Goal: Information Seeking & Learning: Learn about a topic

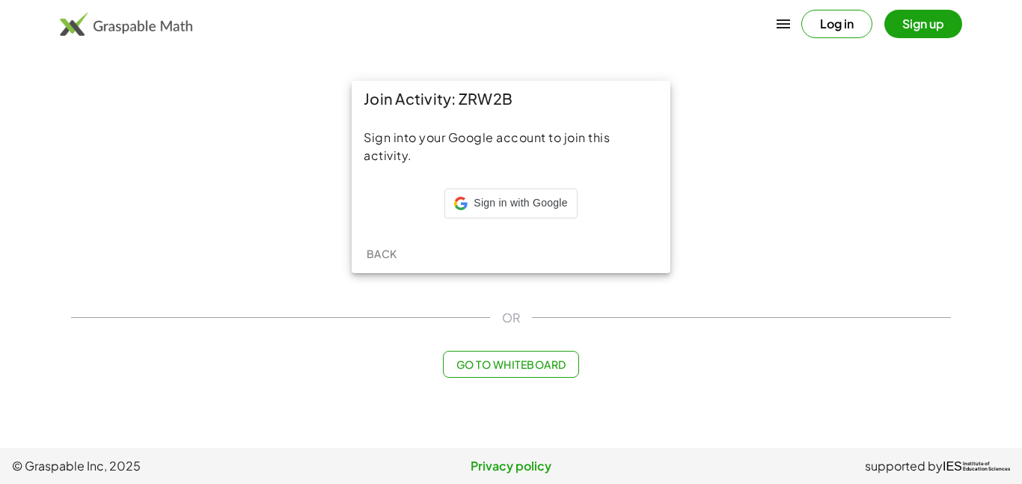
click at [378, 238] on div "Back" at bounding box center [511, 253] width 319 height 39
click at [516, 215] on div "Sign in with Google Sign in with Google. Opens in new tab" at bounding box center [510, 203] width 113 height 28
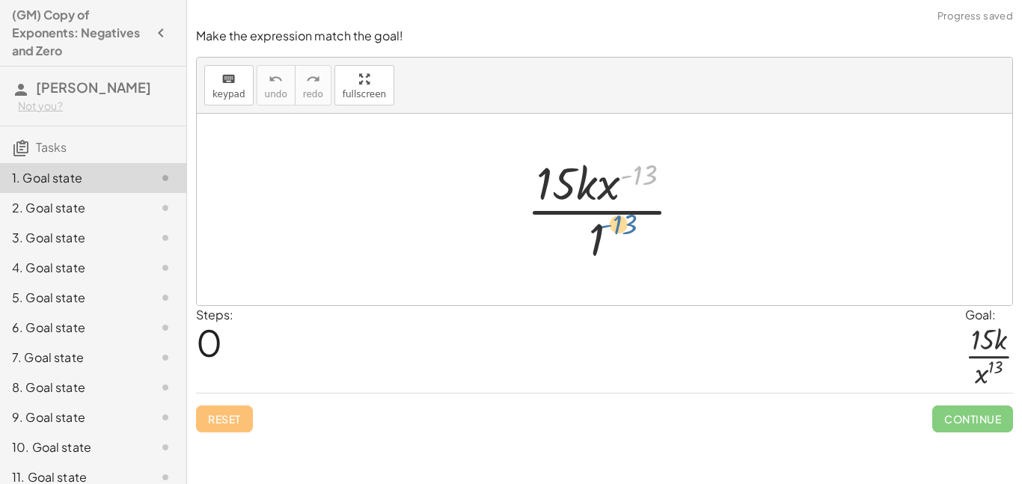
drag, startPoint x: 653, startPoint y: 174, endPoint x: 632, endPoint y: 228, distance: 58.1
click at [632, 228] on div at bounding box center [610, 209] width 182 height 115
drag, startPoint x: 634, startPoint y: 182, endPoint x: 591, endPoint y: 255, distance: 84.8
click at [591, 255] on div at bounding box center [610, 209] width 182 height 115
drag, startPoint x: 581, startPoint y: 177, endPoint x: 635, endPoint y: 238, distance: 81.1
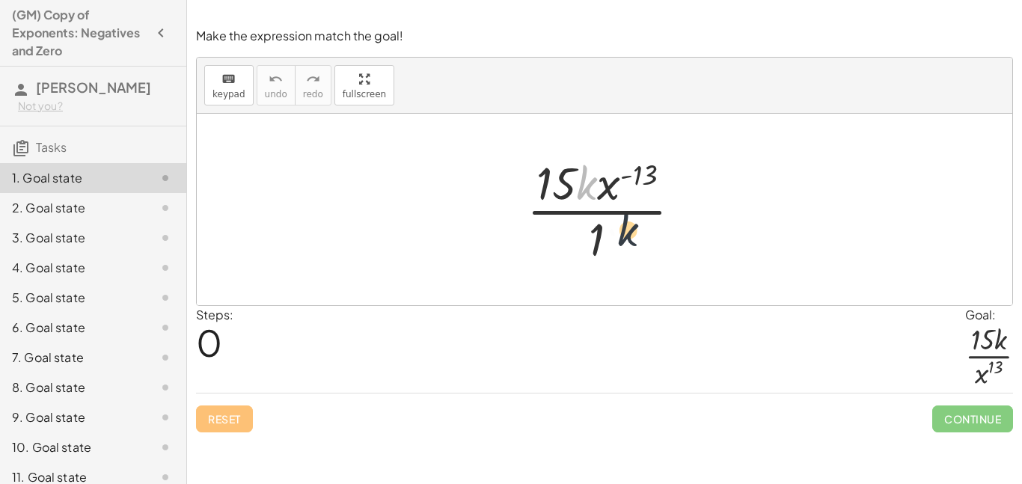
click at [635, 238] on div at bounding box center [610, 209] width 182 height 115
drag, startPoint x: 608, startPoint y: 186, endPoint x: 617, endPoint y: 263, distance: 78.3
click at [617, 263] on div at bounding box center [610, 209] width 182 height 115
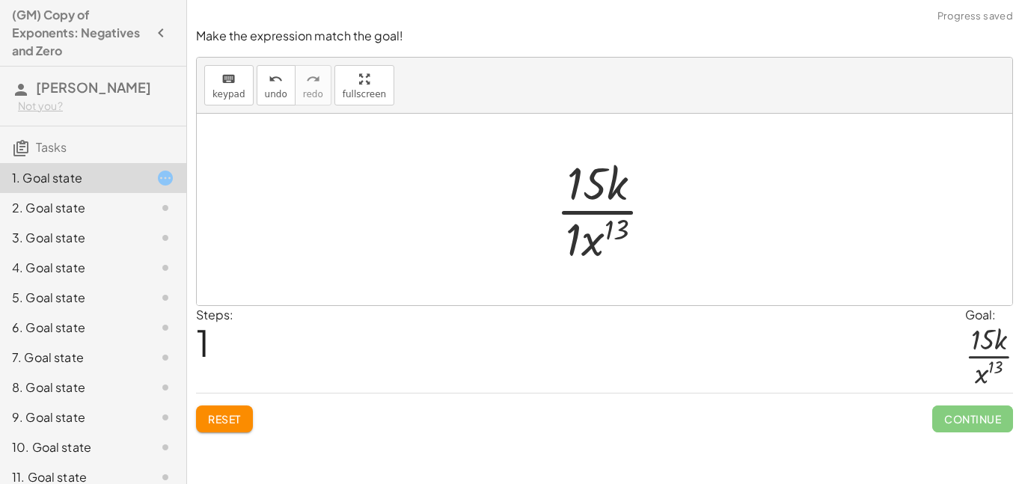
click at [571, 232] on div at bounding box center [611, 209] width 124 height 115
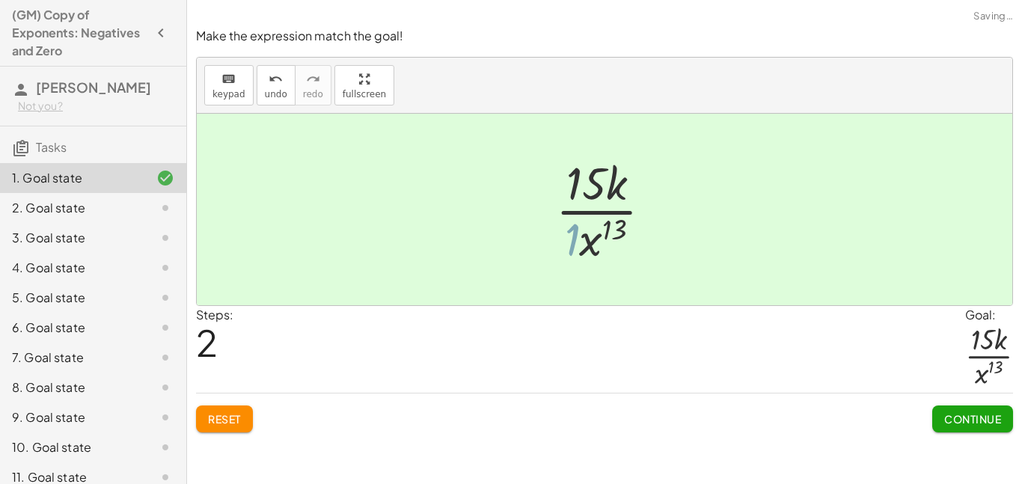
click at [582, 239] on div at bounding box center [609, 209] width 121 height 115
click at [0, 0] on div "Make the expression match the goal! keyboard keypad undo undo redo redo fullscr…" at bounding box center [0, 0] width 0 height 0
click at [937, 421] on button "Continue" at bounding box center [973, 419] width 81 height 27
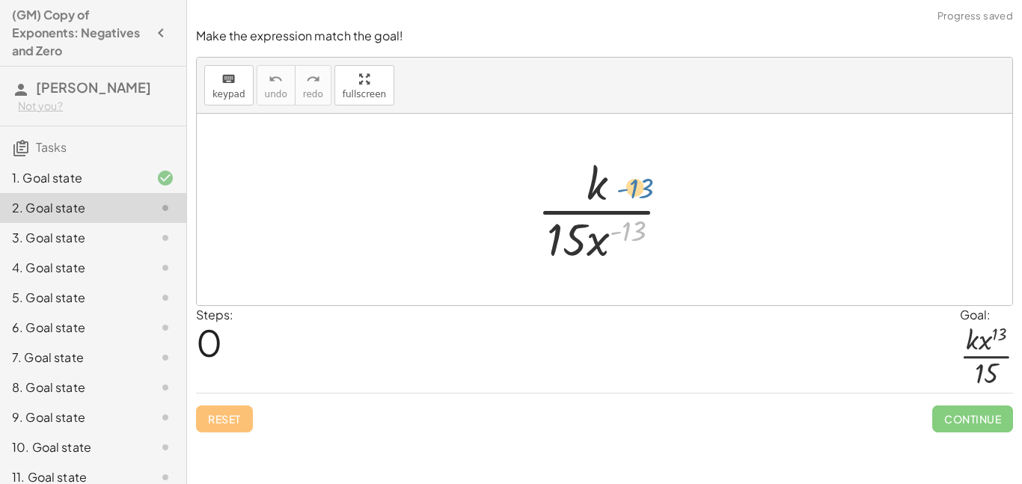
drag, startPoint x: 613, startPoint y: 242, endPoint x: 621, endPoint y: 207, distance: 36.1
click at [621, 207] on div at bounding box center [610, 209] width 160 height 115
drag, startPoint x: 601, startPoint y: 241, endPoint x: 635, endPoint y: 171, distance: 78.3
click at [635, 171] on div at bounding box center [610, 209] width 160 height 115
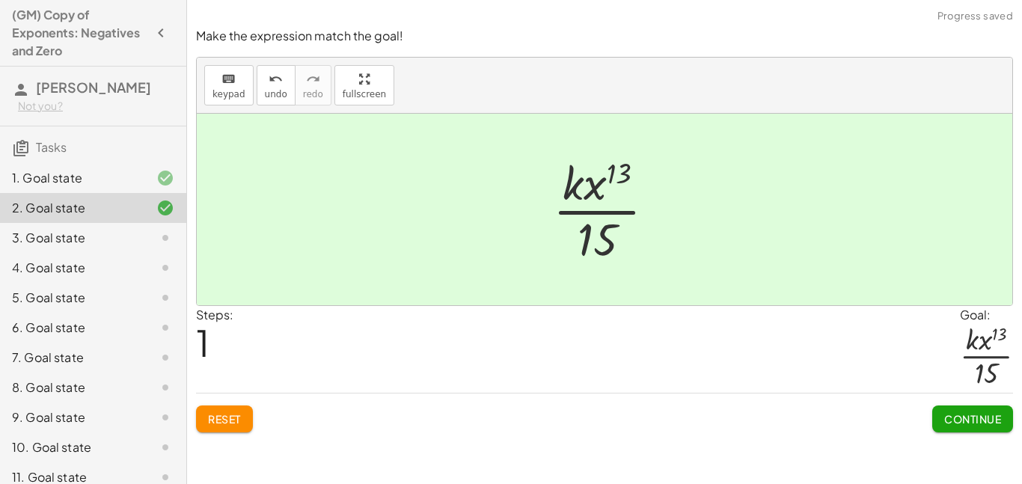
click at [951, 412] on span "Continue" at bounding box center [972, 418] width 57 height 13
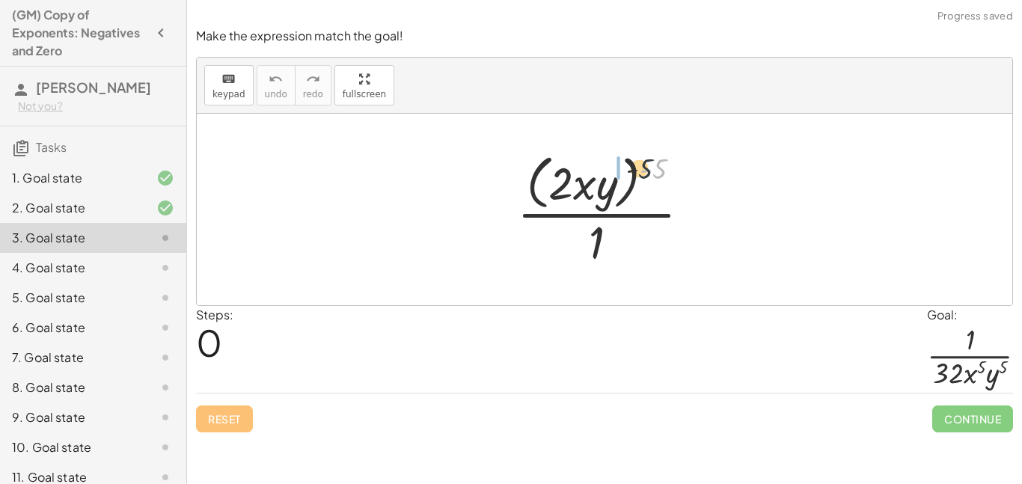
drag, startPoint x: 666, startPoint y: 170, endPoint x: 596, endPoint y: 172, distance: 70.4
click at [596, 172] on div at bounding box center [610, 209] width 201 height 122
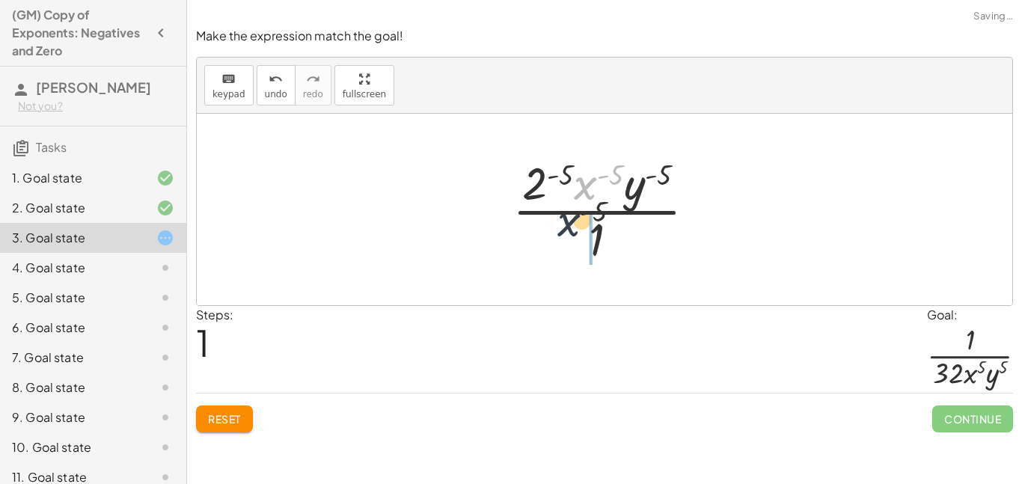
drag, startPoint x: 588, startPoint y: 186, endPoint x: 555, endPoint y: 257, distance: 79.0
click at [555, 257] on div at bounding box center [610, 209] width 210 height 115
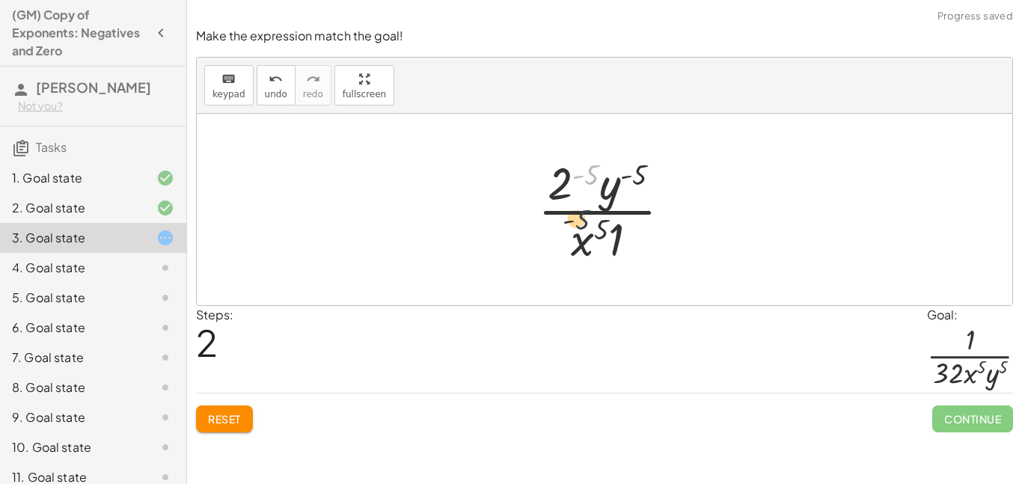
drag, startPoint x: 593, startPoint y: 186, endPoint x: 576, endPoint y: 251, distance: 68.3
click at [576, 251] on div at bounding box center [611, 209] width 160 height 115
drag, startPoint x: 563, startPoint y: 177, endPoint x: 565, endPoint y: 269, distance: 92.8
click at [565, 269] on div "· ( · 2 · x · y ) ( - 5 ) · 1 · 2 ( - 5 ) · x ( - 5 ) · y ( - 5 ) · 1 · 2 ( - 5…" at bounding box center [605, 209] width 179 height 123
drag, startPoint x: 605, startPoint y: 185, endPoint x: 580, endPoint y: 257, distance: 76.9
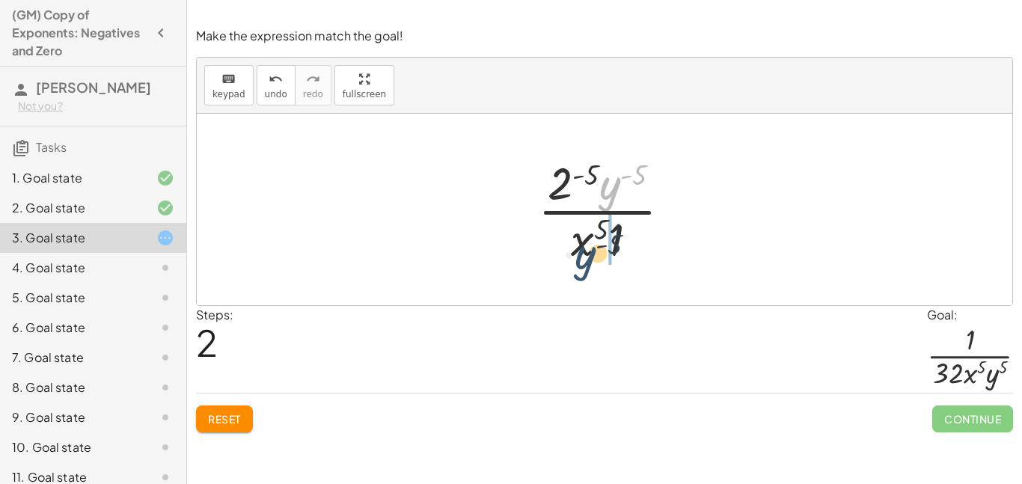
click at [580, 257] on div at bounding box center [611, 209] width 160 height 115
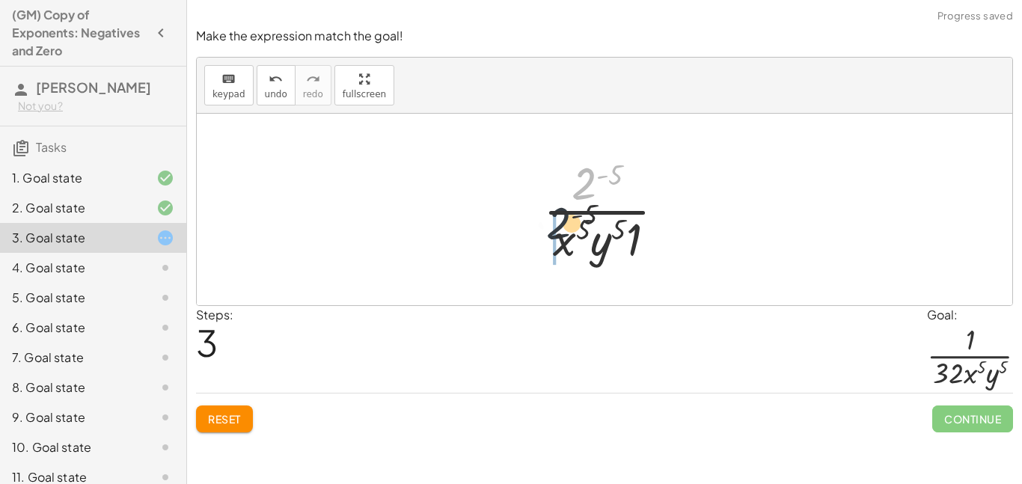
drag, startPoint x: 588, startPoint y: 175, endPoint x: 546, endPoint y: 244, distance: 81.0
click at [546, 244] on div at bounding box center [610, 209] width 149 height 115
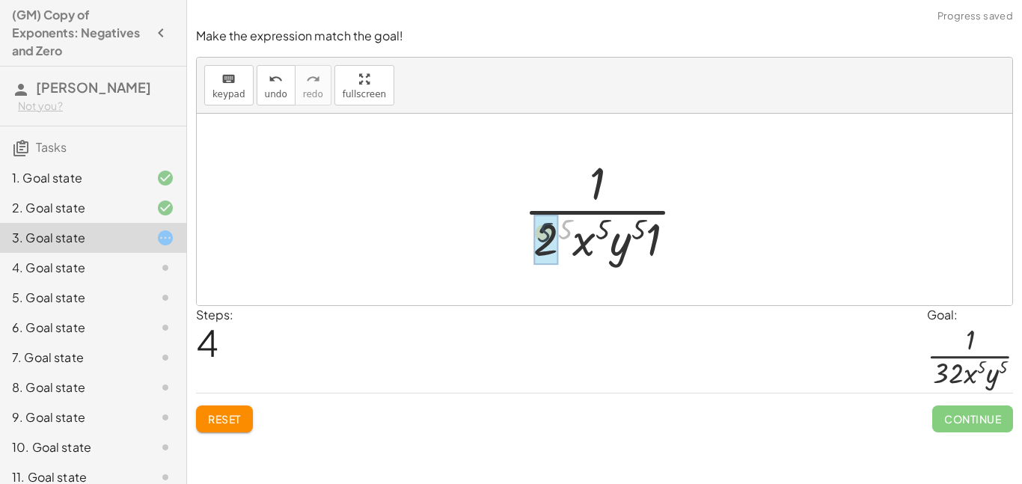
drag, startPoint x: 563, startPoint y: 225, endPoint x: 541, endPoint y: 228, distance: 22.0
drag, startPoint x: 590, startPoint y: 239, endPoint x: 599, endPoint y: 238, distance: 8.4
click at [599, 238] on div at bounding box center [610, 209] width 200 height 115
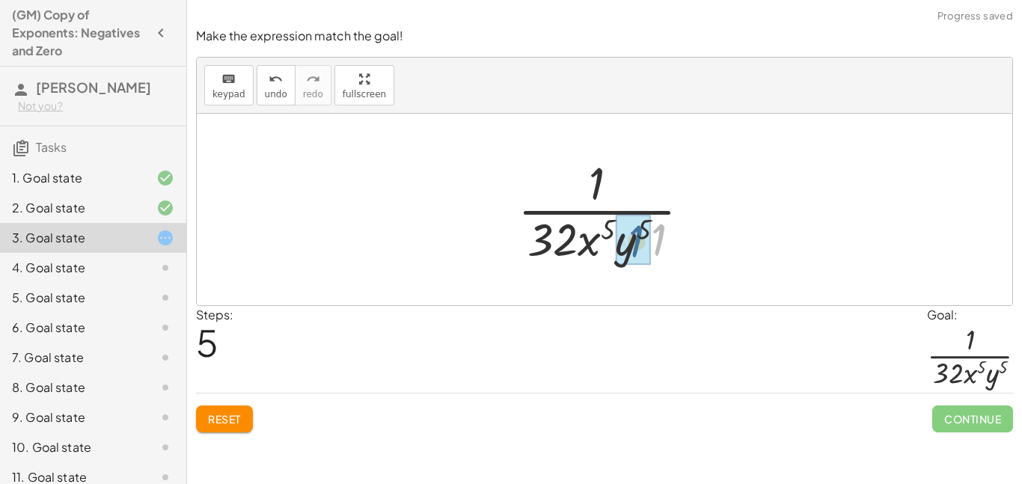
drag, startPoint x: 661, startPoint y: 245, endPoint x: 635, endPoint y: 248, distance: 25.5
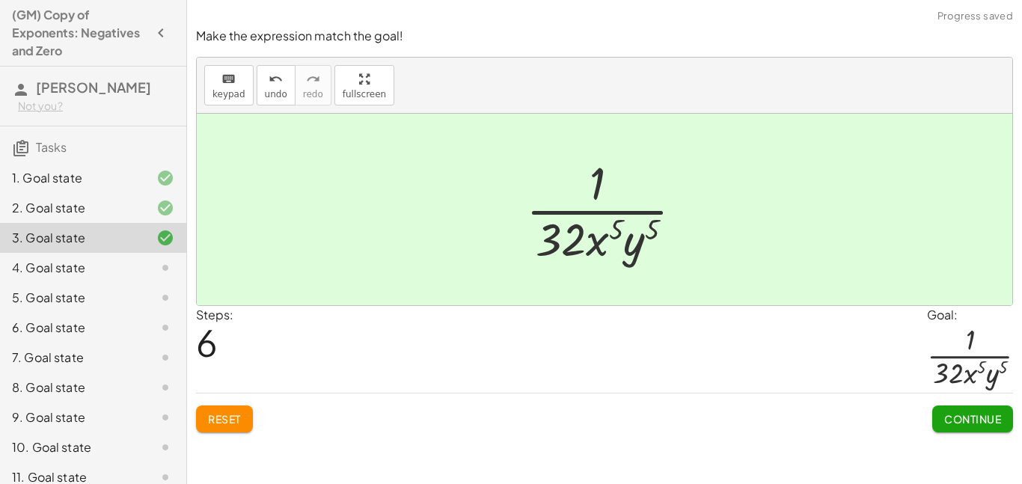
click at [943, 406] on button "Continue" at bounding box center [973, 419] width 81 height 27
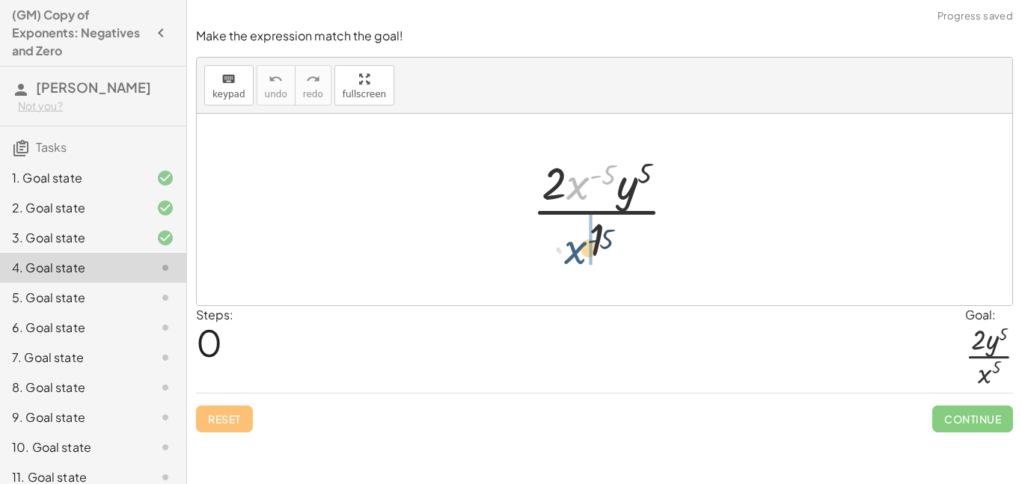
drag, startPoint x: 582, startPoint y: 188, endPoint x: 579, endPoint y: 254, distance: 65.9
click at [579, 254] on div at bounding box center [610, 209] width 171 height 115
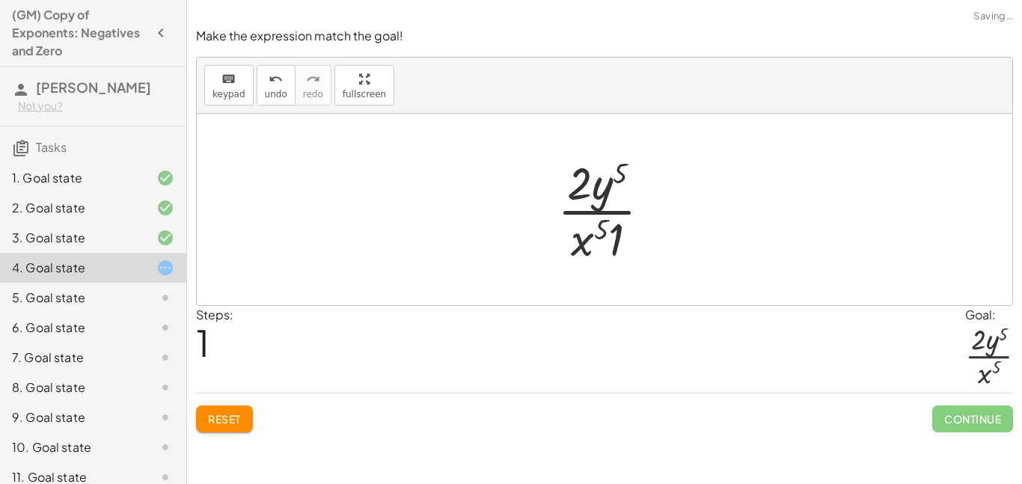
click at [620, 245] on div at bounding box center [610, 209] width 120 height 115
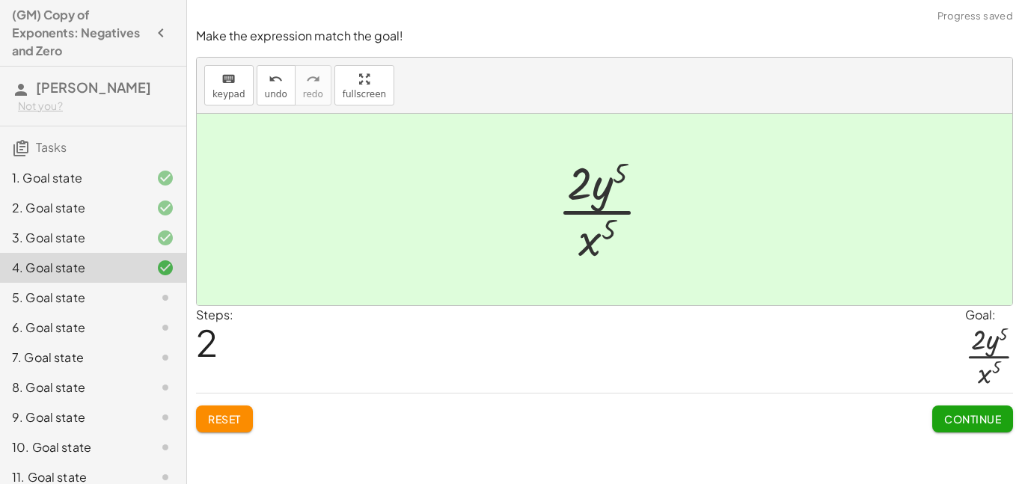
click at [1001, 414] on span "Continue" at bounding box center [972, 418] width 57 height 13
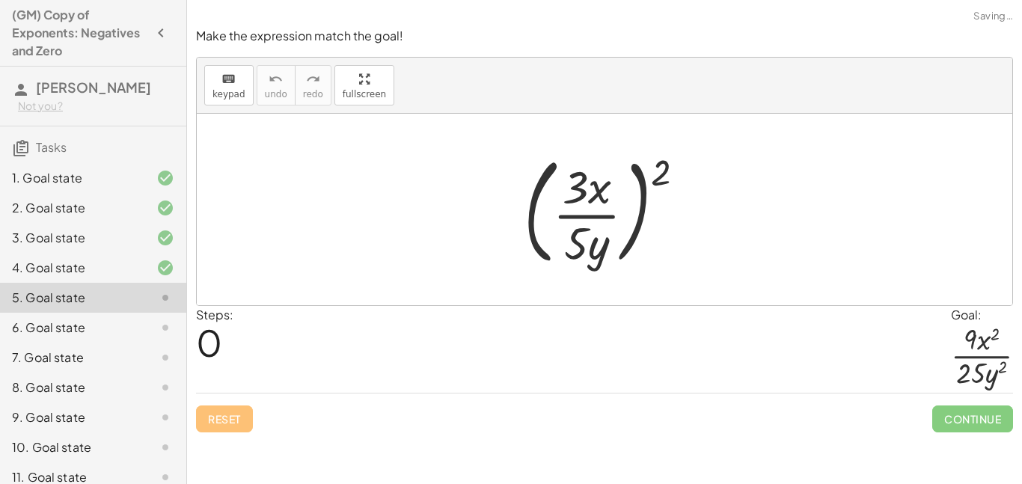
scroll to position [224, 0]
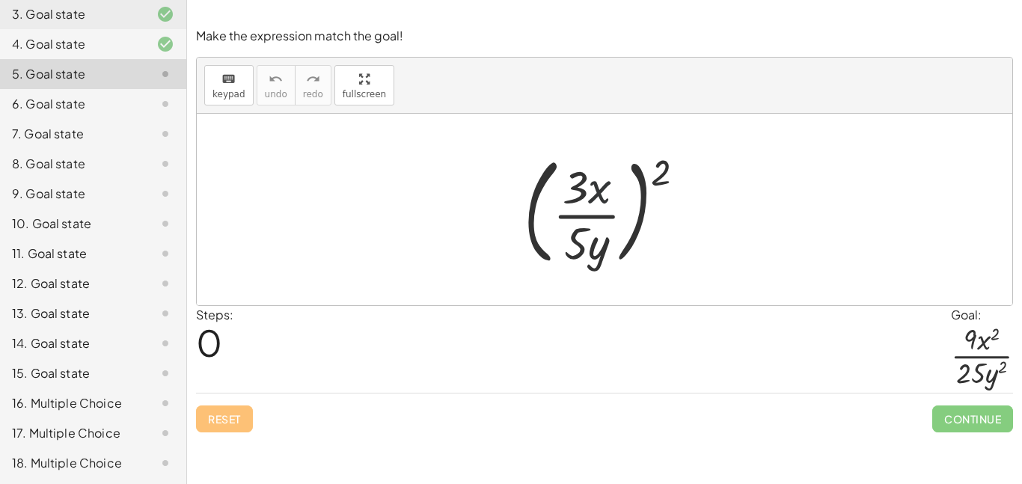
drag, startPoint x: 605, startPoint y: 197, endPoint x: 611, endPoint y: 204, distance: 9.6
click at [611, 204] on div at bounding box center [610, 209] width 189 height 124
drag, startPoint x: 660, startPoint y: 175, endPoint x: 602, endPoint y: 177, distance: 58.4
click at [602, 177] on div at bounding box center [610, 209] width 189 height 124
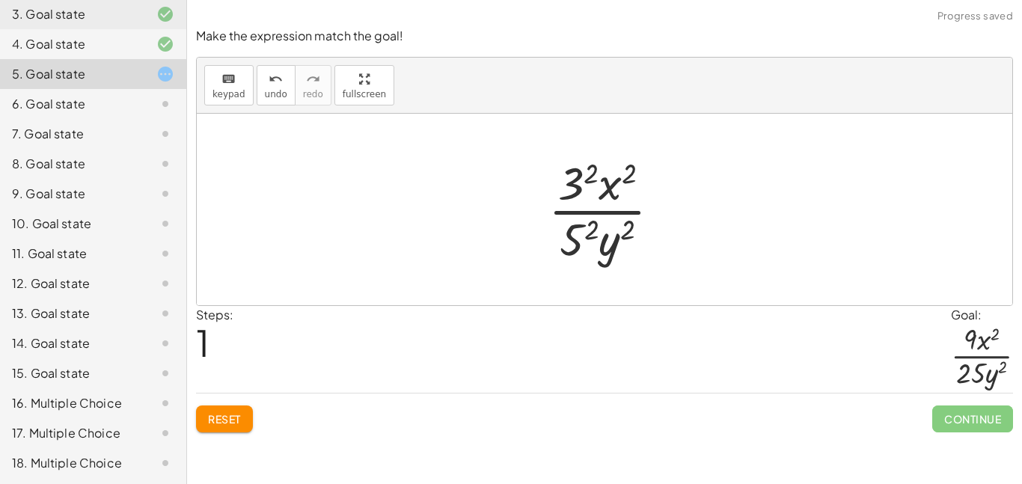
click at [584, 242] on div at bounding box center [610, 209] width 139 height 115
click at [578, 157] on div at bounding box center [609, 209] width 145 height 115
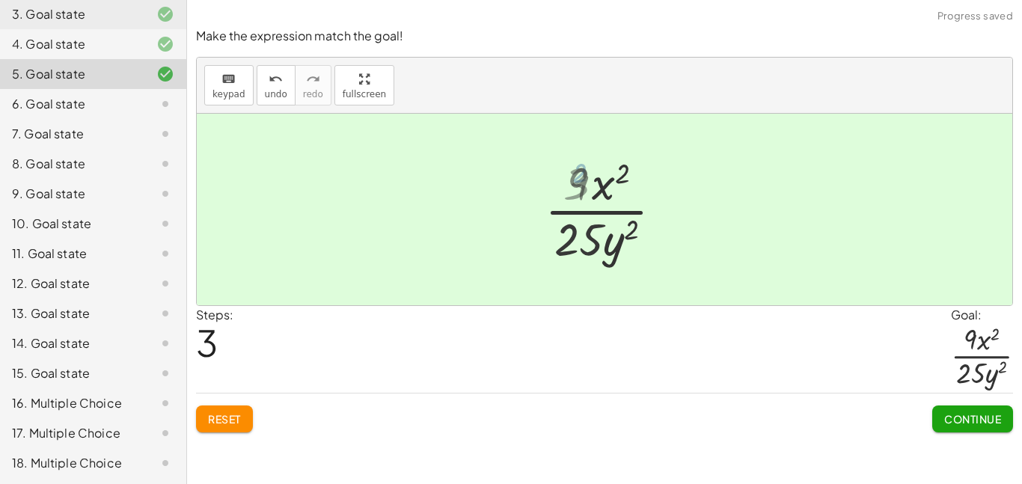
click at [583, 175] on div at bounding box center [609, 209] width 145 height 115
click at [983, 415] on span "Continue" at bounding box center [972, 418] width 57 height 13
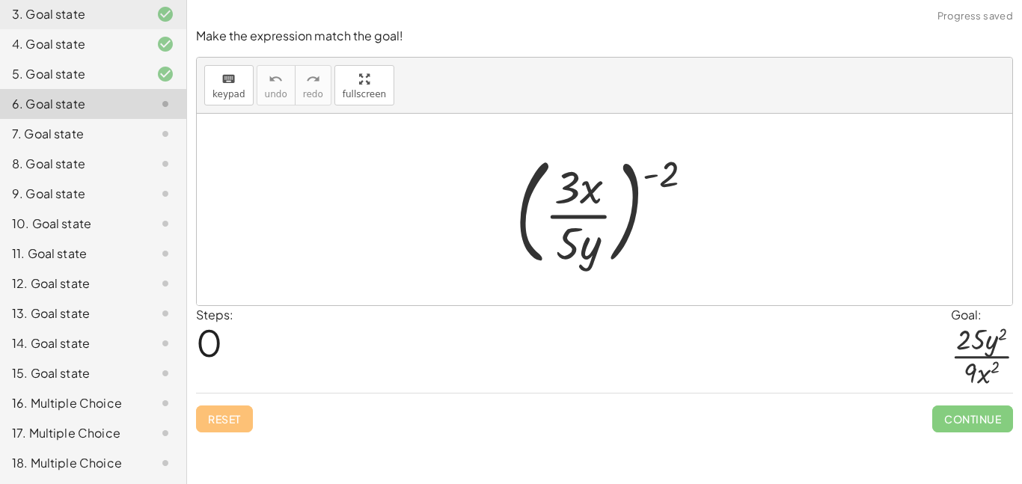
click at [653, 169] on div at bounding box center [610, 209] width 205 height 124
drag, startPoint x: 659, startPoint y: 177, endPoint x: 570, endPoint y: 156, distance: 91.3
click at [570, 156] on div at bounding box center [610, 209] width 205 height 124
drag, startPoint x: 677, startPoint y: 181, endPoint x: 588, endPoint y: 214, distance: 95.0
click at [588, 214] on div at bounding box center [610, 209] width 205 height 124
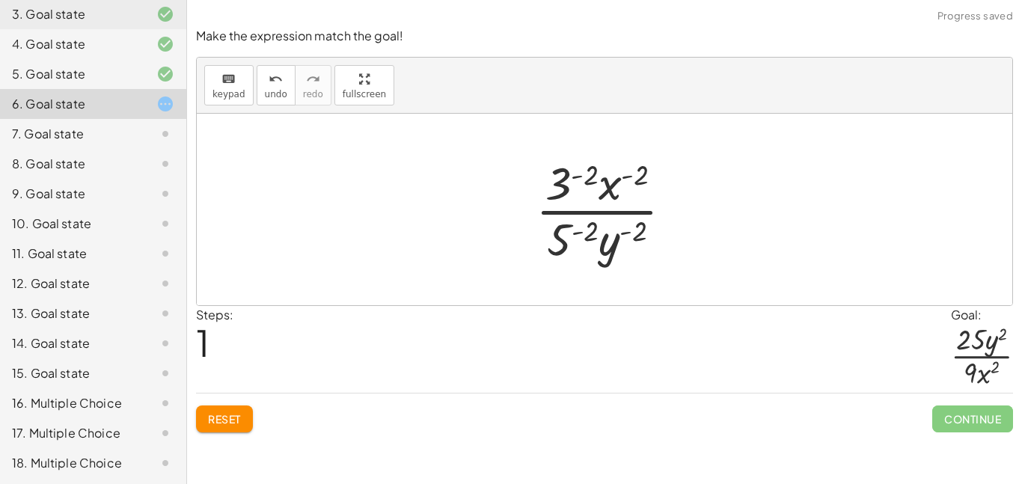
click at [608, 183] on div at bounding box center [610, 209] width 164 height 115
drag, startPoint x: 608, startPoint y: 184, endPoint x: 594, endPoint y: 227, distance: 44.7
click at [594, 227] on div at bounding box center [610, 209] width 164 height 115
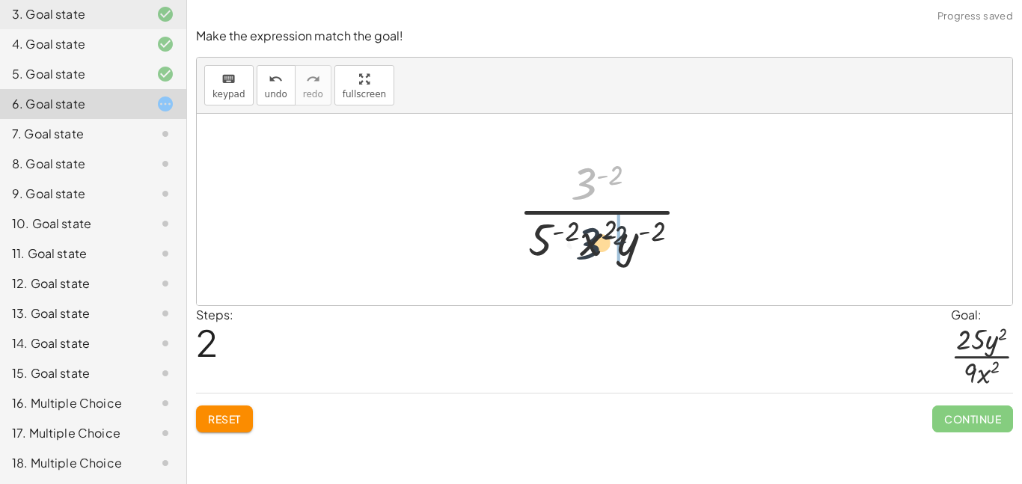
drag, startPoint x: 588, startPoint y: 183, endPoint x: 593, endPoint y: 248, distance: 64.6
click at [593, 248] on div at bounding box center [610, 209] width 198 height 115
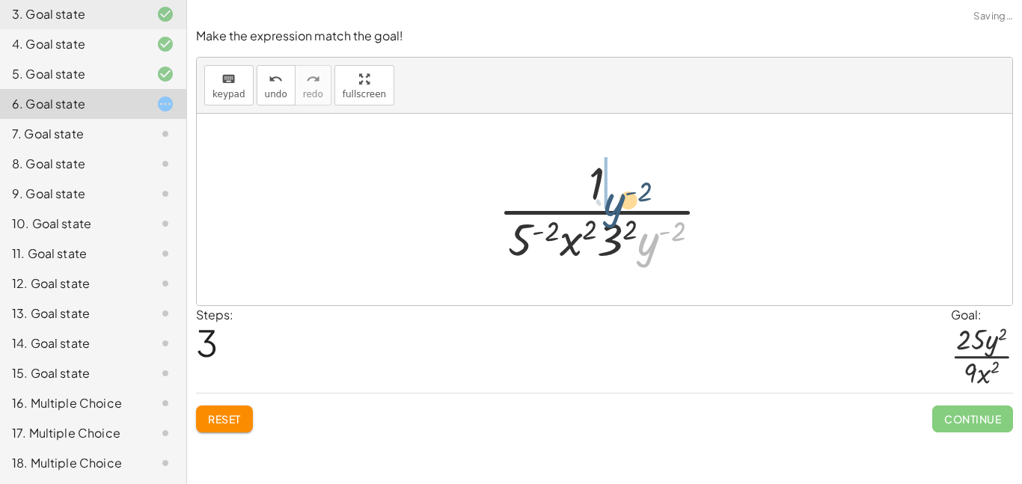
drag, startPoint x: 655, startPoint y: 251, endPoint x: 611, endPoint y: 205, distance: 63.5
click at [611, 205] on div at bounding box center [610, 209] width 239 height 115
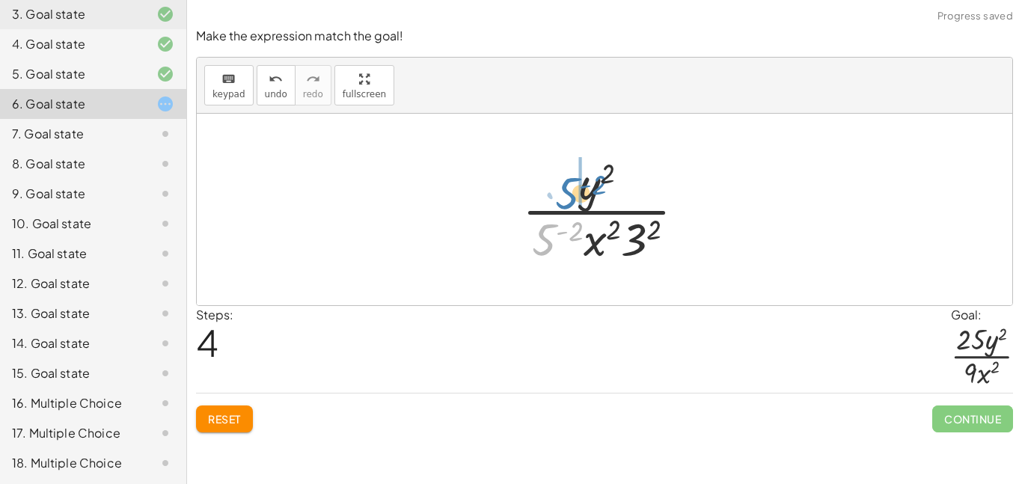
drag, startPoint x: 546, startPoint y: 243, endPoint x: 569, endPoint y: 197, distance: 51.9
click at [569, 197] on div at bounding box center [610, 209] width 190 height 115
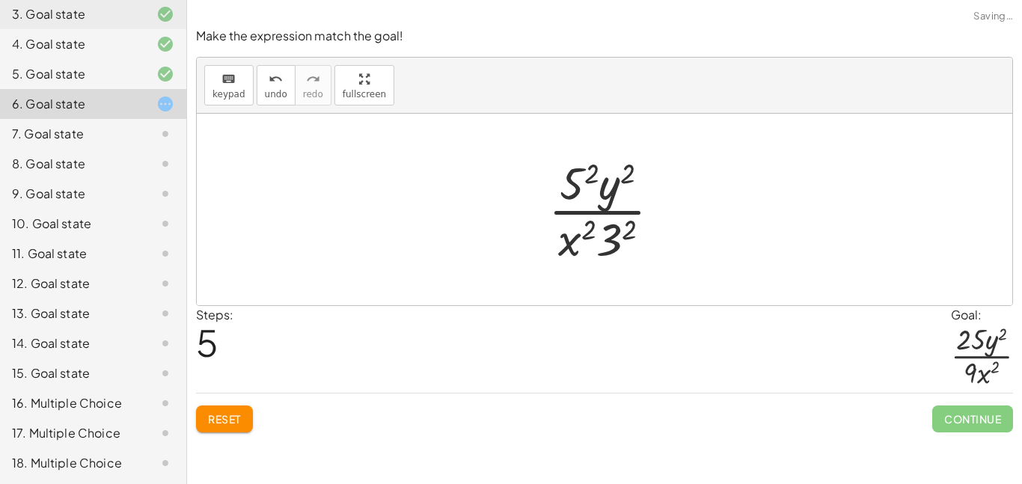
click at [617, 247] on div at bounding box center [610, 209] width 139 height 115
drag, startPoint x: 620, startPoint y: 247, endPoint x: 573, endPoint y: 242, distance: 47.4
click at [573, 242] on div at bounding box center [610, 209] width 135 height 115
click at [596, 170] on div at bounding box center [610, 209] width 135 height 115
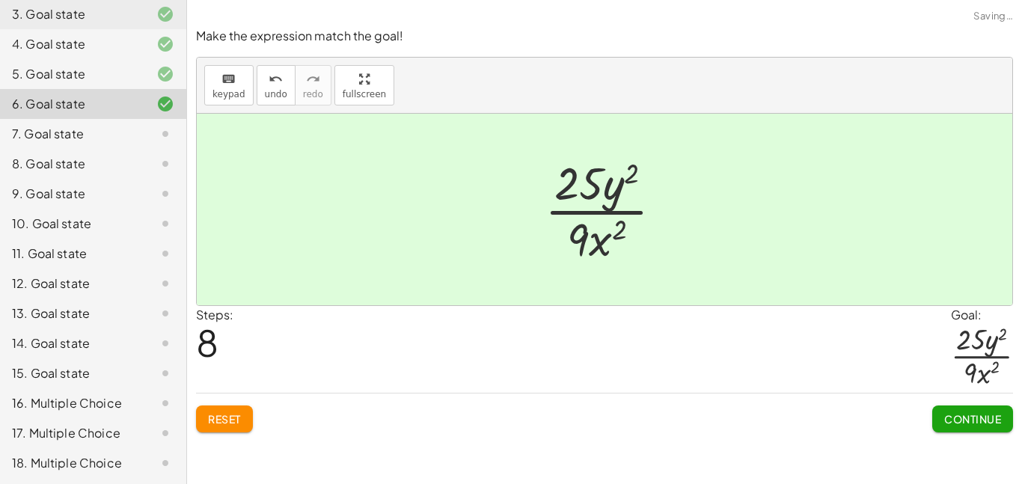
click at [954, 424] on span "Continue" at bounding box center [972, 418] width 57 height 13
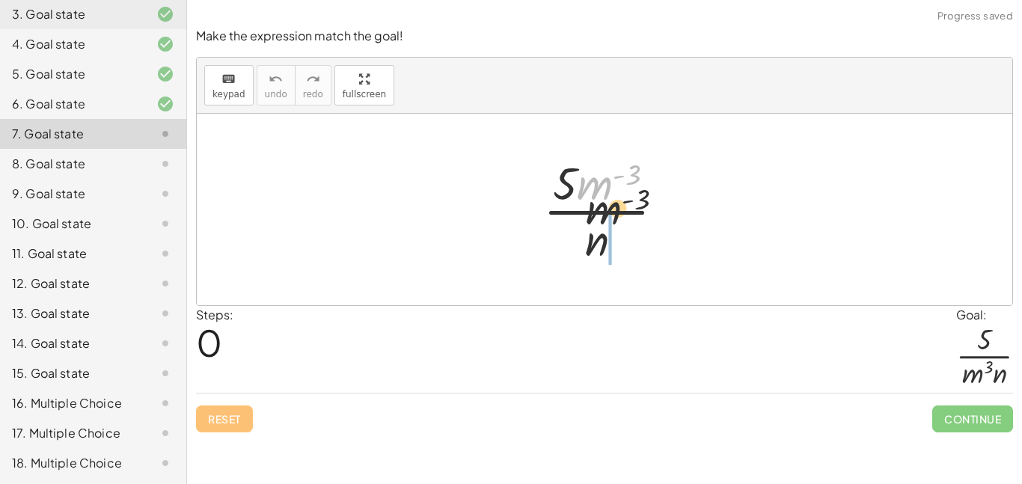
click at [622, 242] on div at bounding box center [610, 209] width 148 height 115
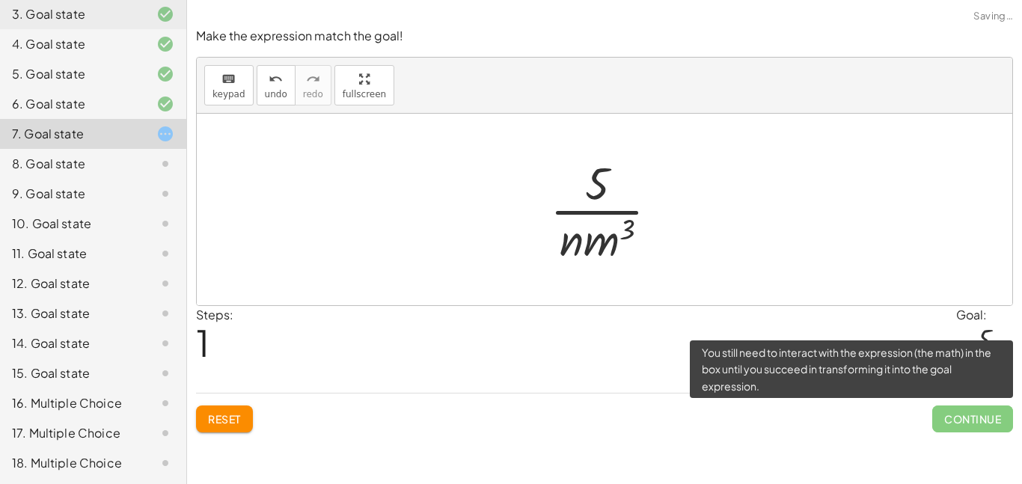
click at [986, 406] on span "Continue" at bounding box center [973, 419] width 81 height 27
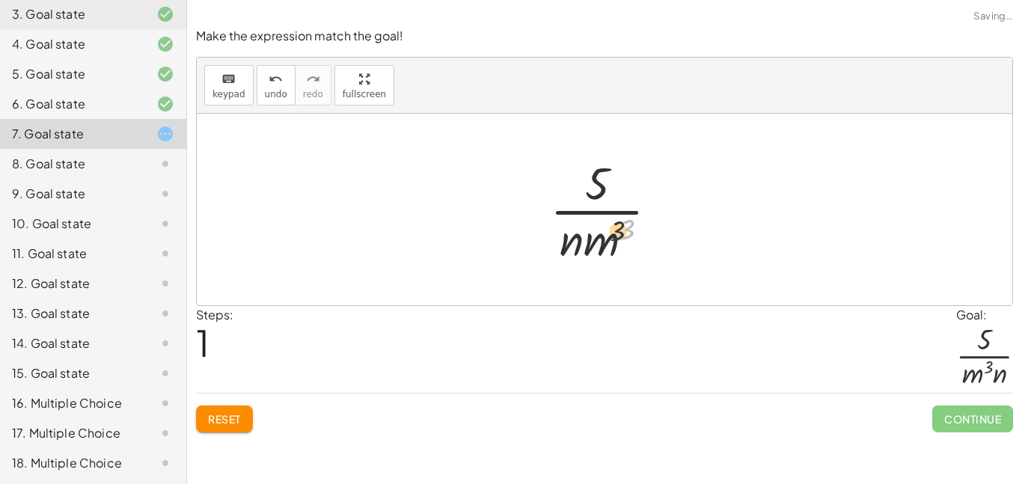
drag, startPoint x: 631, startPoint y: 220, endPoint x: 590, endPoint y: 231, distance: 42.5
click at [590, 231] on div at bounding box center [610, 209] width 135 height 115
drag, startPoint x: 567, startPoint y: 236, endPoint x: 638, endPoint y: 248, distance: 73.0
click at [638, 248] on div at bounding box center [610, 209] width 135 height 115
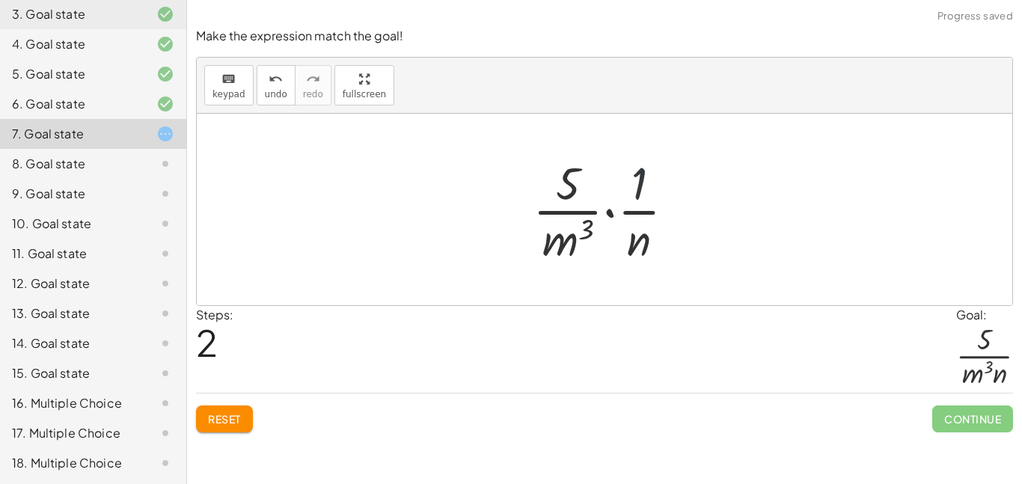
drag, startPoint x: 643, startPoint y: 185, endPoint x: 561, endPoint y: 189, distance: 81.7
click at [561, 189] on div at bounding box center [609, 209] width 169 height 115
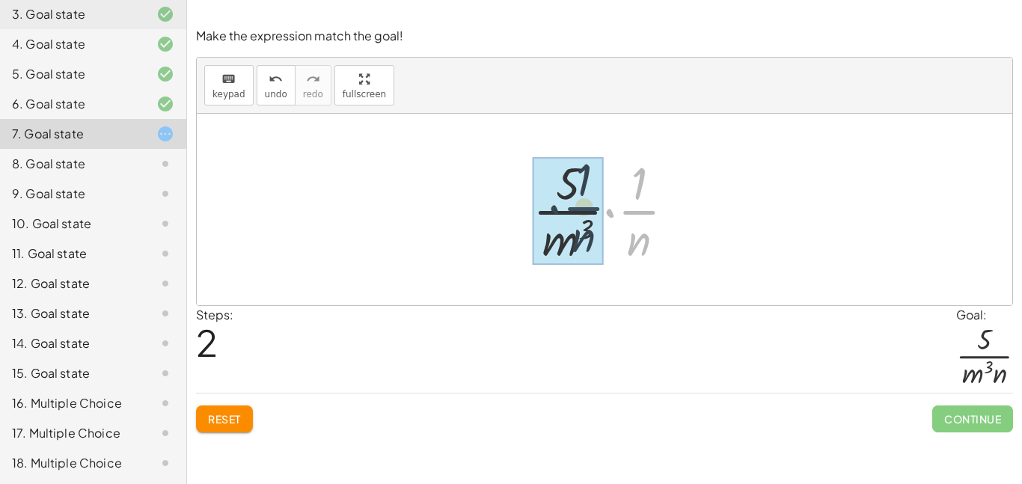
drag, startPoint x: 636, startPoint y: 213, endPoint x: 575, endPoint y: 208, distance: 61.5
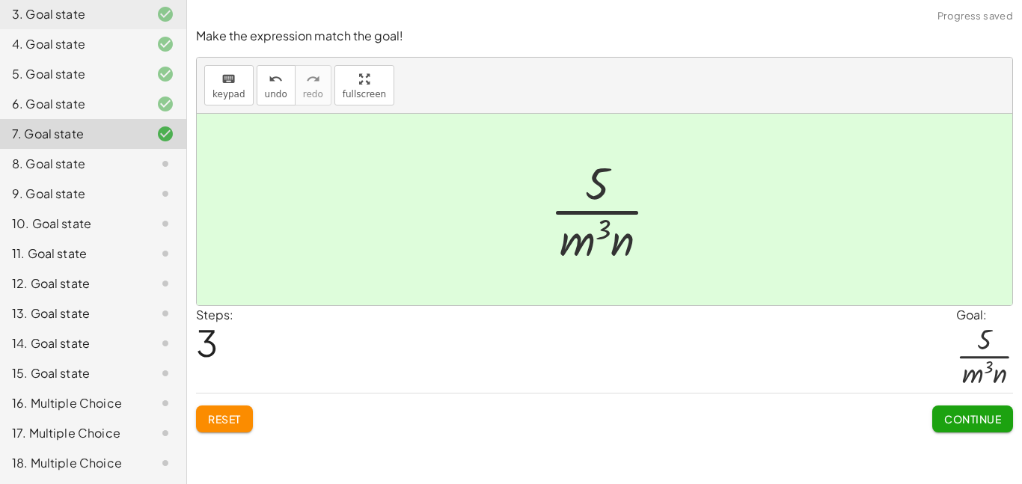
click at [957, 411] on button "Continue" at bounding box center [973, 419] width 81 height 27
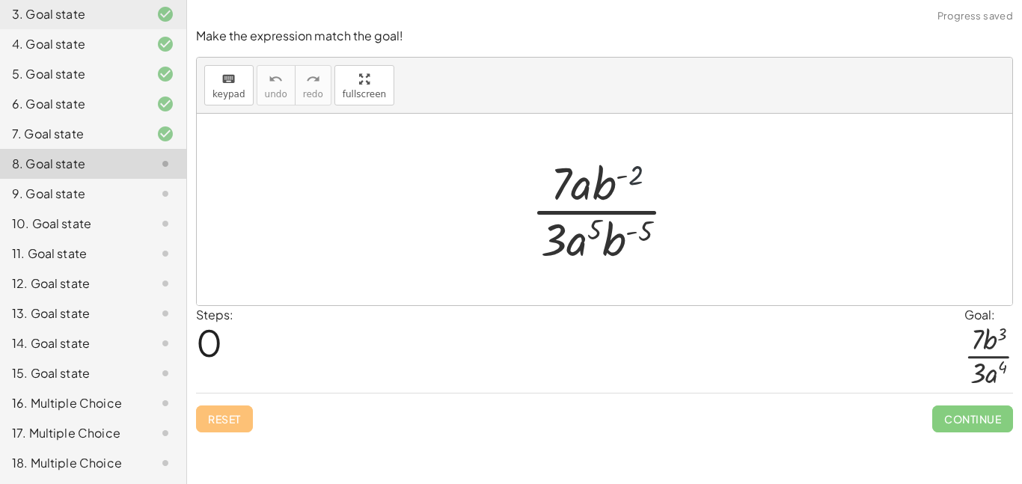
drag, startPoint x: 638, startPoint y: 175, endPoint x: 616, endPoint y: 178, distance: 21.9
click at [616, 178] on div at bounding box center [610, 209] width 172 height 115
click at [626, 180] on div at bounding box center [610, 209] width 172 height 115
click at [609, 183] on div at bounding box center [610, 209] width 172 height 115
click at [653, 175] on div at bounding box center [610, 209] width 172 height 115
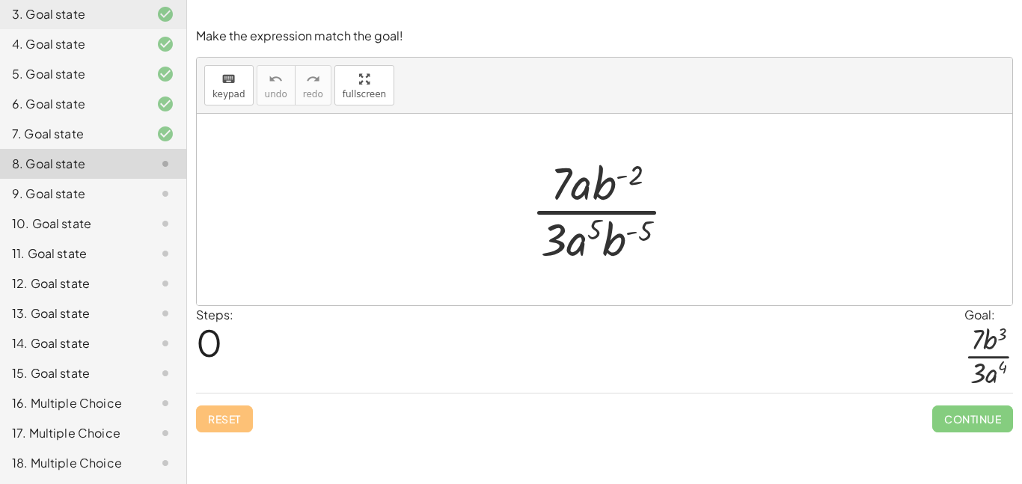
click at [647, 176] on div at bounding box center [610, 209] width 172 height 115
click at [629, 173] on div at bounding box center [610, 209] width 172 height 115
drag, startPoint x: 633, startPoint y: 180, endPoint x: 623, endPoint y: 222, distance: 42.5
click at [623, 222] on div at bounding box center [610, 209] width 172 height 115
drag, startPoint x: 605, startPoint y: 188, endPoint x: 607, endPoint y: 279, distance: 91.3
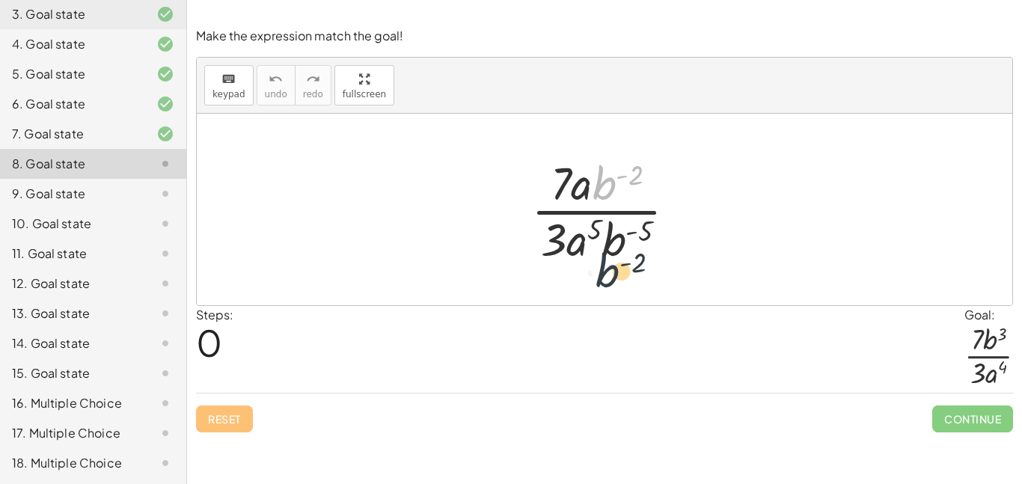
click at [607, 279] on div "· b ( - 2 ) · 7 · a · b ( - 2 ) · 3 · a 5 · b ( - 5 )" at bounding box center [605, 210] width 816 height 192
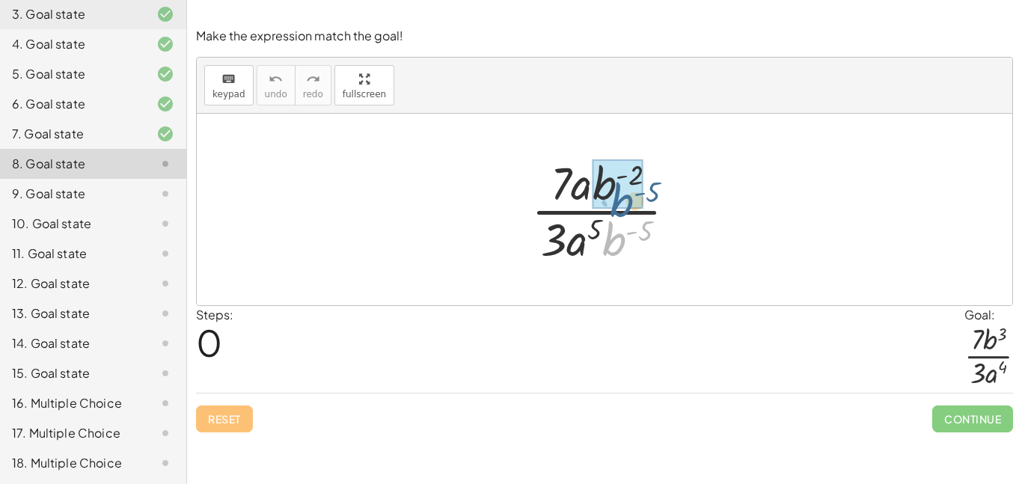
drag, startPoint x: 614, startPoint y: 251, endPoint x: 633, endPoint y: 207, distance: 48.0
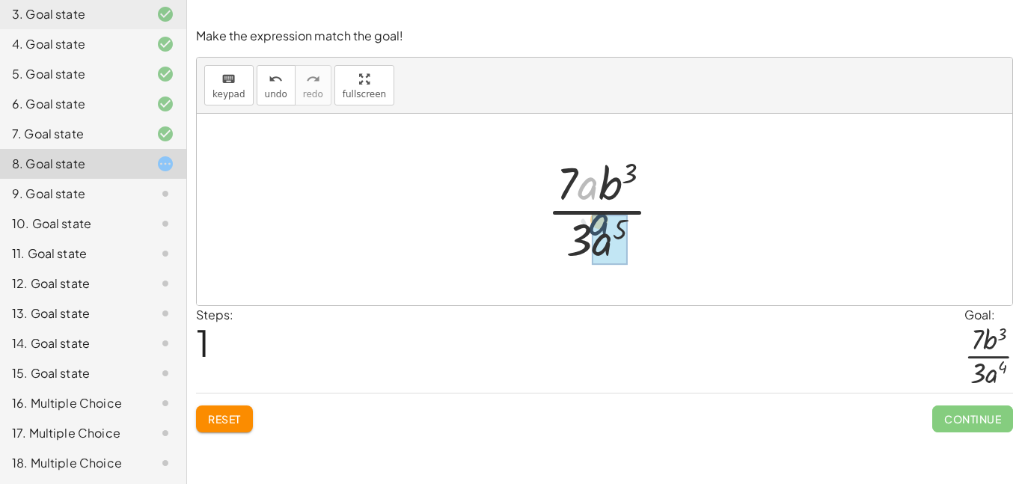
drag, startPoint x: 587, startPoint y: 195, endPoint x: 599, endPoint y: 233, distance: 39.3
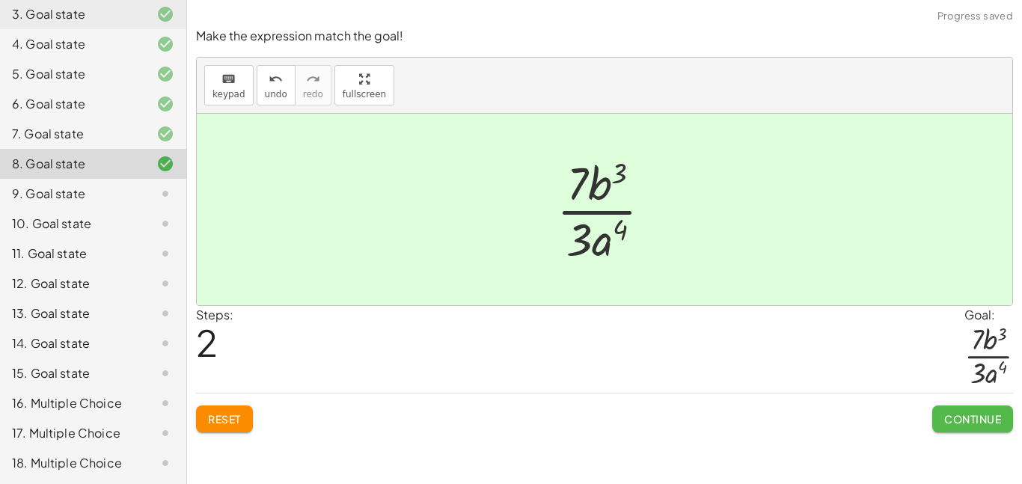
click at [951, 421] on span "Continue" at bounding box center [972, 418] width 57 height 13
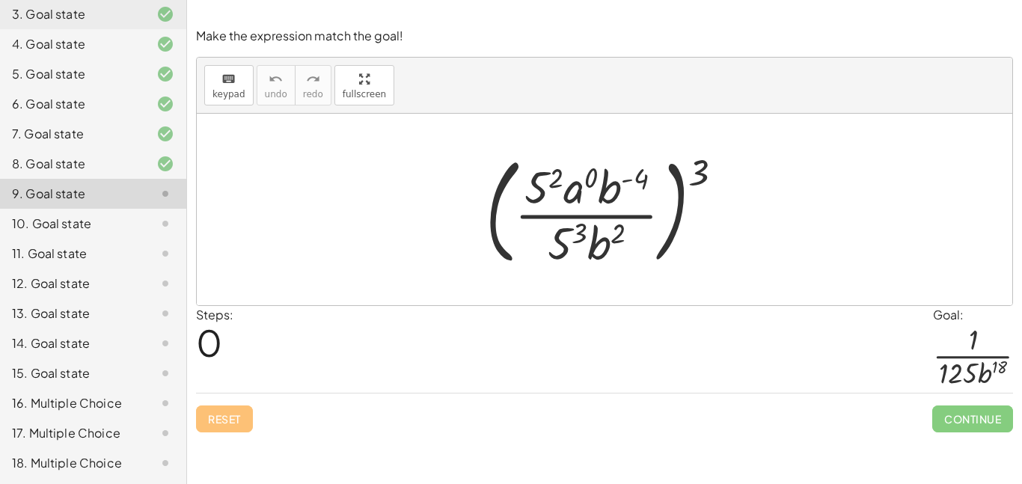
click at [633, 189] on div at bounding box center [610, 209] width 265 height 124
drag, startPoint x: 700, startPoint y: 181, endPoint x: 624, endPoint y: 191, distance: 76.2
click at [624, 191] on div at bounding box center [610, 209] width 265 height 124
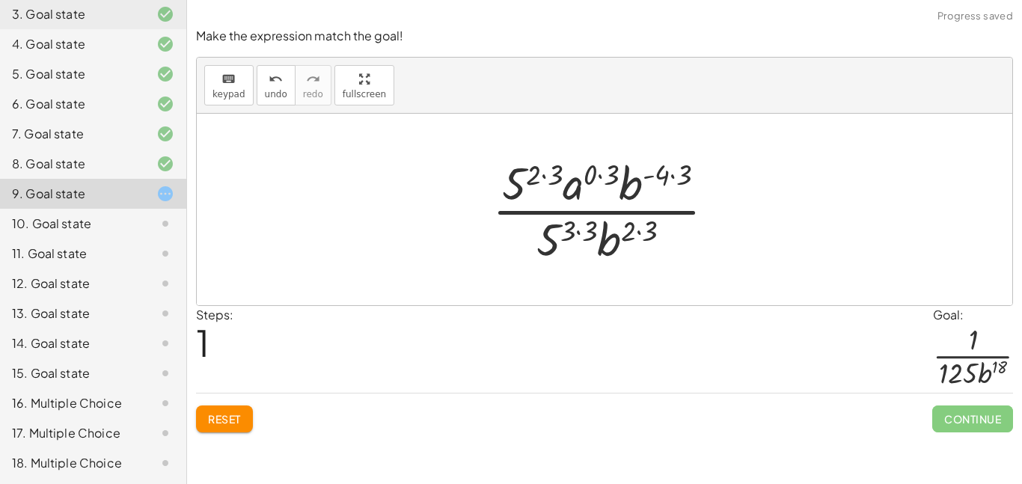
click at [665, 182] on div at bounding box center [610, 209] width 250 height 115
drag, startPoint x: 698, startPoint y: 175, endPoint x: 680, endPoint y: 174, distance: 18.0
click at [680, 174] on div at bounding box center [610, 209] width 250 height 115
click at [628, 228] on div at bounding box center [611, 209] width 238 height 115
click at [647, 236] on div at bounding box center [611, 209] width 238 height 115
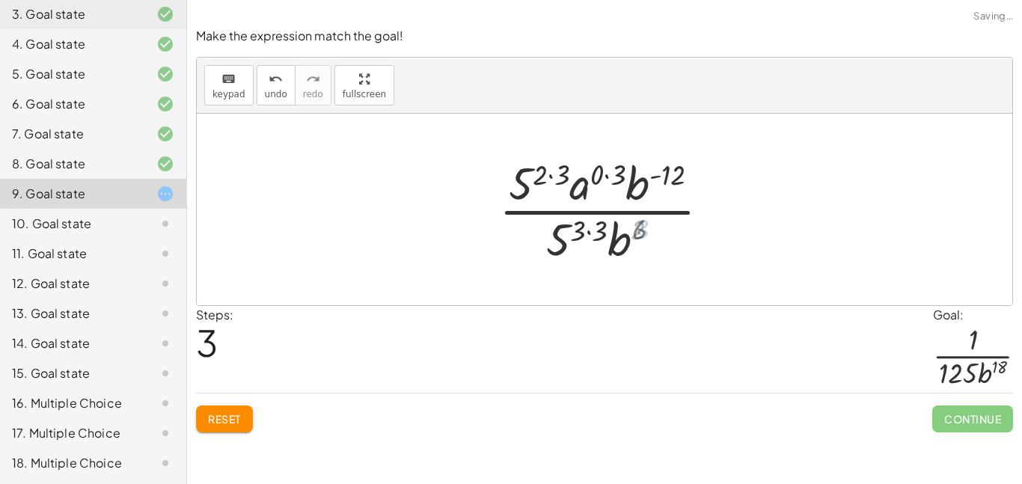
click at [647, 237] on div at bounding box center [611, 209] width 238 height 115
click at [591, 225] on div at bounding box center [611, 209] width 238 height 115
click at [616, 184] on div at bounding box center [611, 209] width 238 height 115
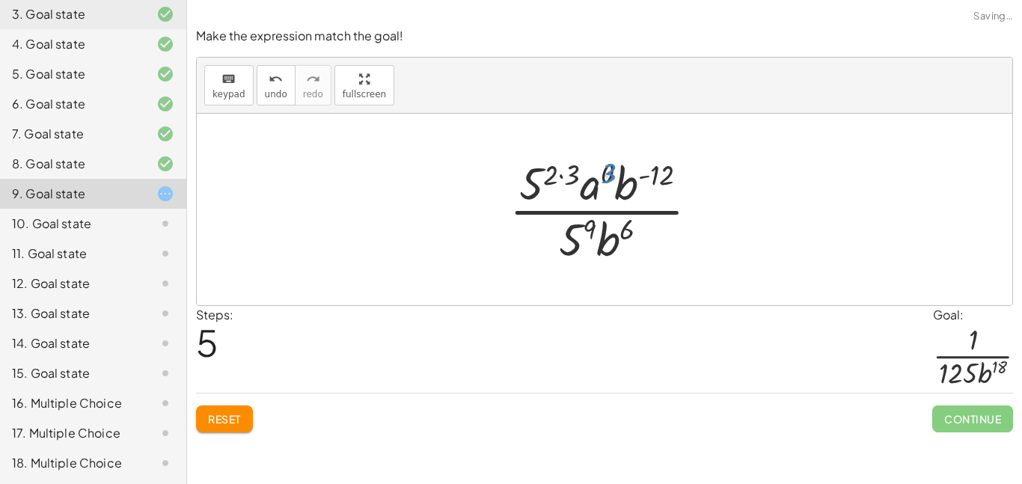
click at [568, 179] on div at bounding box center [610, 209] width 216 height 115
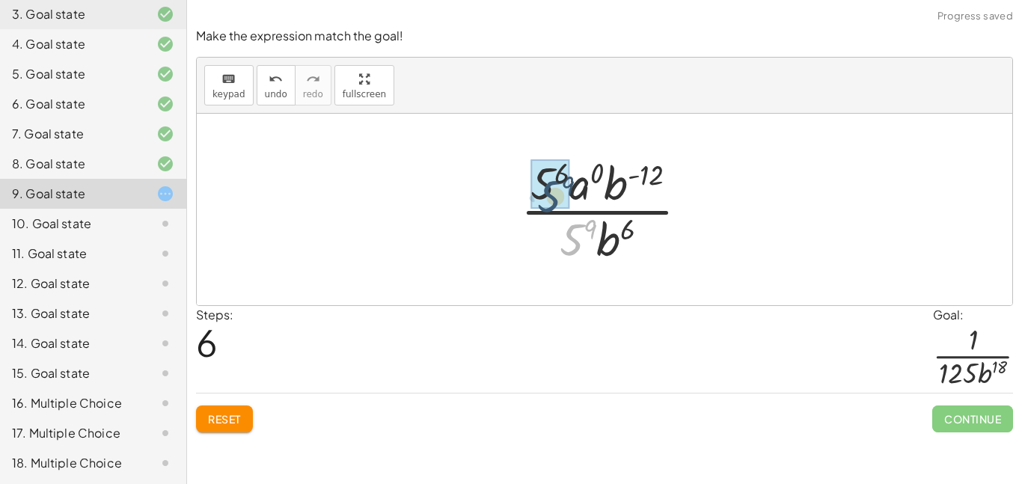
drag, startPoint x: 574, startPoint y: 234, endPoint x: 543, endPoint y: 167, distance: 73.3
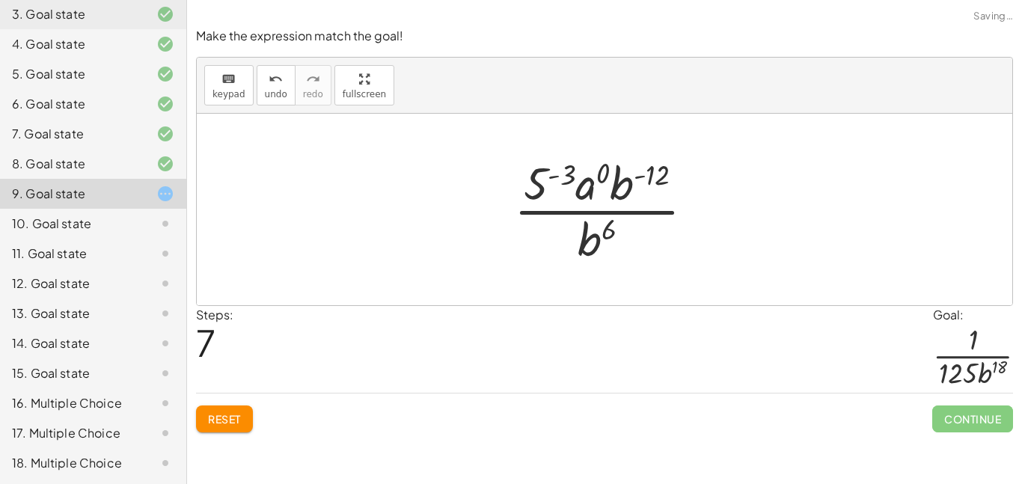
click at [564, 177] on div at bounding box center [610, 209] width 207 height 115
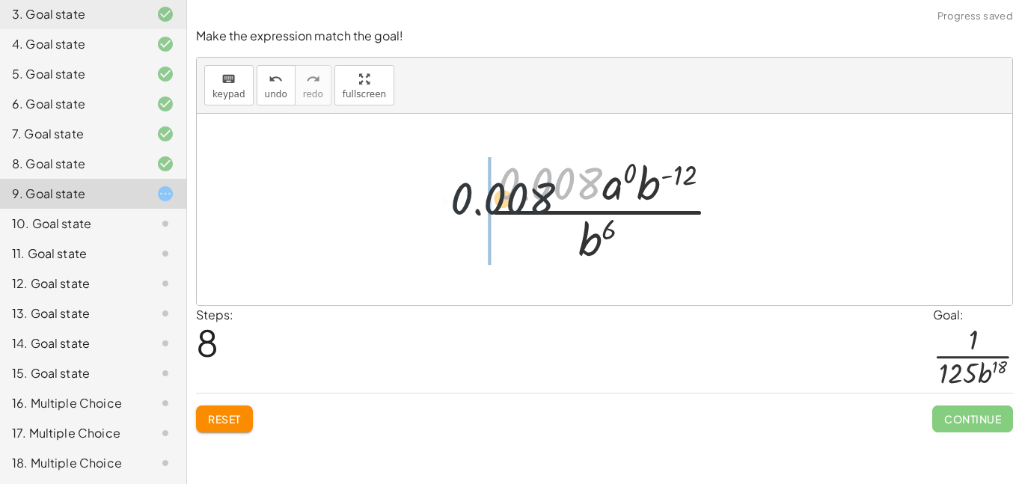
drag, startPoint x: 595, startPoint y: 186, endPoint x: 525, endPoint y: 208, distance: 72.9
click at [525, 208] on div at bounding box center [610, 209] width 260 height 115
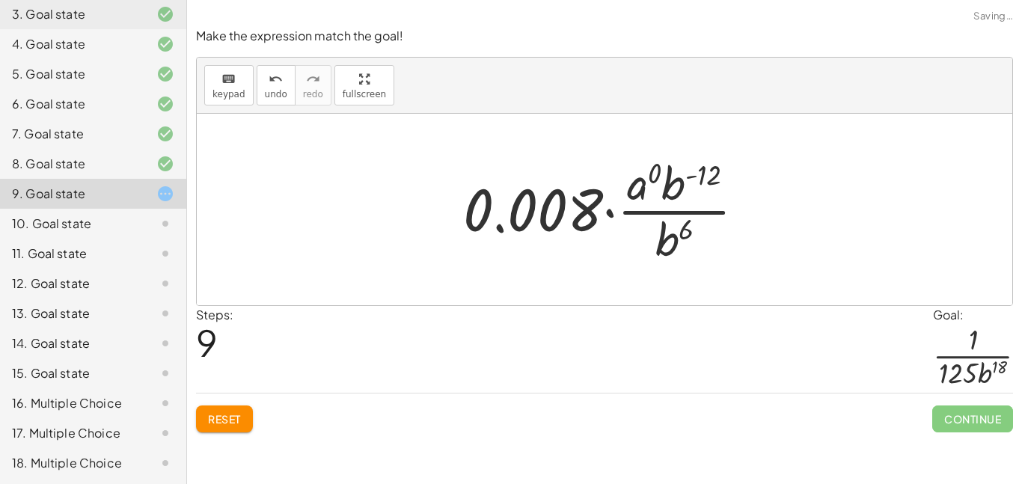
click at [561, 210] on div at bounding box center [610, 209] width 309 height 115
click at [564, 210] on div at bounding box center [610, 209] width 309 height 115
click at [527, 206] on div at bounding box center [610, 209] width 309 height 115
click at [576, 222] on div at bounding box center [610, 209] width 309 height 115
drag, startPoint x: 684, startPoint y: 231, endPoint x: 704, endPoint y: 181, distance: 54.1
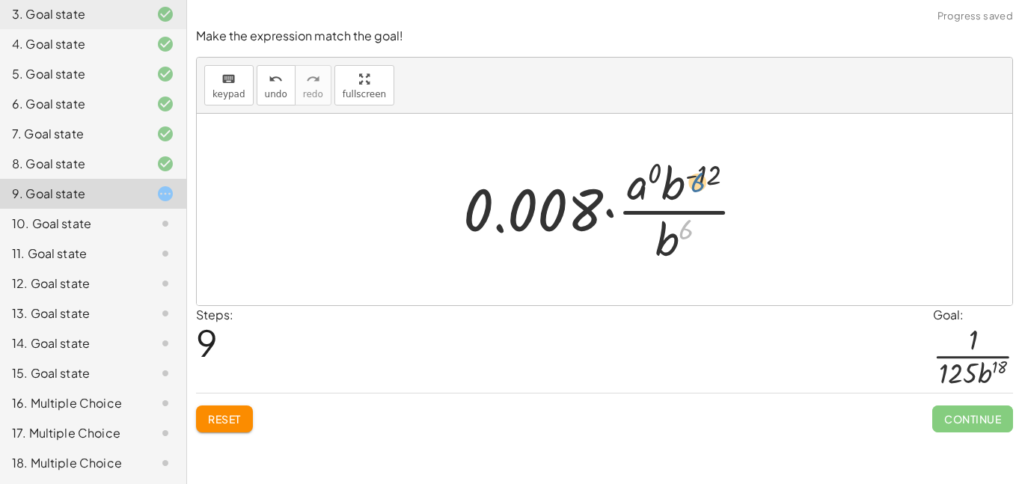
click at [704, 181] on div at bounding box center [610, 209] width 309 height 115
drag, startPoint x: 682, startPoint y: 191, endPoint x: 667, endPoint y: 263, distance: 73.4
drag, startPoint x: 266, startPoint y: 90, endPoint x: 290, endPoint y: 122, distance: 40.1
click at [290, 122] on div "keyboard keypad undo undo redo redo fullscreen ( · 5 2 · a 0 · b ( - 4 ) · 5 3 …" at bounding box center [605, 182] width 816 height 248
click at [271, 94] on span "undo" at bounding box center [276, 94] width 22 height 10
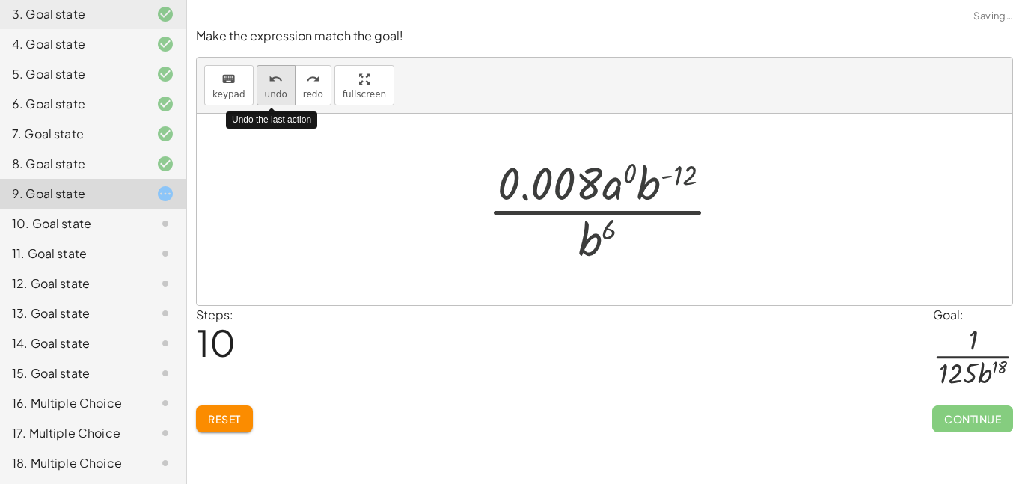
click at [271, 94] on span "undo" at bounding box center [276, 94] width 22 height 10
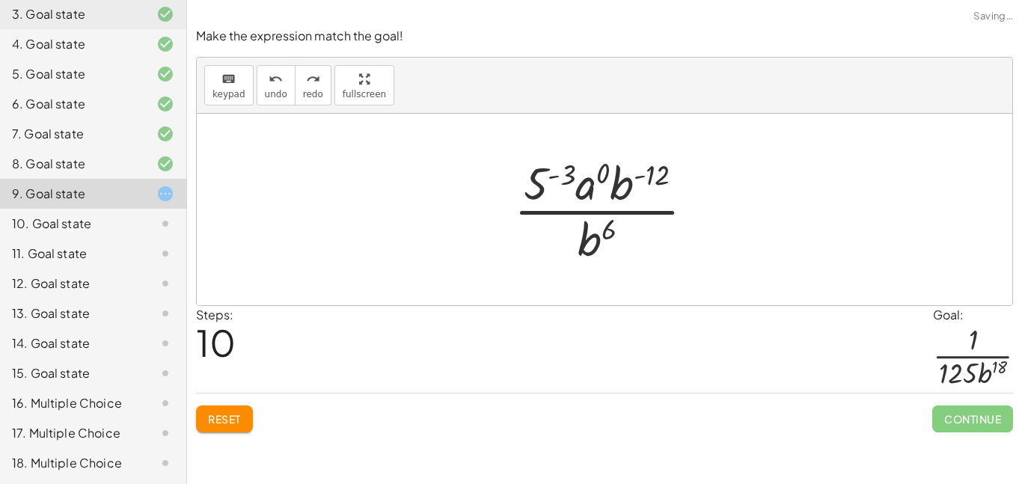
click at [543, 180] on div at bounding box center [610, 209] width 207 height 115
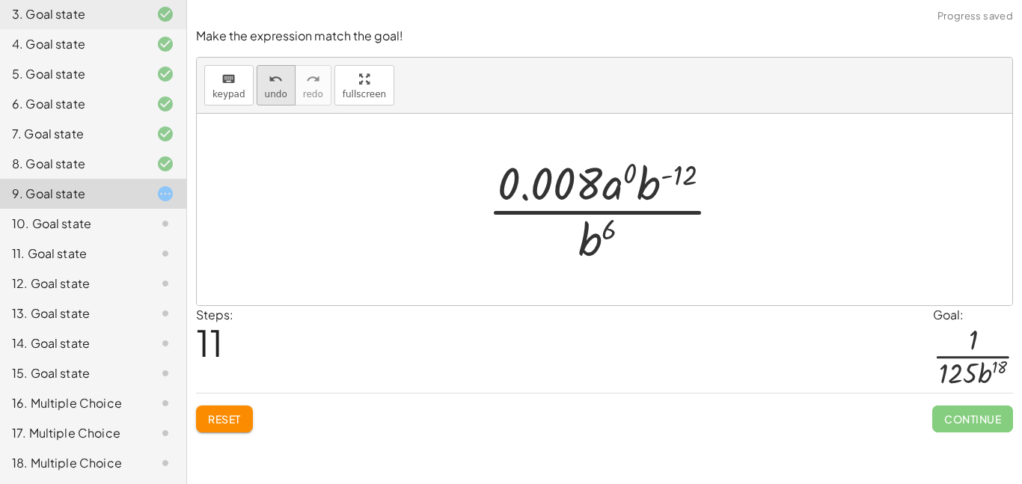
click at [267, 89] on span "undo" at bounding box center [276, 94] width 22 height 10
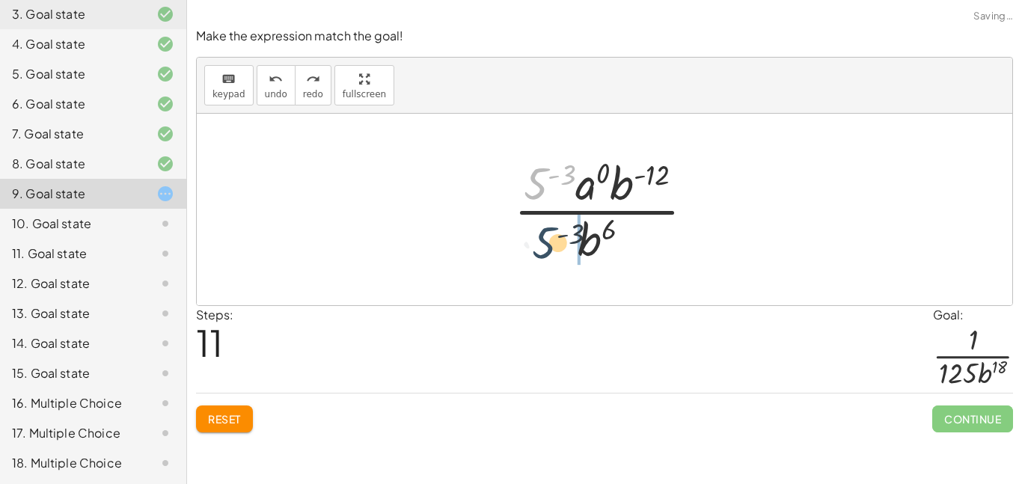
drag, startPoint x: 541, startPoint y: 183, endPoint x: 551, endPoint y: 260, distance: 77.7
click at [551, 260] on div at bounding box center [610, 209] width 207 height 115
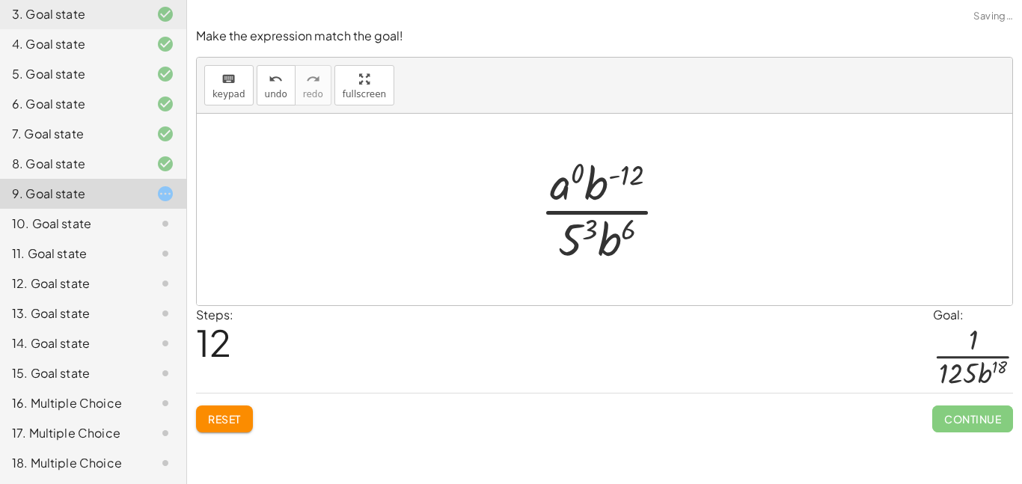
click at [575, 242] on div at bounding box center [610, 209] width 155 height 115
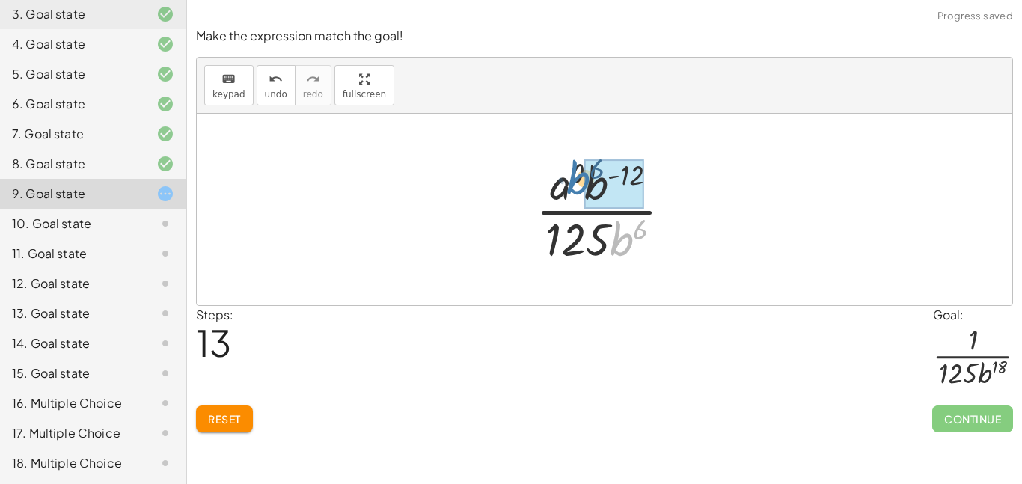
drag, startPoint x: 633, startPoint y: 236, endPoint x: 587, endPoint y: 171, distance: 80.0
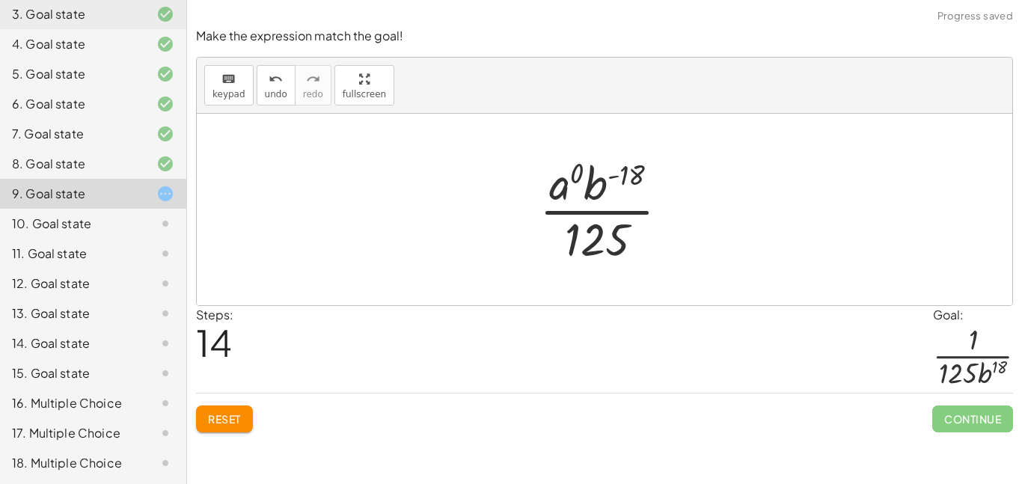
drag, startPoint x: 620, startPoint y: 181, endPoint x: 590, endPoint y: 185, distance: 29.4
click at [621, 184] on div at bounding box center [610, 209] width 156 height 115
drag, startPoint x: 590, startPoint y: 185, endPoint x: 638, endPoint y: 274, distance: 101.1
click at [638, 274] on div "( · 5 2 · a 0 · b ( - 4 ) · 5 3 · b 2 ) 3 · 5 ( · 2 · 3 ) · a ( · 0 · 3 ) · b (…" at bounding box center [605, 210] width 816 height 192
drag, startPoint x: 593, startPoint y: 177, endPoint x: 632, endPoint y: 236, distance: 70.6
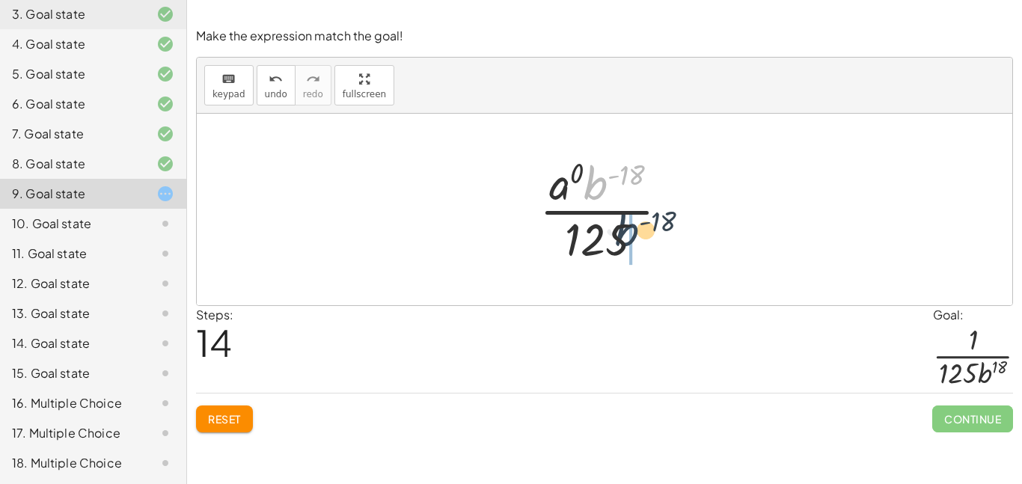
click at [632, 236] on div at bounding box center [610, 209] width 156 height 115
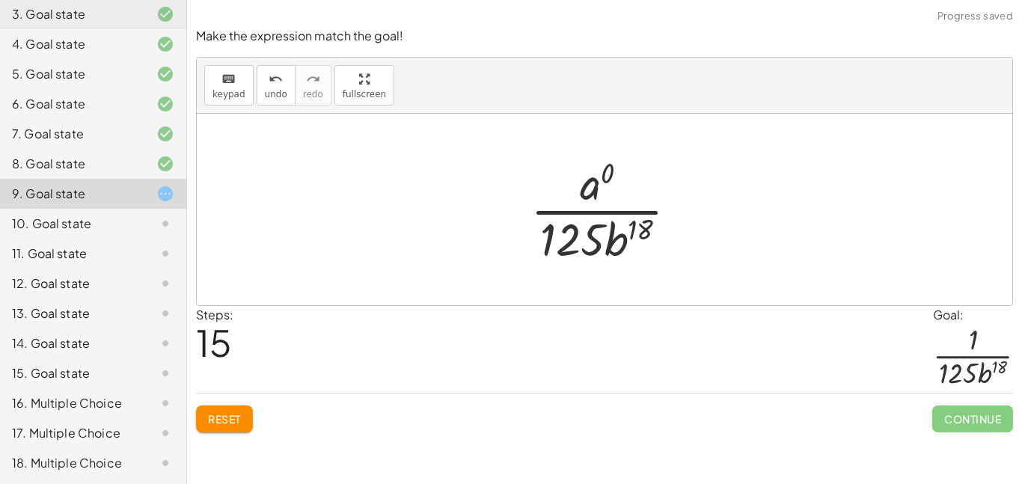
click at [600, 179] on div at bounding box center [610, 209] width 174 height 115
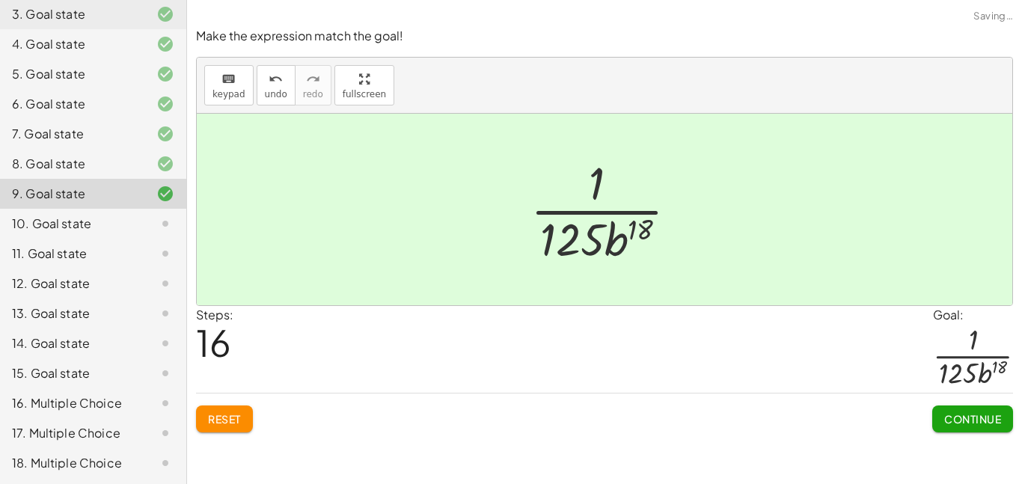
click at [956, 421] on span "Continue" at bounding box center [972, 418] width 57 height 13
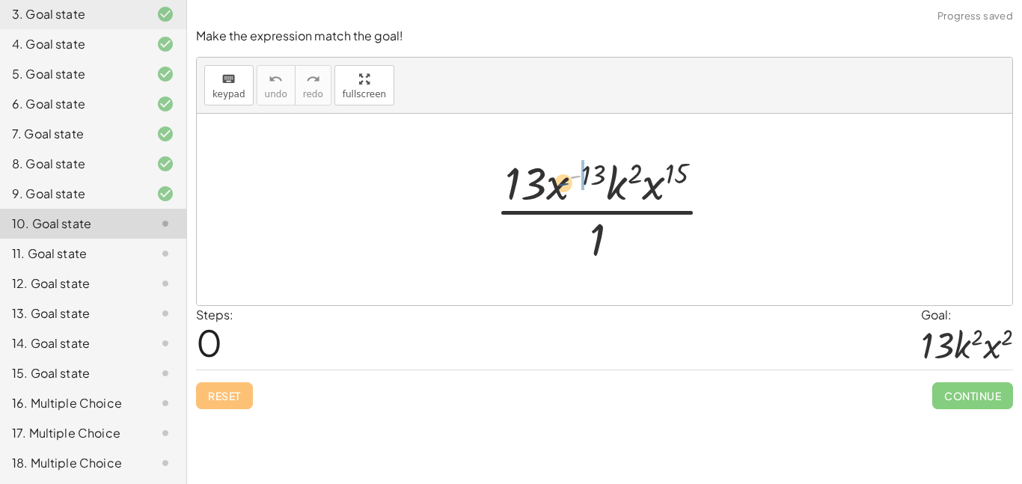
drag, startPoint x: 581, startPoint y: 177, endPoint x: 564, endPoint y: 189, distance: 21.0
click at [564, 189] on div at bounding box center [610, 209] width 245 height 115
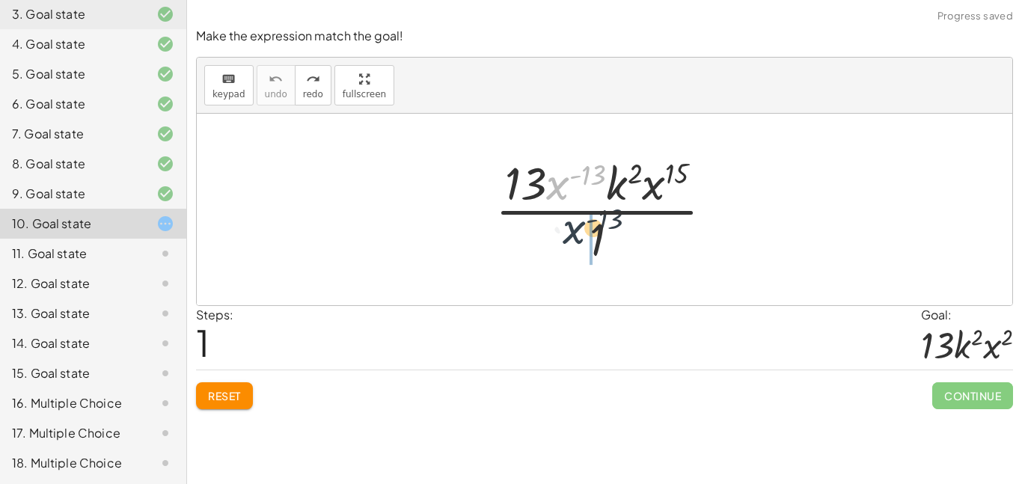
drag, startPoint x: 550, startPoint y: 186, endPoint x: 567, endPoint y: 234, distance: 49.9
click at [567, 234] on div at bounding box center [610, 209] width 245 height 115
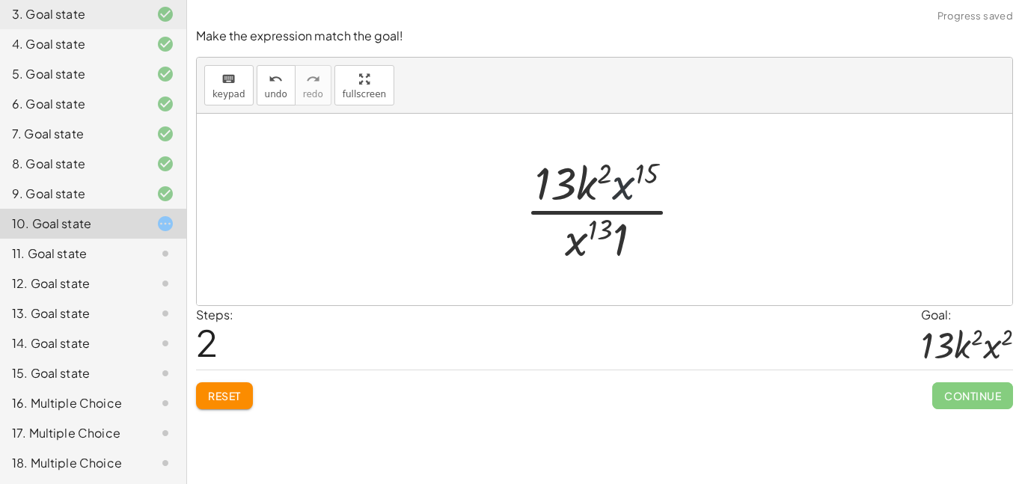
click at [616, 198] on div at bounding box center [610, 209] width 185 height 115
drag, startPoint x: 584, startPoint y: 247, endPoint x: 646, endPoint y: 187, distance: 86.3
drag, startPoint x: 593, startPoint y: 248, endPoint x: 603, endPoint y: 202, distance: 47.6
click at [603, 202] on div at bounding box center [610, 209] width 176 height 115
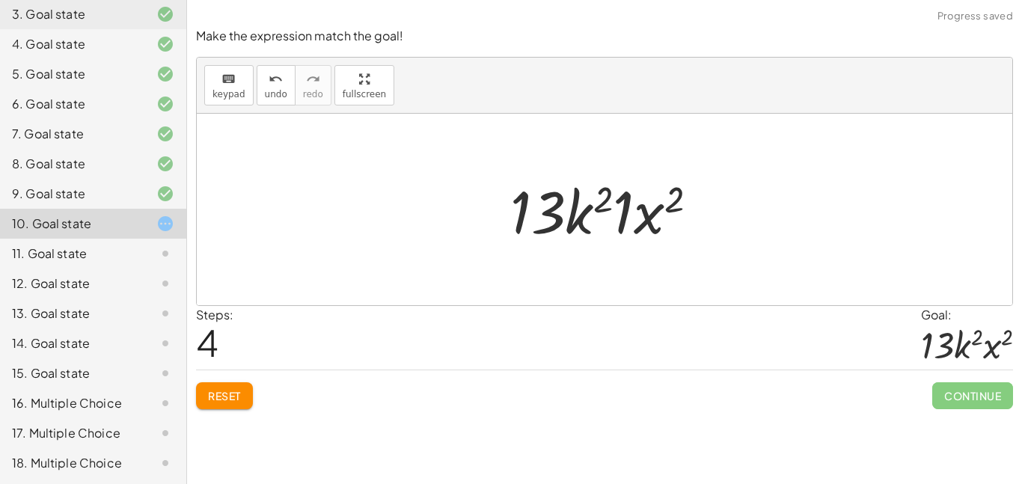
click at [619, 192] on div at bounding box center [610, 209] width 215 height 77
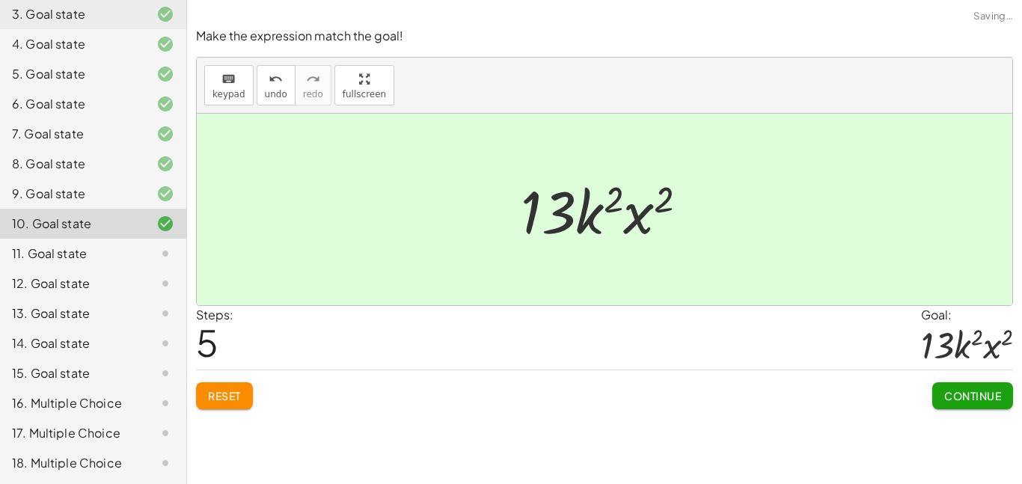
click at [936, 381] on div "Continue" at bounding box center [973, 389] width 81 height 39
click at [941, 388] on button "Continue" at bounding box center [973, 395] width 81 height 27
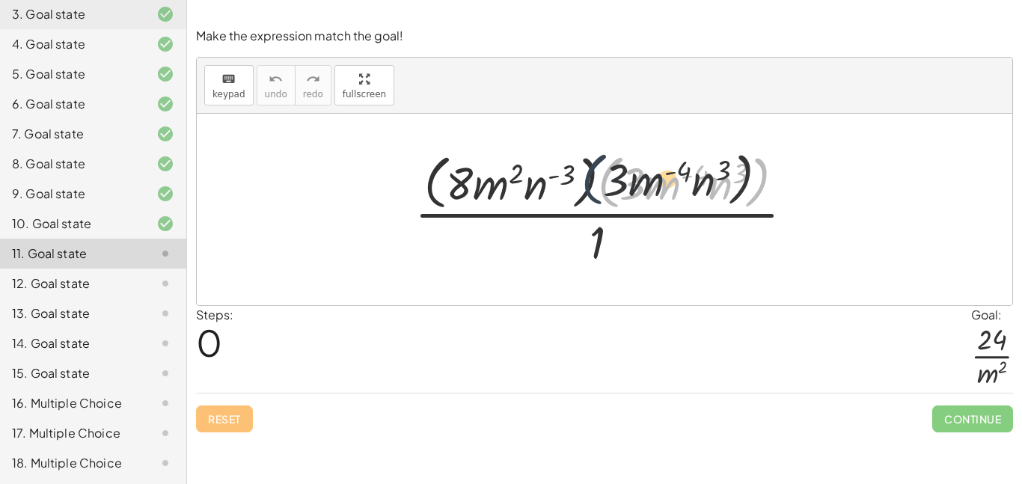
drag, startPoint x: 607, startPoint y: 196, endPoint x: 587, endPoint y: 192, distance: 20.6
click at [587, 192] on div at bounding box center [610, 209] width 406 height 122
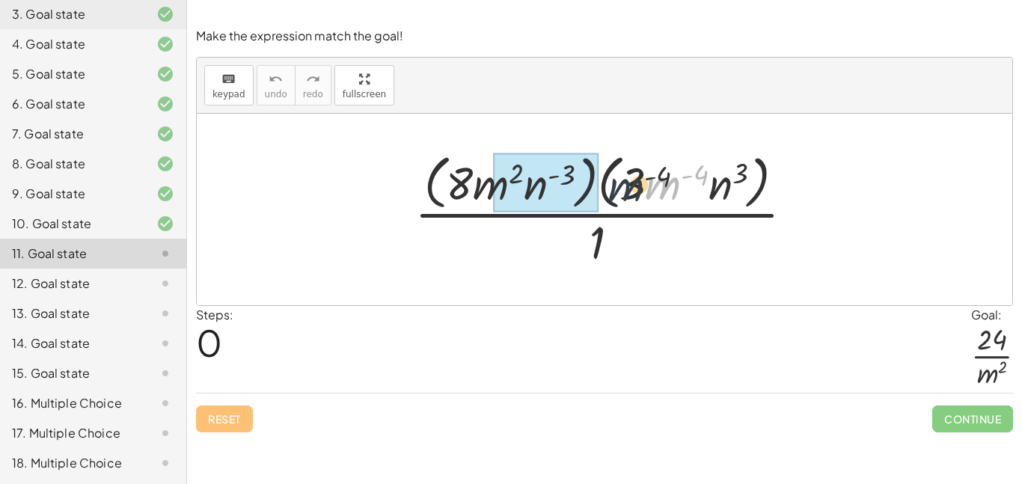
drag, startPoint x: 647, startPoint y: 183, endPoint x: 488, endPoint y: 181, distance: 158.7
click at [488, 181] on div at bounding box center [610, 209] width 406 height 122
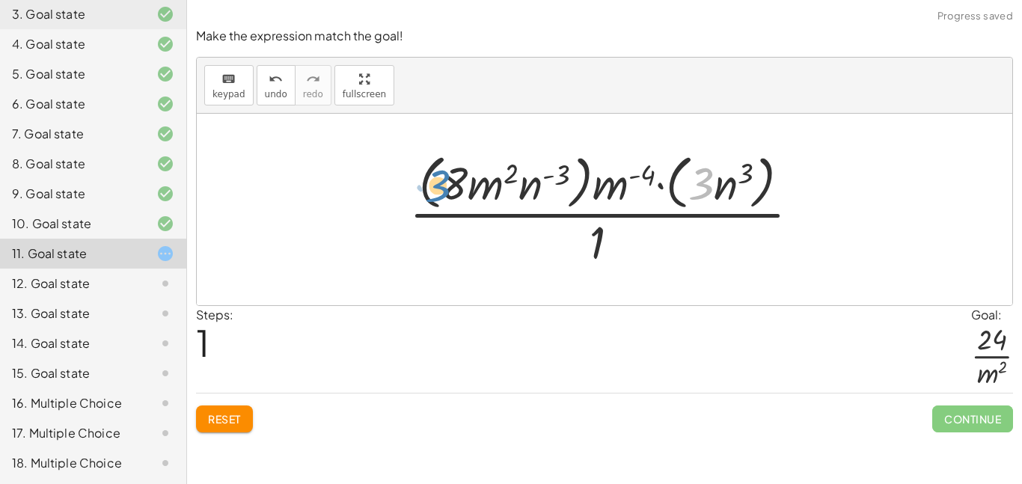
drag, startPoint x: 708, startPoint y: 180, endPoint x: 453, endPoint y: 183, distance: 255.2
click at [453, 183] on div at bounding box center [611, 209] width 418 height 122
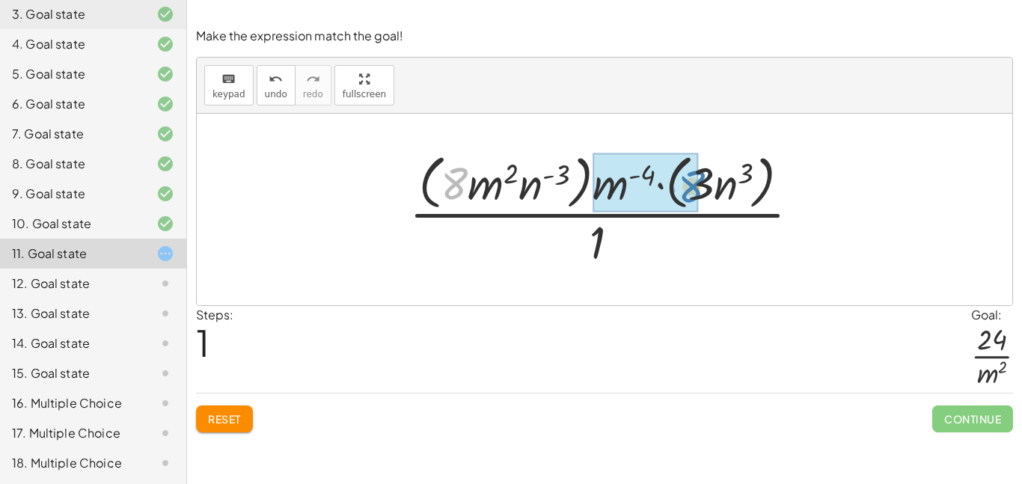
drag, startPoint x: 446, startPoint y: 187, endPoint x: 690, endPoint y: 191, distance: 244.0
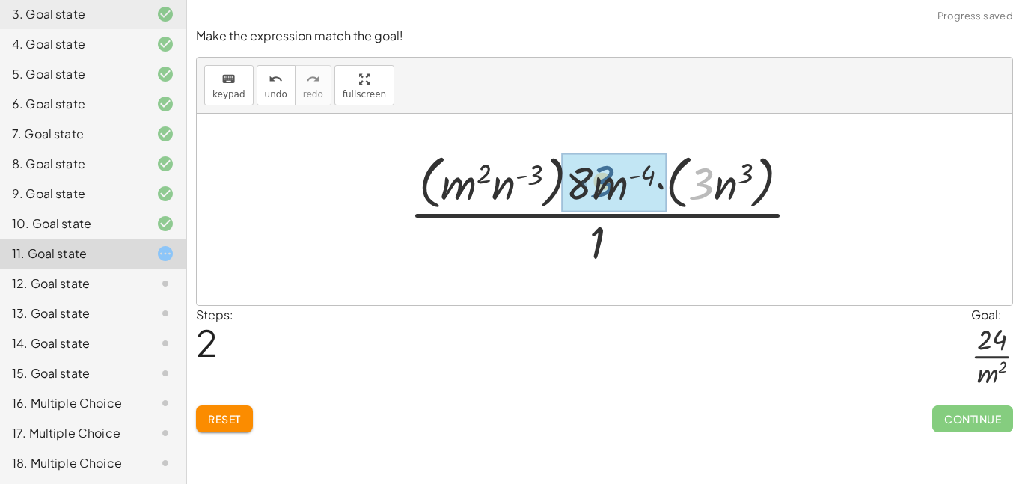
drag, startPoint x: 700, startPoint y: 189, endPoint x: 579, endPoint y: 187, distance: 120.5
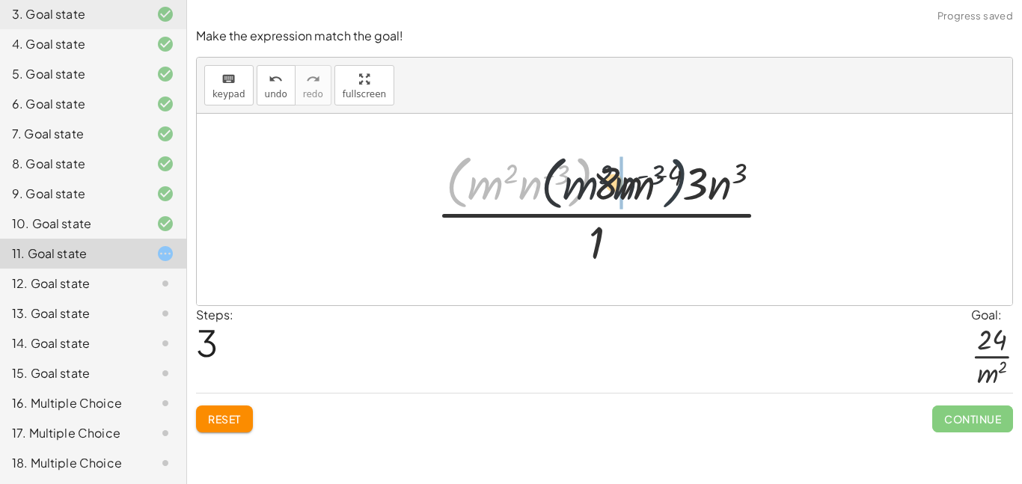
drag, startPoint x: 582, startPoint y: 186, endPoint x: 706, endPoint y: 186, distance: 123.5
click at [706, 186] on div at bounding box center [610, 209] width 362 height 122
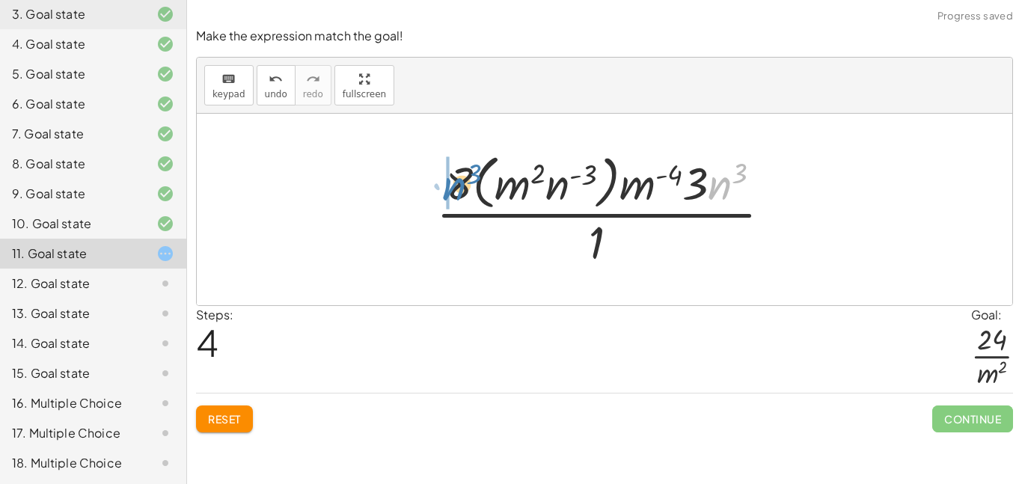
drag, startPoint x: 712, startPoint y: 187, endPoint x: 438, endPoint y: 188, distance: 273.9
click at [438, 188] on div at bounding box center [610, 209] width 362 height 122
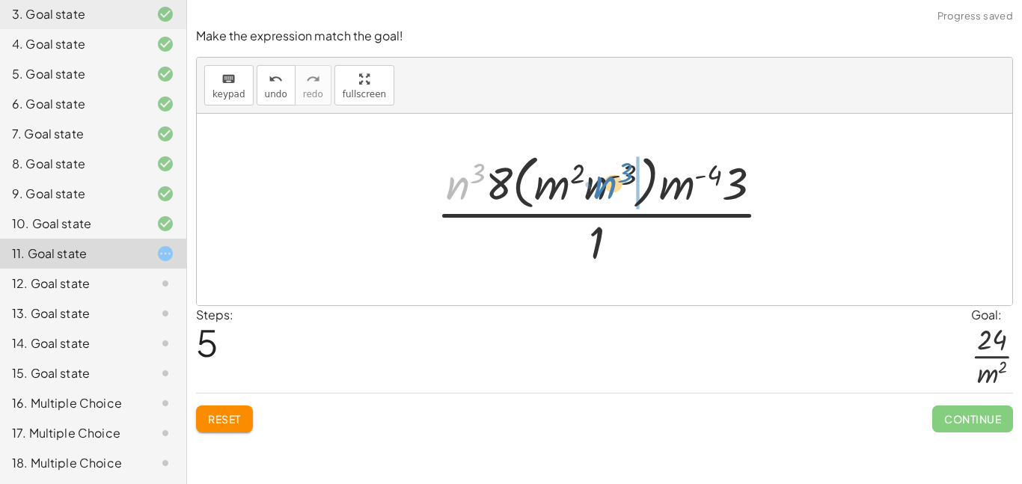
drag, startPoint x: 454, startPoint y: 189, endPoint x: 589, endPoint y: 191, distance: 134.7
click at [589, 191] on div at bounding box center [610, 209] width 362 height 122
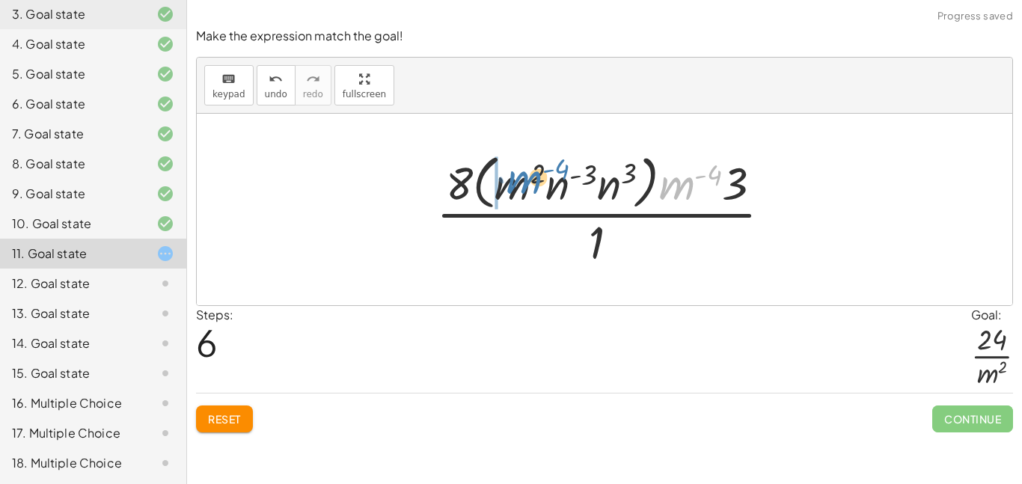
drag, startPoint x: 671, startPoint y: 189, endPoint x: 513, endPoint y: 183, distance: 157.3
click at [513, 183] on div at bounding box center [610, 209] width 362 height 122
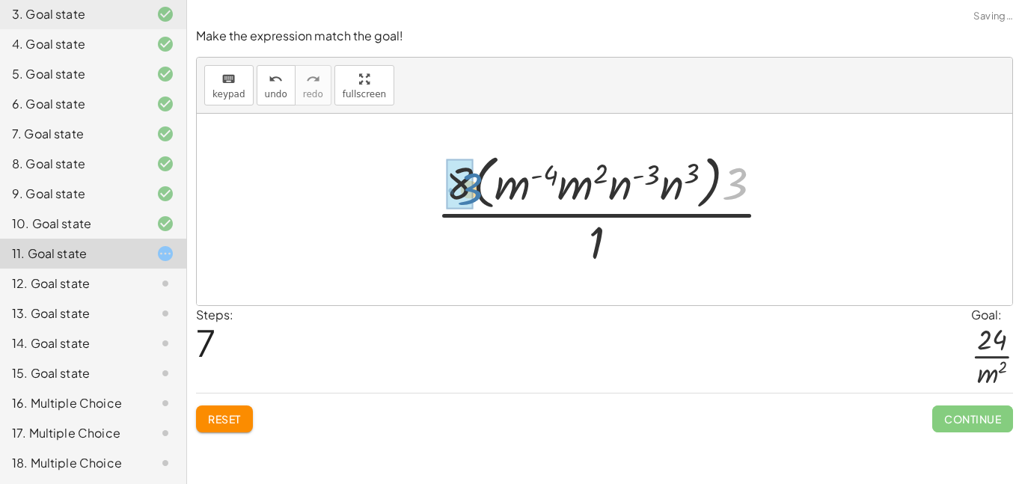
drag, startPoint x: 730, startPoint y: 183, endPoint x: 452, endPoint y: 186, distance: 278.4
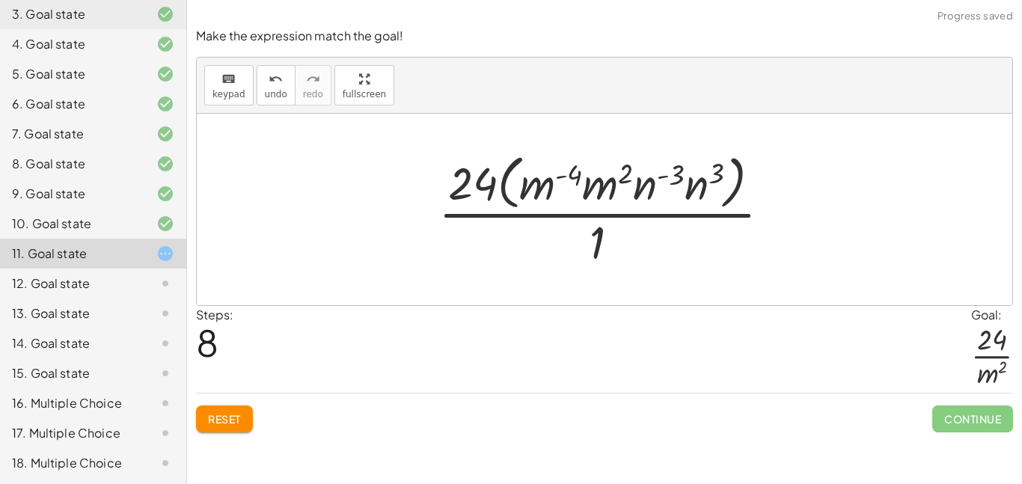
click at [726, 184] on div at bounding box center [610, 209] width 359 height 122
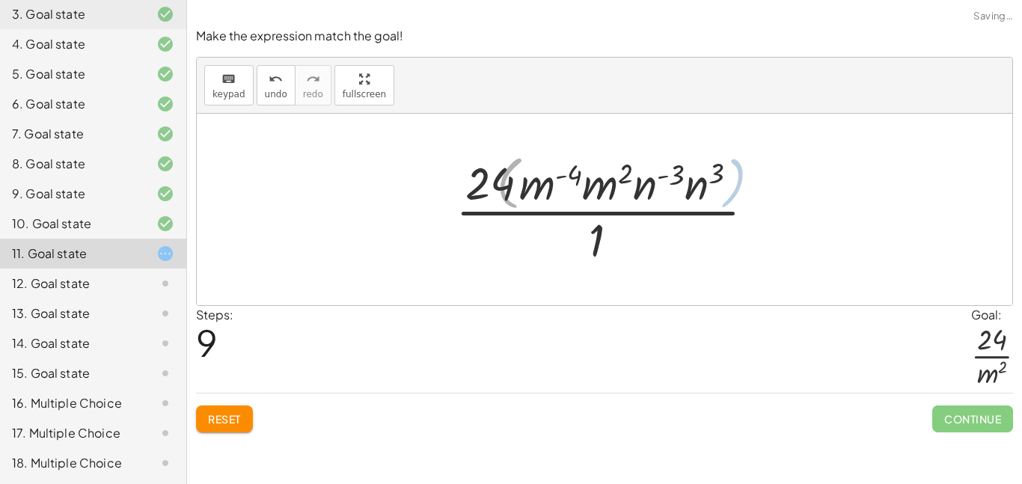
click at [709, 182] on div at bounding box center [610, 209] width 314 height 115
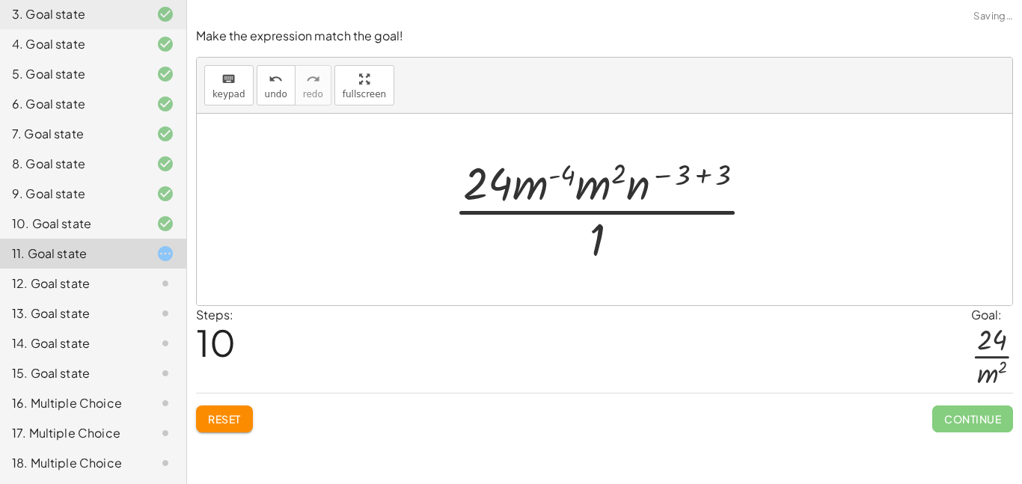
click at [639, 184] on div at bounding box center [610, 209] width 329 height 115
click at [697, 175] on div at bounding box center [610, 209] width 329 height 115
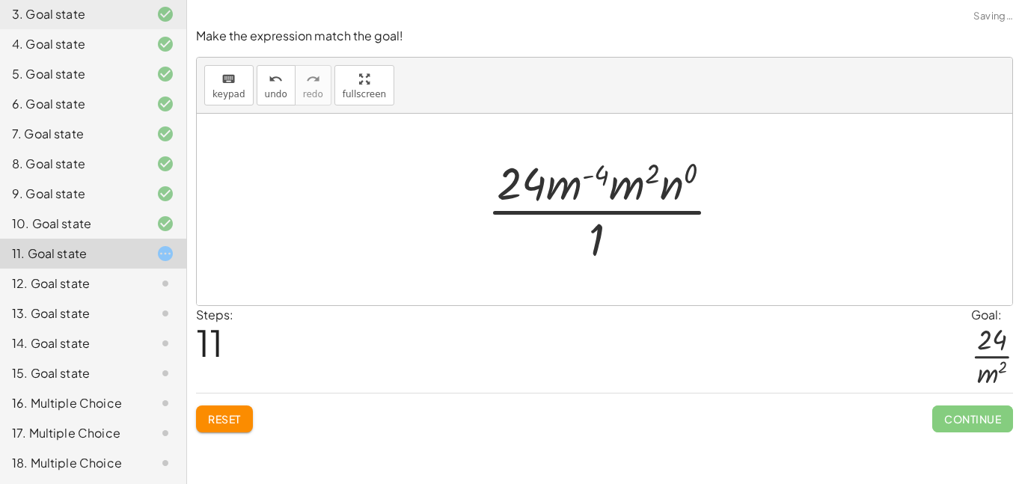
click at [639, 174] on div at bounding box center [610, 209] width 261 height 115
click at [628, 184] on div at bounding box center [610, 209] width 263 height 115
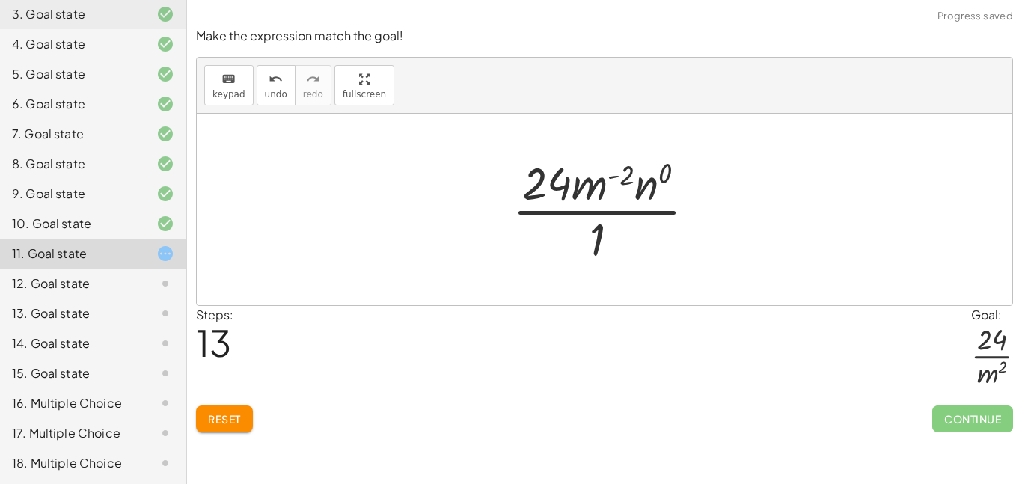
click at [590, 188] on div at bounding box center [610, 209] width 210 height 115
click at [617, 177] on div at bounding box center [610, 209] width 210 height 115
click at [626, 176] on div at bounding box center [610, 209] width 210 height 115
drag, startPoint x: 594, startPoint y: 185, endPoint x: 592, endPoint y: 305, distance: 120.5
click at [662, 187] on div at bounding box center [610, 209] width 210 height 115
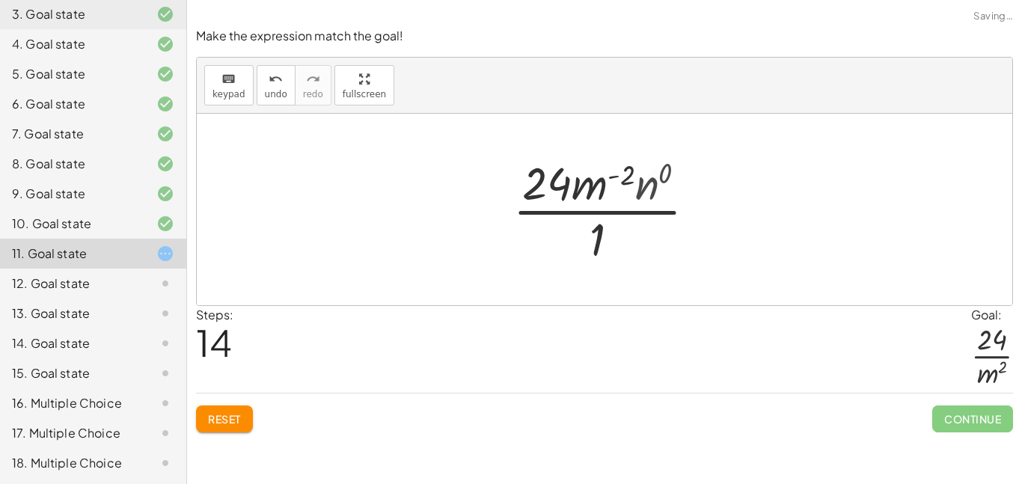
click at [646, 188] on div at bounding box center [610, 209] width 189 height 115
click at [601, 224] on div at bounding box center [610, 209] width 189 height 115
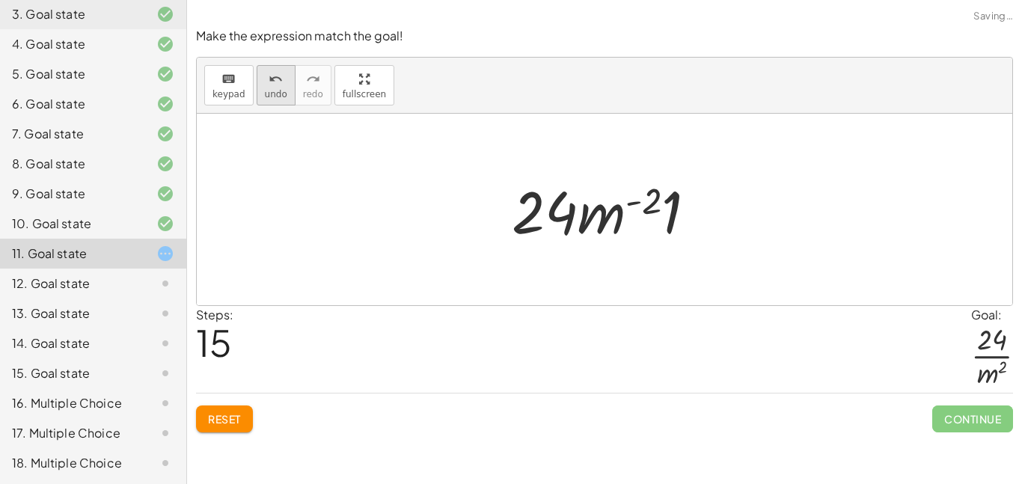
click at [274, 90] on span "undo" at bounding box center [276, 94] width 22 height 10
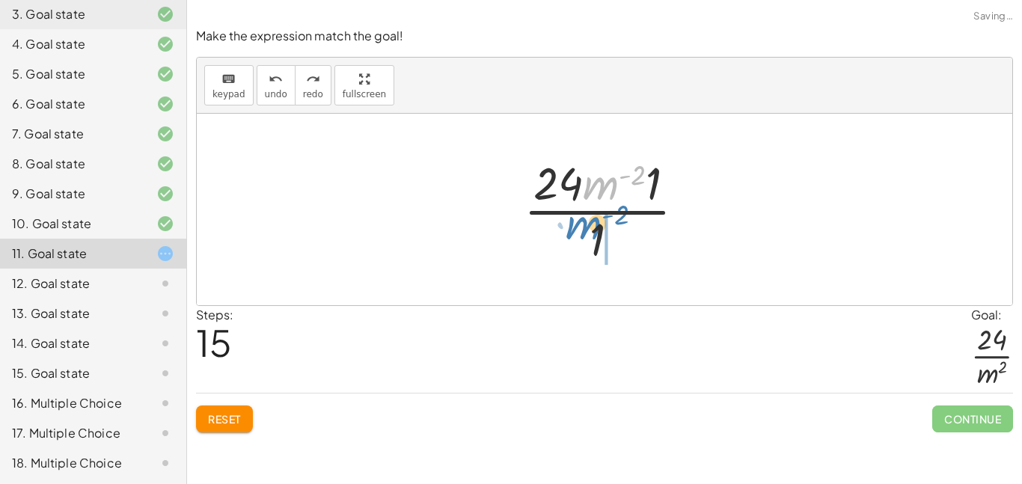
drag, startPoint x: 606, startPoint y: 189, endPoint x: 596, endPoint y: 233, distance: 45.4
click at [596, 233] on div at bounding box center [610, 209] width 189 height 115
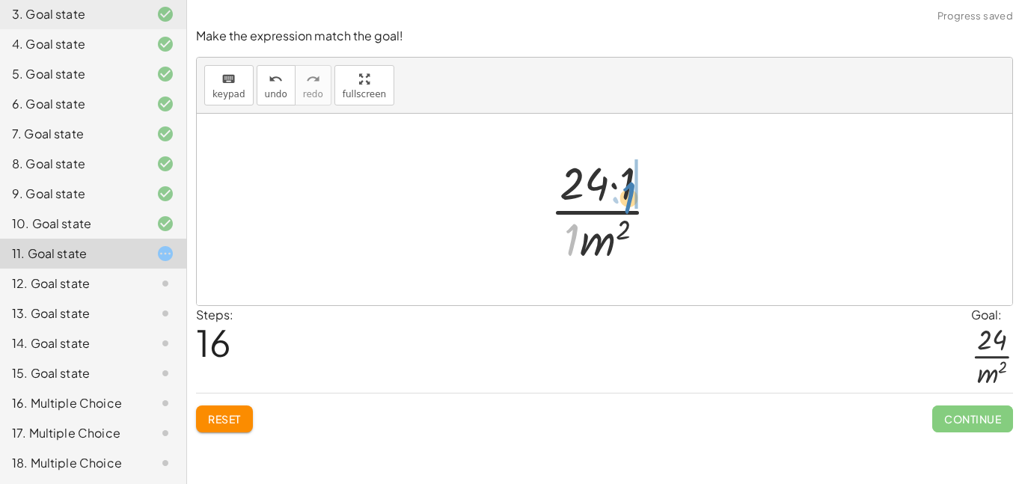
drag, startPoint x: 566, startPoint y: 236, endPoint x: 623, endPoint y: 194, distance: 71.1
click at [623, 194] on div at bounding box center [611, 209] width 136 height 115
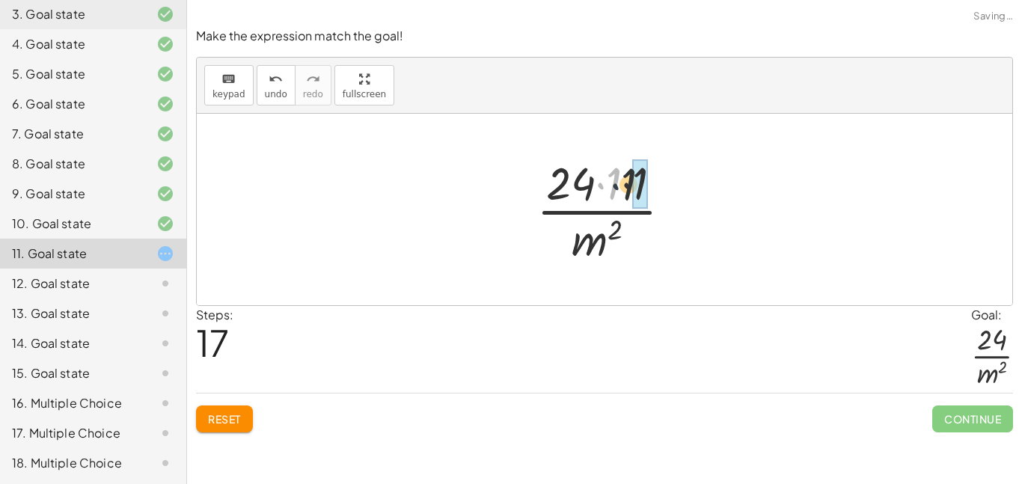
drag, startPoint x: 600, startPoint y: 186, endPoint x: 620, endPoint y: 186, distance: 19.5
click at [620, 186] on div at bounding box center [610, 209] width 162 height 115
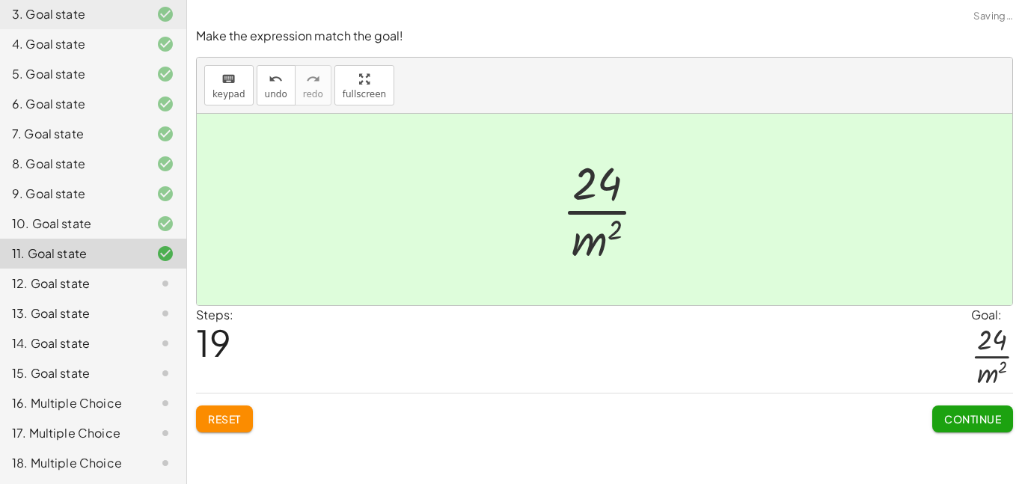
click at [956, 409] on button "Continue" at bounding box center [973, 419] width 81 height 27
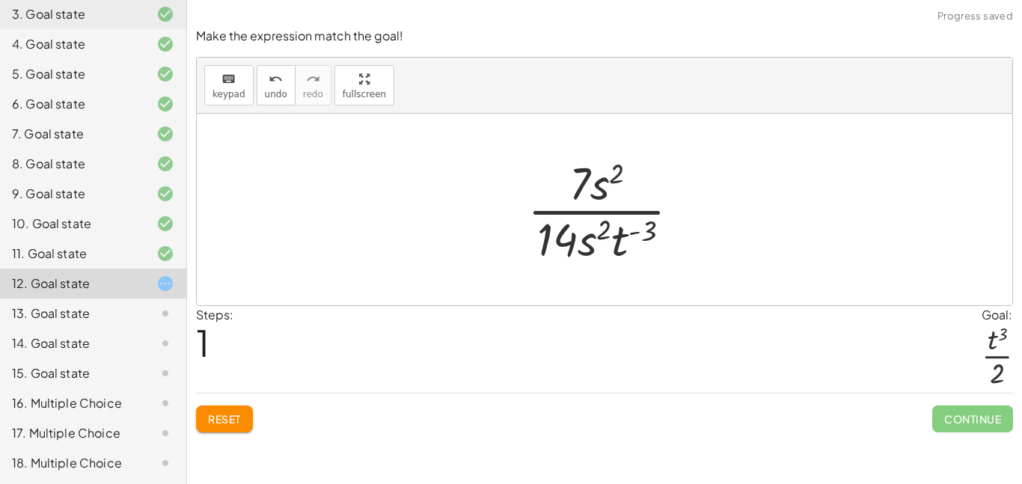
click at [616, 230] on div at bounding box center [610, 209] width 180 height 115
click at [638, 238] on div at bounding box center [610, 209] width 180 height 115
drag, startPoint x: 618, startPoint y: 238, endPoint x: 641, endPoint y: 201, distance: 43.6
click at [641, 201] on div at bounding box center [610, 209] width 180 height 115
drag, startPoint x: 619, startPoint y: 244, endPoint x: 636, endPoint y: 178, distance: 68.1
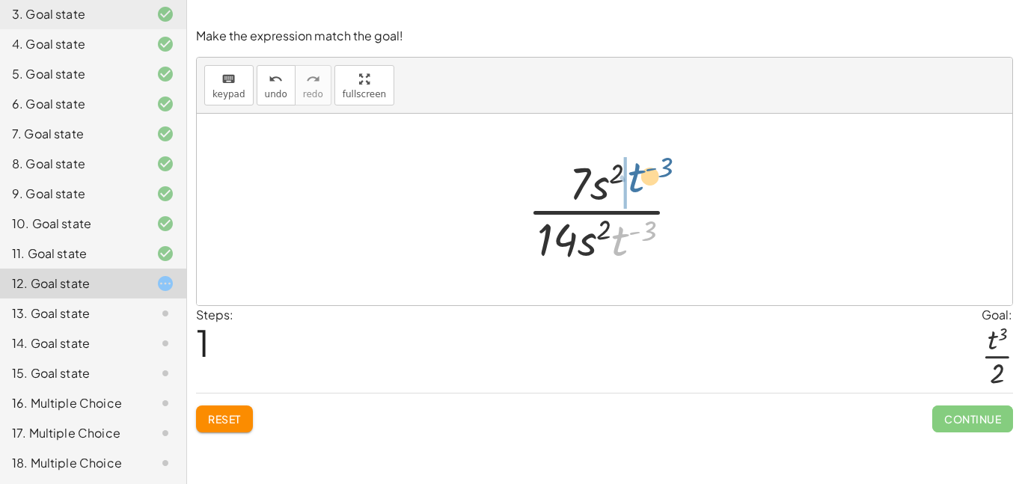
click at [636, 178] on div at bounding box center [610, 209] width 180 height 115
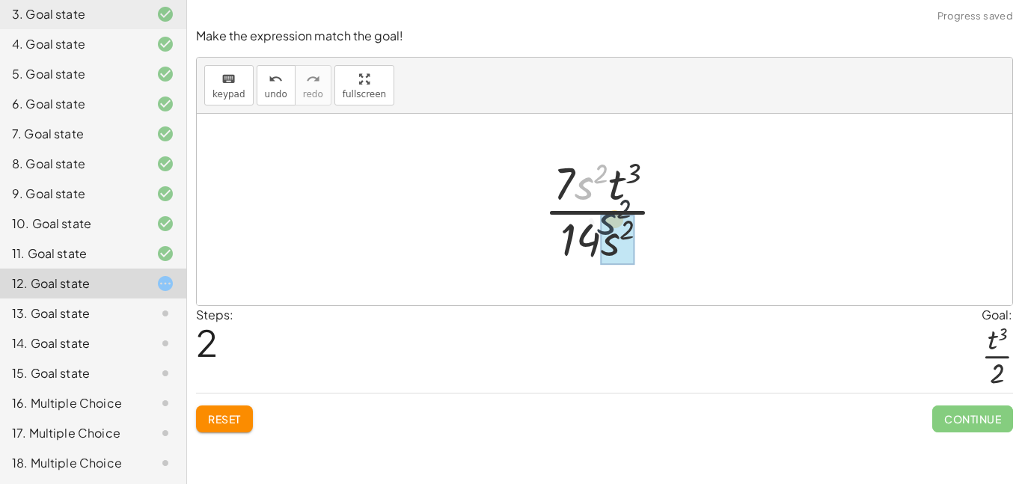
drag, startPoint x: 584, startPoint y: 183, endPoint x: 617, endPoint y: 232, distance: 58.7
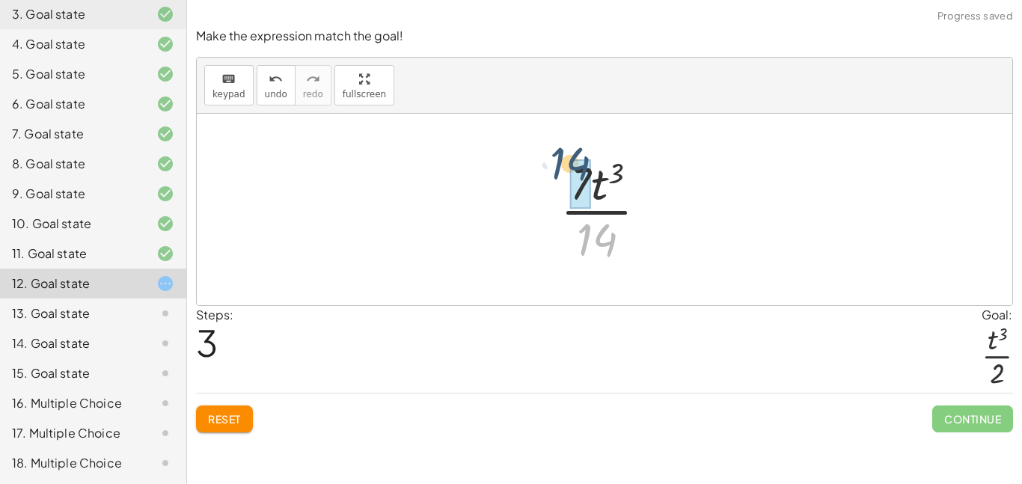
drag, startPoint x: 597, startPoint y: 238, endPoint x: 570, endPoint y: 162, distance: 81.0
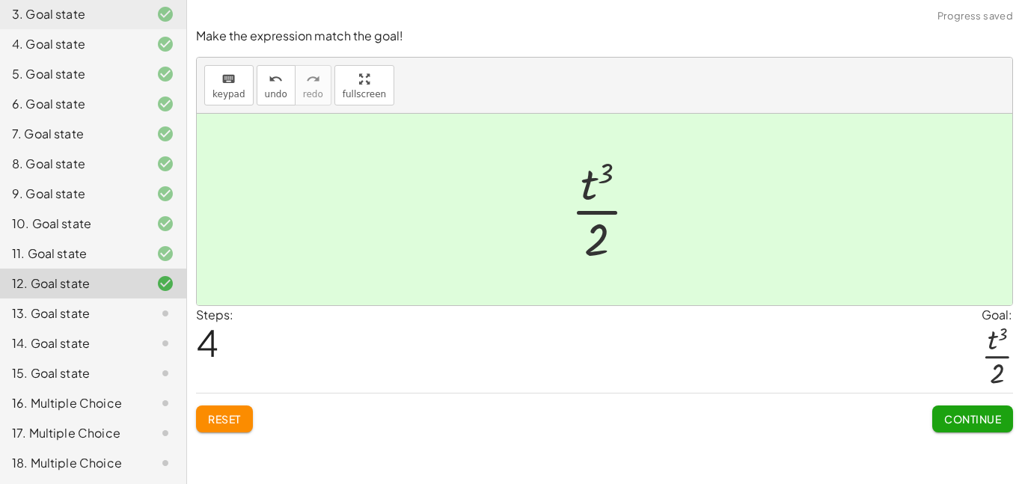
click at [949, 412] on span "Continue" at bounding box center [972, 418] width 57 height 13
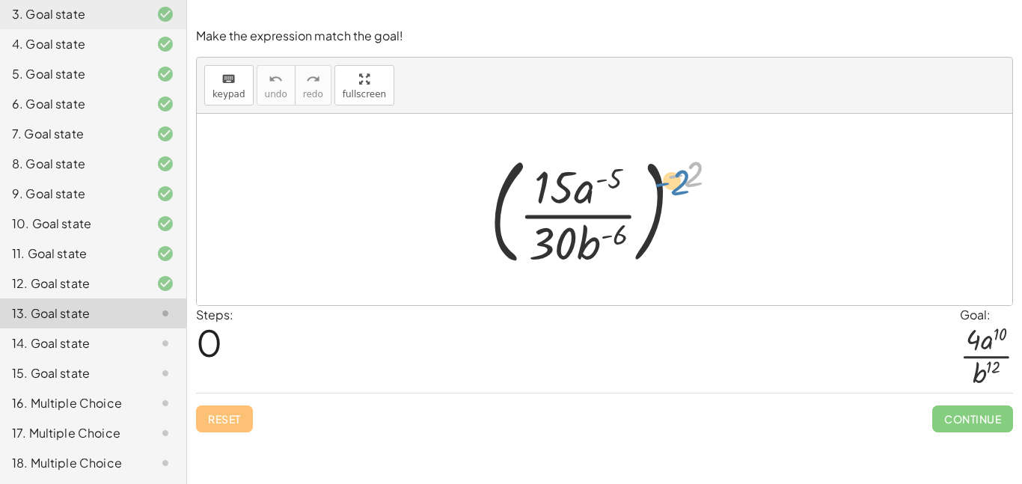
drag, startPoint x: 688, startPoint y: 178, endPoint x: 635, endPoint y: 192, distance: 54.8
click at [635, 192] on div at bounding box center [610, 209] width 255 height 124
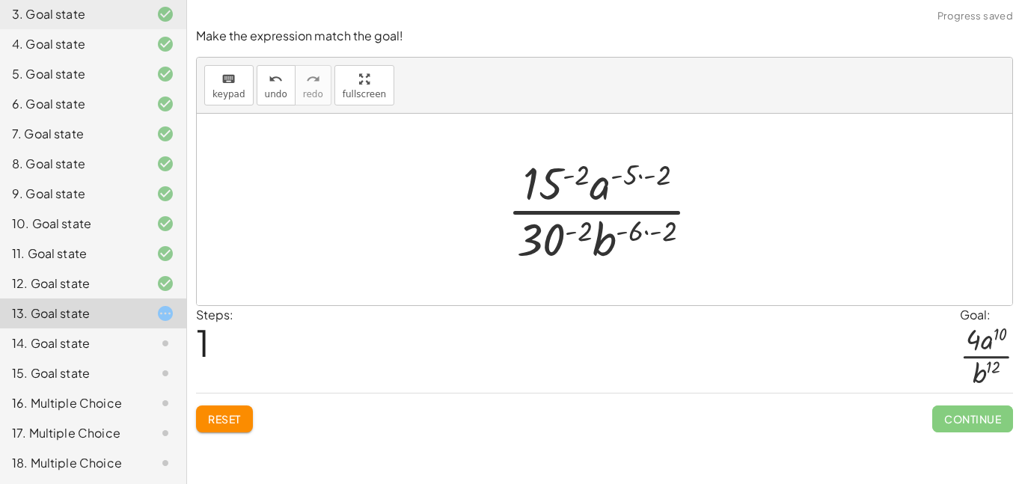
click at [626, 176] on div at bounding box center [610, 209] width 220 height 115
click at [639, 177] on div at bounding box center [610, 209] width 220 height 115
click at [590, 174] on div at bounding box center [610, 209] width 220 height 115
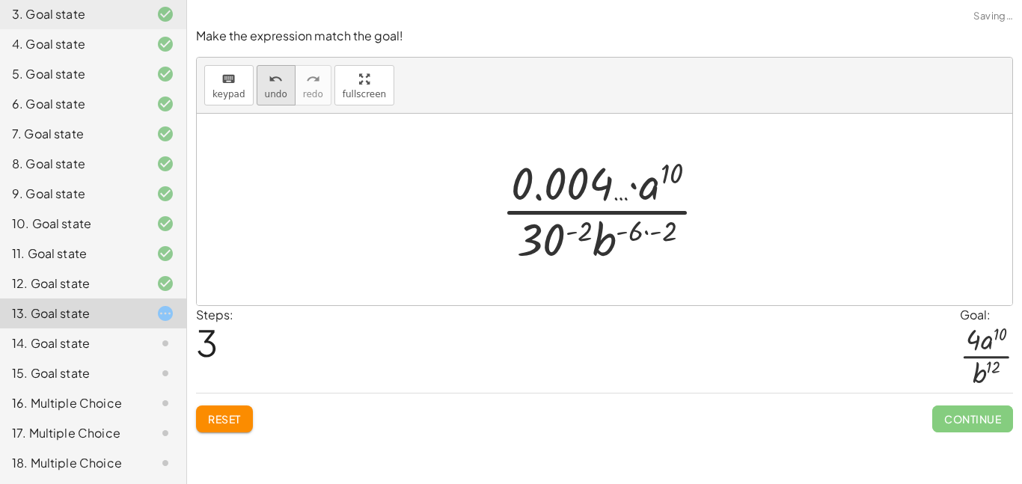
click at [274, 86] on icon "undo" at bounding box center [276, 79] width 14 height 18
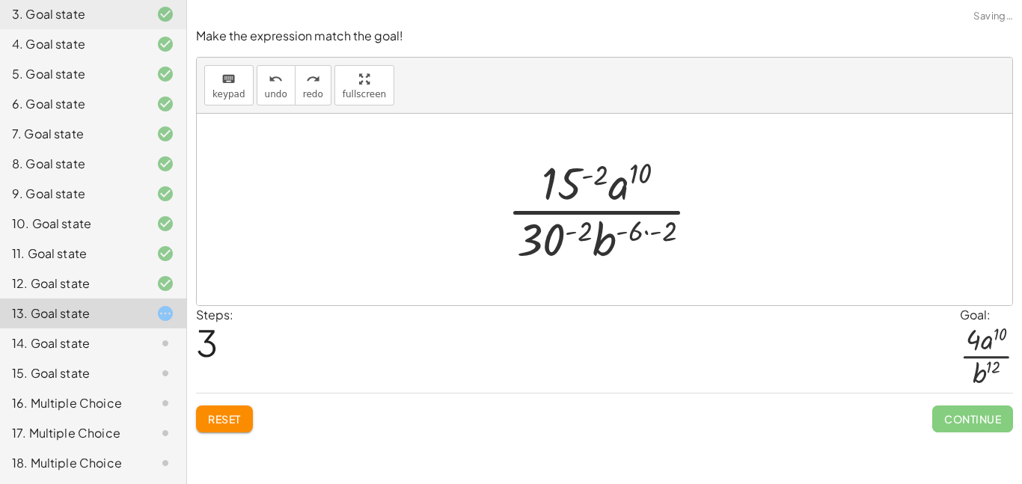
click at [653, 233] on div at bounding box center [610, 209] width 220 height 115
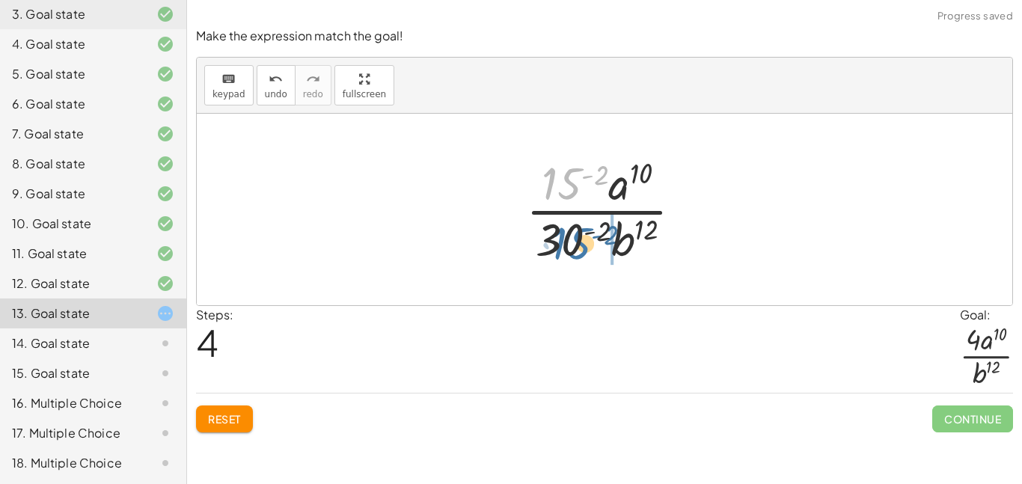
drag, startPoint x: 562, startPoint y: 191, endPoint x: 566, endPoint y: 251, distance: 60.7
click at [566, 251] on div at bounding box center [610, 209] width 183 height 115
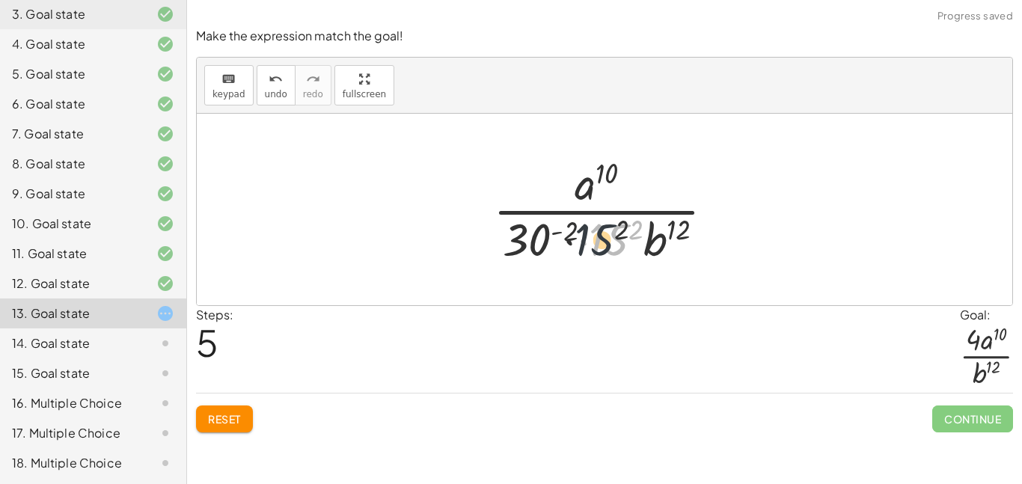
drag, startPoint x: 611, startPoint y: 245, endPoint x: 572, endPoint y: 247, distance: 38.9
click at [572, 247] on div at bounding box center [610, 209] width 248 height 115
click at [567, 234] on div at bounding box center [610, 209] width 248 height 115
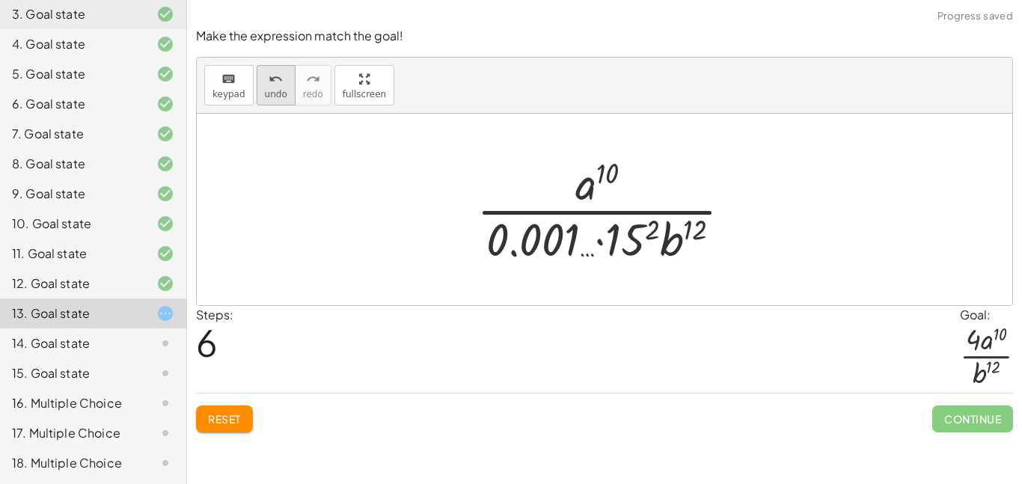
click at [267, 91] on span "undo" at bounding box center [276, 94] width 22 height 10
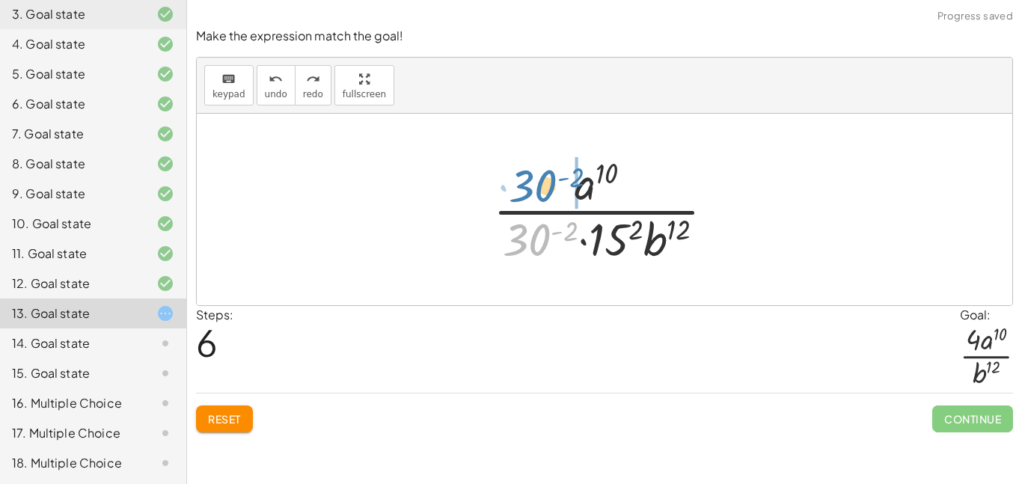
drag, startPoint x: 539, startPoint y: 242, endPoint x: 544, endPoint y: 188, distance: 54.1
click at [544, 188] on div at bounding box center [610, 209] width 248 height 115
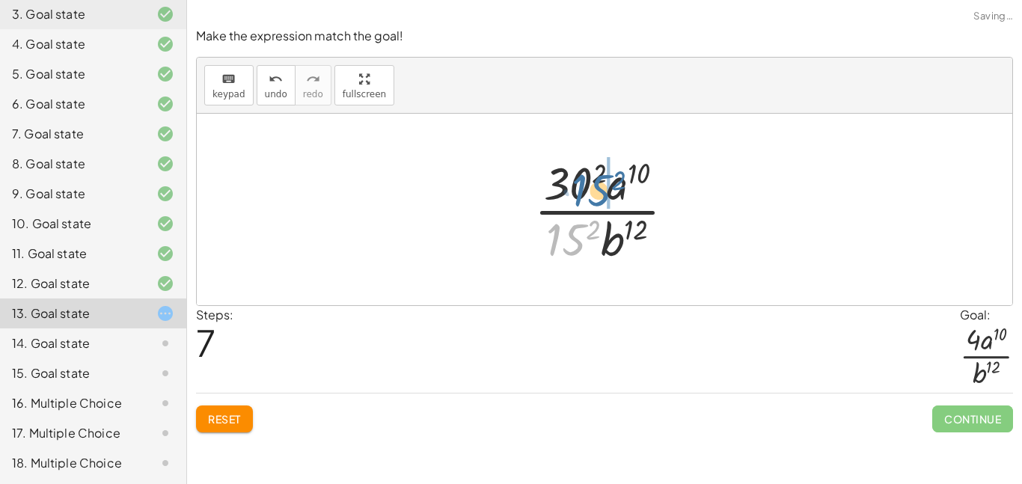
drag, startPoint x: 555, startPoint y: 234, endPoint x: 563, endPoint y: 182, distance: 52.9
click at [563, 182] on div at bounding box center [611, 209] width 168 height 115
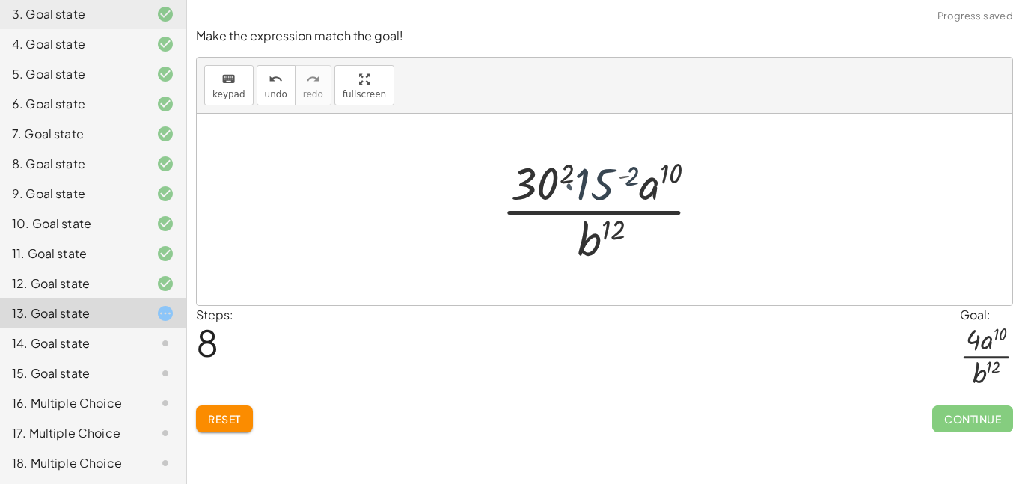
click at [563, 183] on div at bounding box center [610, 209] width 245 height 115
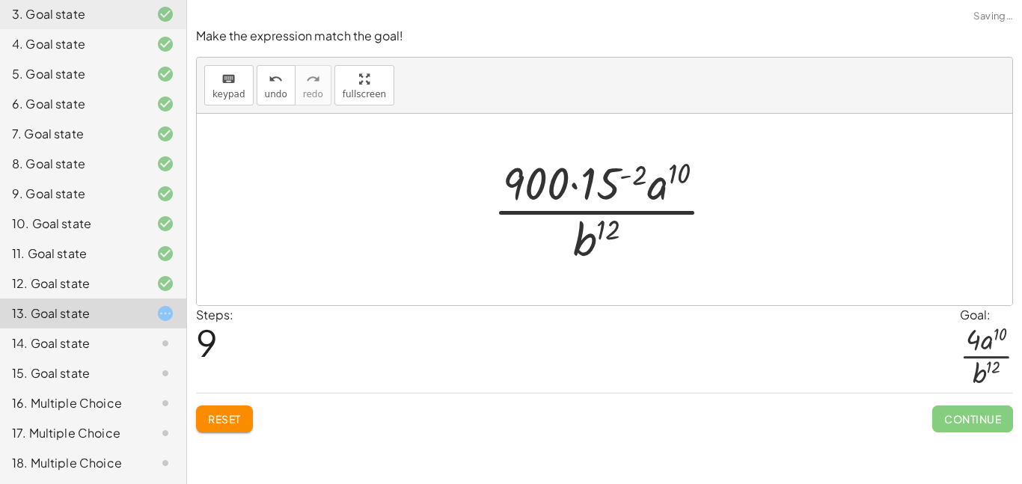
click at [582, 186] on div at bounding box center [610, 209] width 248 height 115
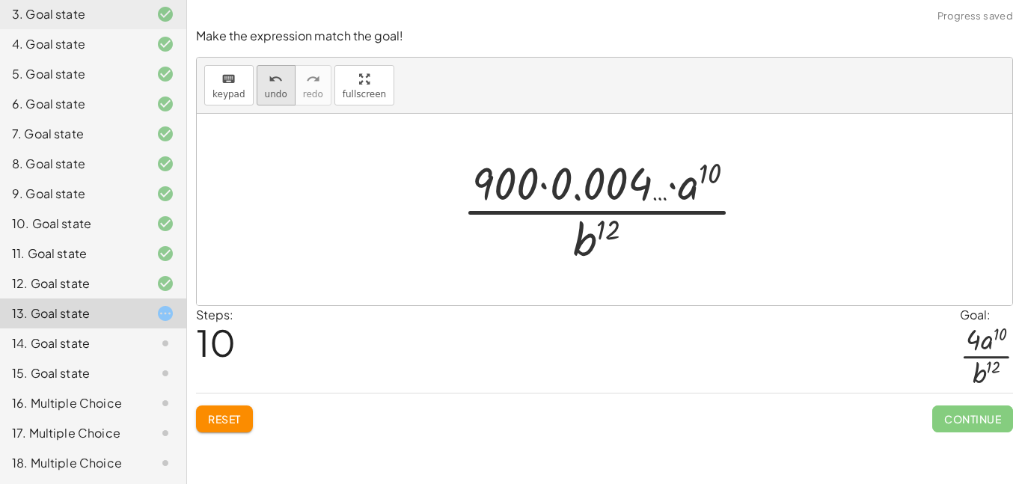
click at [272, 79] on icon "undo" at bounding box center [276, 79] width 14 height 18
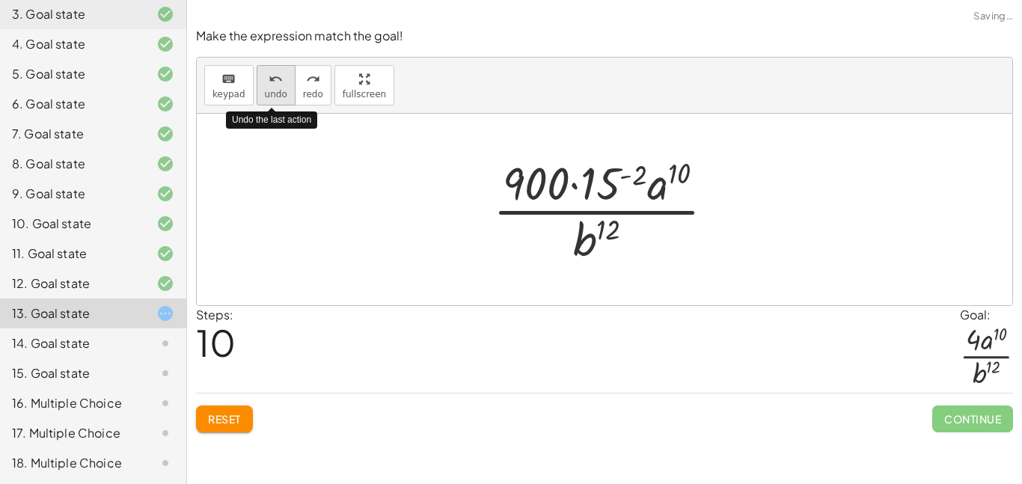
click at [272, 79] on icon "undo" at bounding box center [276, 79] width 14 height 18
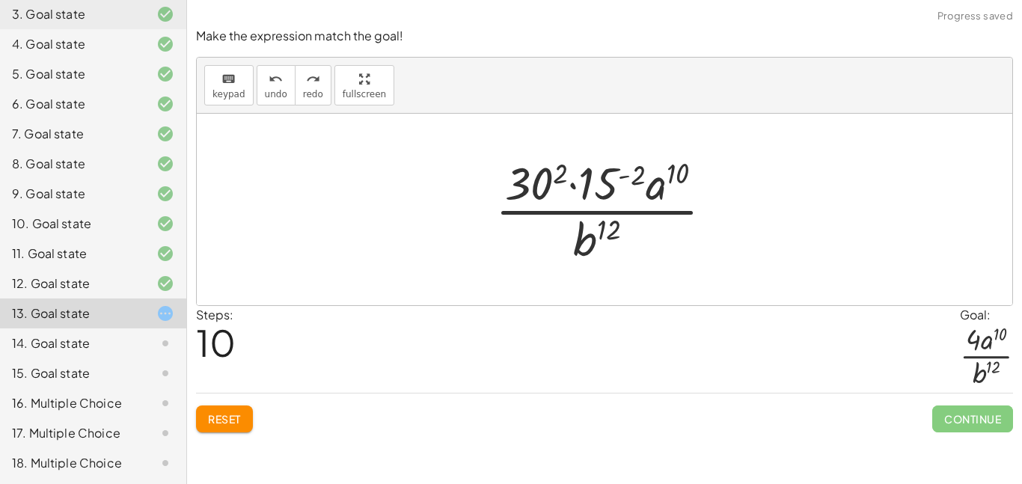
click at [568, 178] on div at bounding box center [610, 209] width 245 height 115
click at [551, 179] on div at bounding box center [610, 209] width 248 height 115
click at [587, 196] on div at bounding box center [610, 209] width 248 height 115
click at [646, 169] on div at bounding box center [610, 209] width 248 height 115
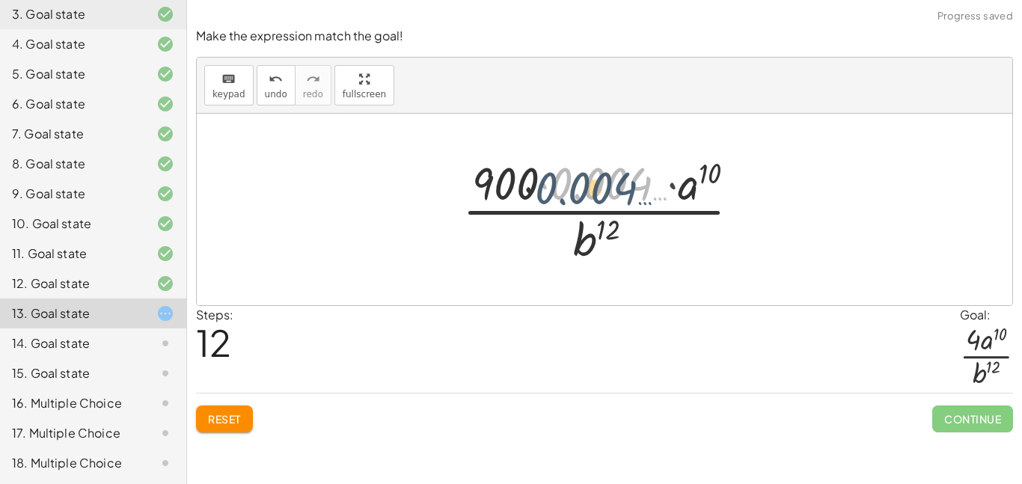
drag, startPoint x: 637, startPoint y: 173, endPoint x: 572, endPoint y: 186, distance: 66.5
click at [572, 186] on div at bounding box center [610, 209] width 311 height 115
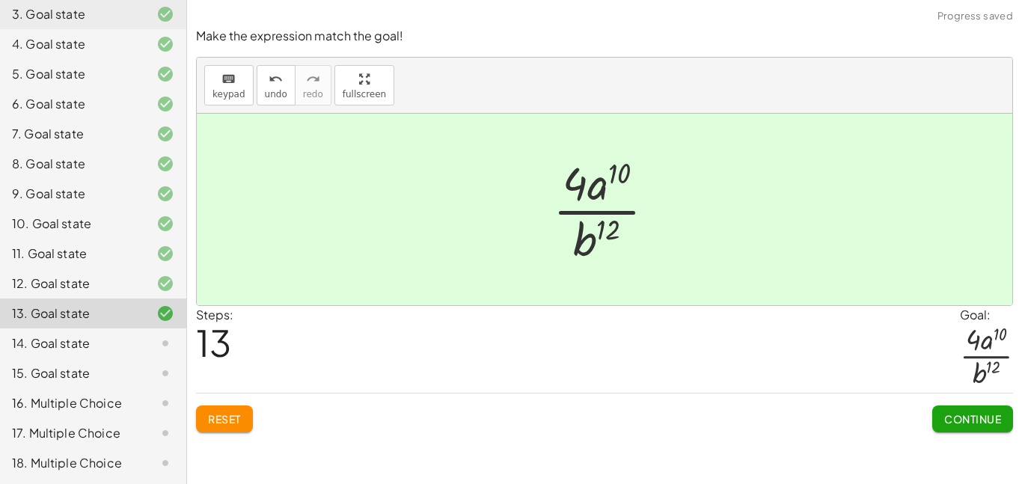
click at [948, 418] on span "Continue" at bounding box center [972, 418] width 57 height 13
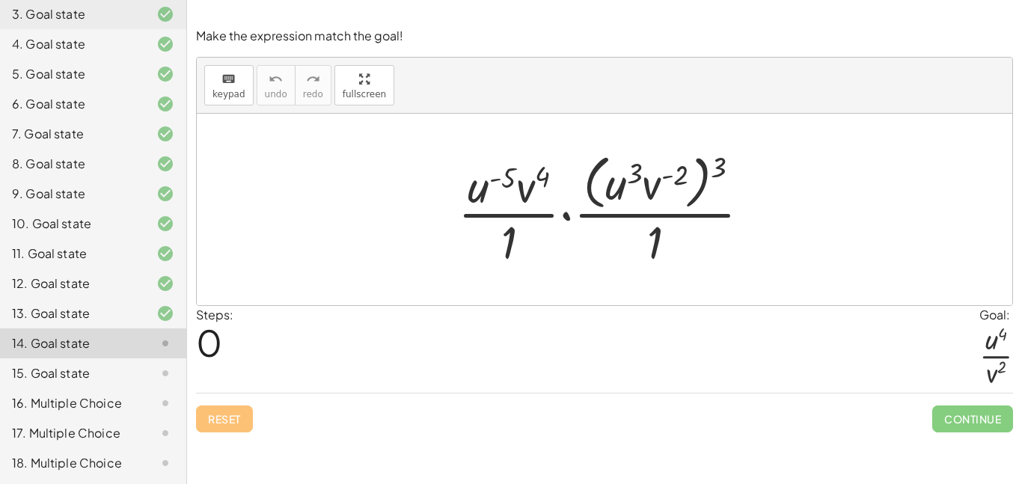
click at [617, 183] on div at bounding box center [611, 209] width 320 height 122
drag, startPoint x: 709, startPoint y: 175, endPoint x: 657, endPoint y: 180, distance: 52.7
click at [657, 180] on div at bounding box center [611, 209] width 320 height 122
drag, startPoint x: 720, startPoint y: 169, endPoint x: 664, endPoint y: 180, distance: 57.1
click at [664, 180] on div at bounding box center [611, 209] width 320 height 122
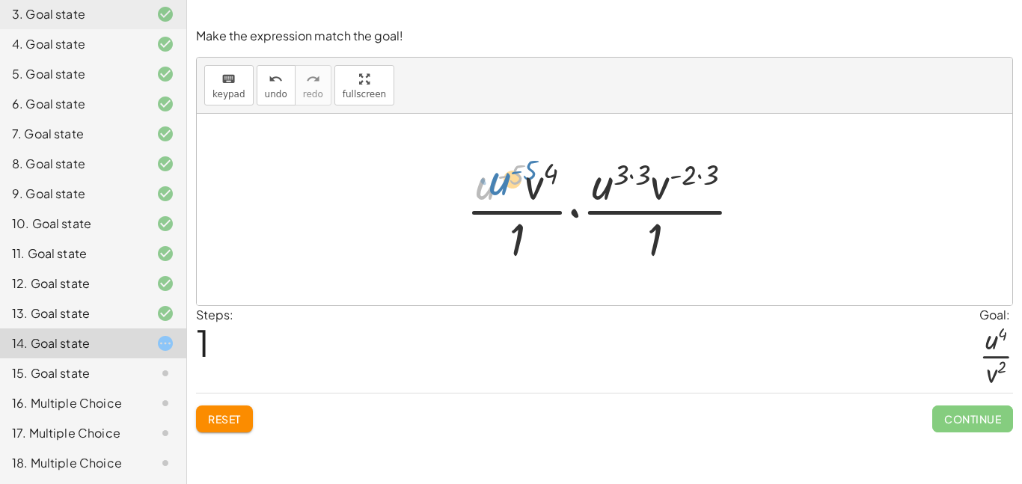
drag, startPoint x: 484, startPoint y: 197, endPoint x: 477, endPoint y: 194, distance: 8.1
click at [477, 194] on div at bounding box center [610, 209] width 303 height 115
click at [619, 172] on div at bounding box center [610, 209] width 303 height 115
click at [623, 174] on div at bounding box center [610, 209] width 303 height 115
click at [632, 177] on div at bounding box center [610, 209] width 303 height 115
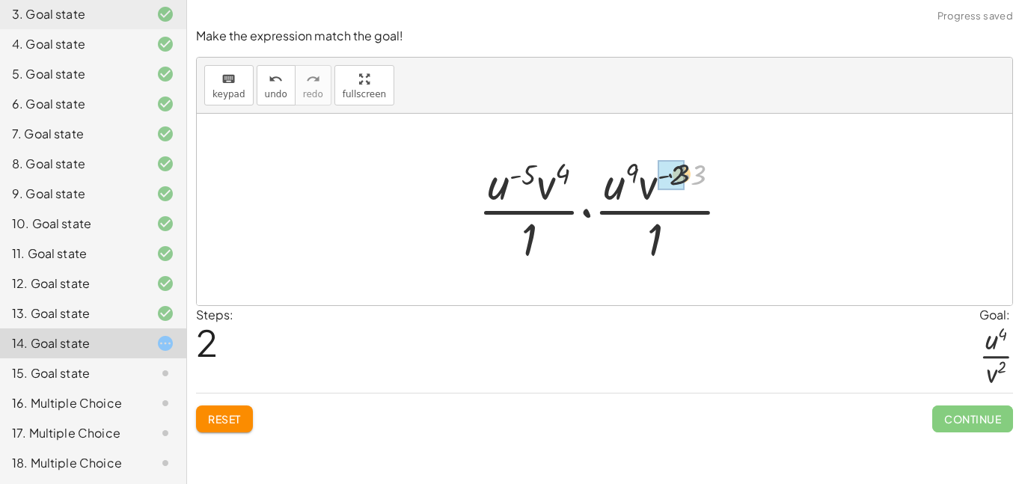
drag, startPoint x: 696, startPoint y: 177, endPoint x: 682, endPoint y: 177, distance: 14.2
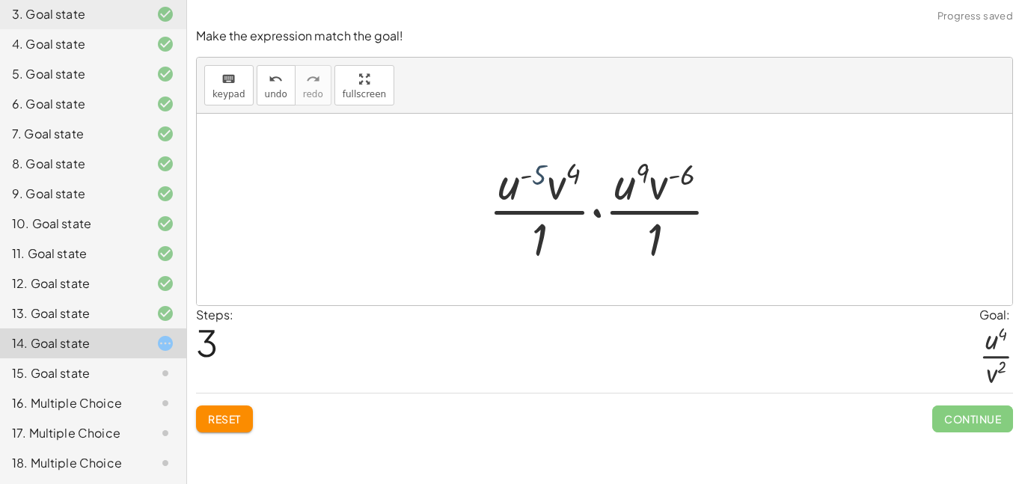
click at [531, 181] on div at bounding box center [609, 209] width 257 height 115
drag, startPoint x: 510, startPoint y: 186, endPoint x: 510, endPoint y: 231, distance: 44.2
click at [510, 231] on div at bounding box center [609, 209] width 257 height 115
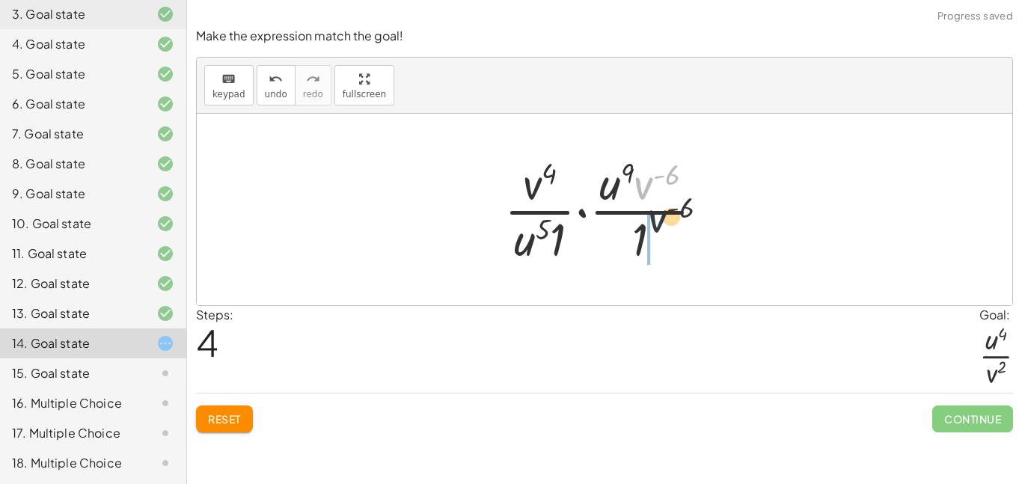
drag, startPoint x: 644, startPoint y: 187, endPoint x: 665, endPoint y: 242, distance: 58.5
click at [665, 242] on div at bounding box center [610, 209] width 227 height 115
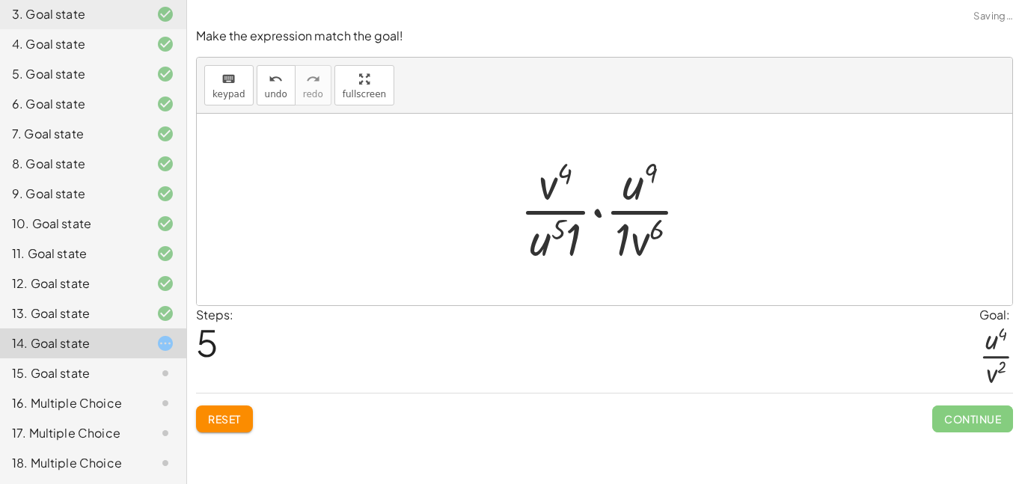
click at [572, 242] on div at bounding box center [610, 209] width 195 height 115
click at [619, 242] on div at bounding box center [610, 209] width 180 height 115
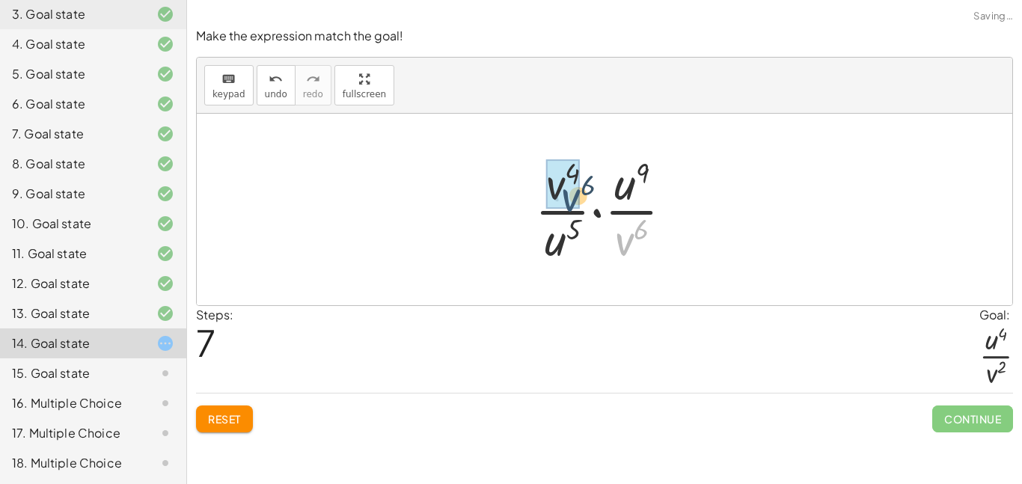
drag, startPoint x: 620, startPoint y: 242, endPoint x: 559, endPoint y: 191, distance: 79.6
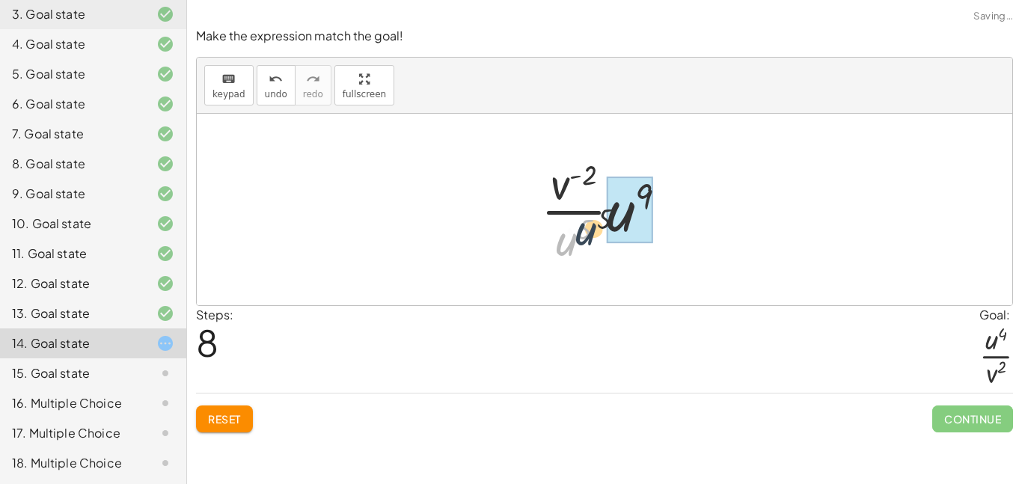
drag, startPoint x: 561, startPoint y: 243, endPoint x: 627, endPoint y: 201, distance: 78.1
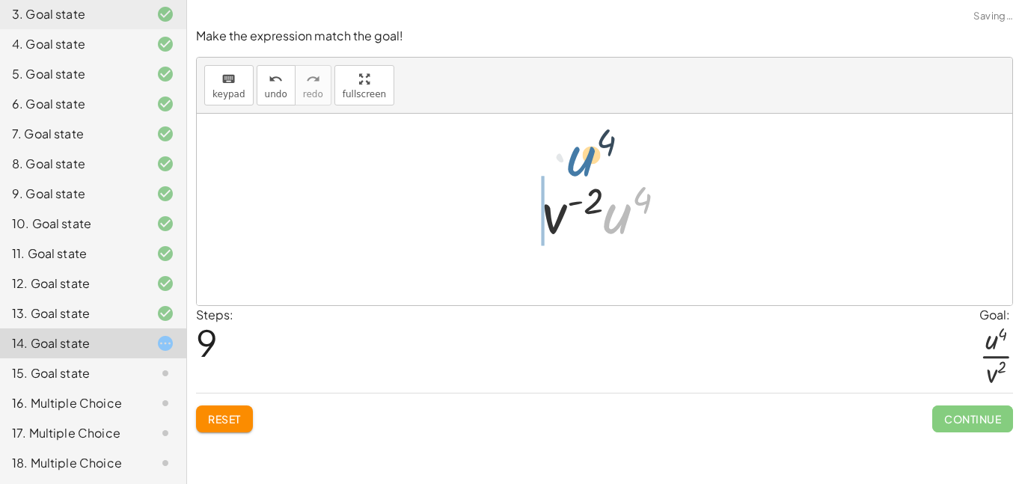
drag, startPoint x: 612, startPoint y: 221, endPoint x: 552, endPoint y: 142, distance: 99.2
click at [552, 142] on div "· · u ( - 5 ) · v 4 · 1 · · ( · u 3 · v ( - 2 ) ) 3 · 1 · · u ( - 5 ) · v 4 · 1…" at bounding box center [605, 210] width 816 height 192
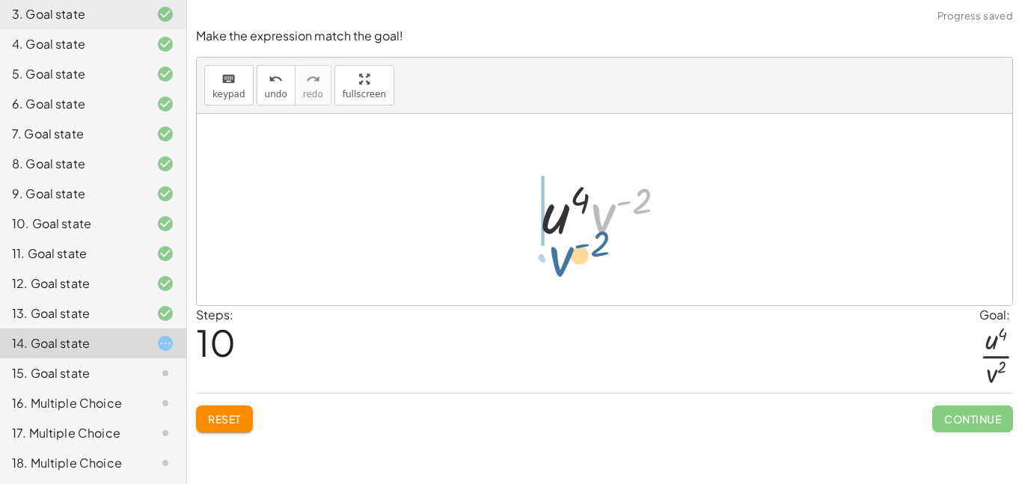
drag, startPoint x: 592, startPoint y: 222, endPoint x: 540, endPoint y: 268, distance: 68.9
click at [540, 268] on div "· · u ( - 5 ) · v 4 · 1 · · ( · u 3 · v ( - 2 ) ) 3 · 1 · · u ( - 5 ) · v 4 · 1…" at bounding box center [605, 210] width 816 height 192
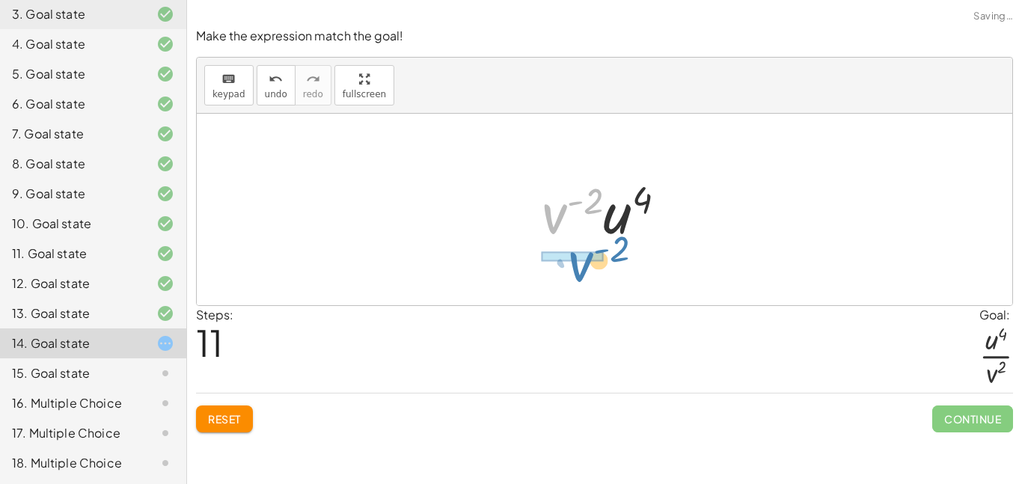
drag, startPoint x: 564, startPoint y: 225, endPoint x: 588, endPoint y: 275, distance: 55.2
click at [588, 275] on div "· · u ( - 5 ) · v 4 · 1 · · ( · u 3 · v ( - 2 ) ) 3 · 1 · · u ( - 5 ) · v 4 · 1…" at bounding box center [605, 210] width 816 height 192
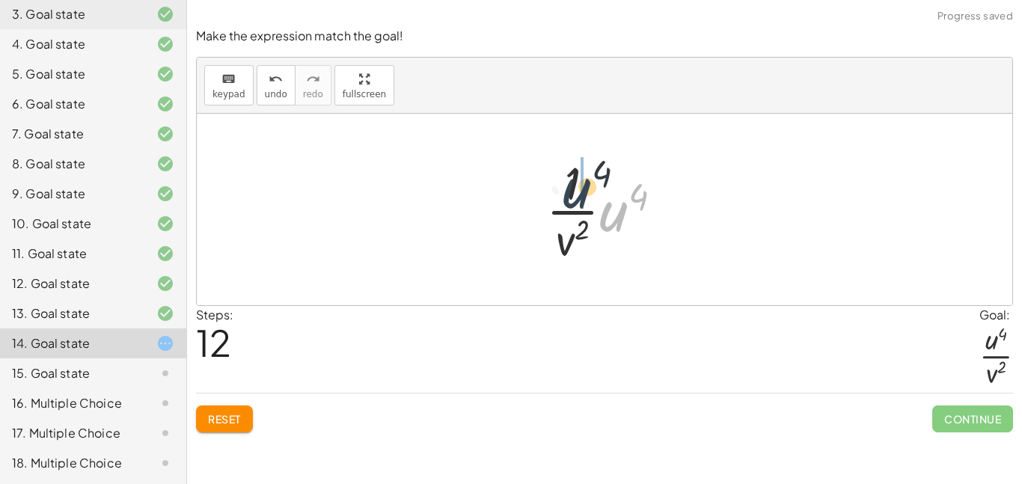
drag, startPoint x: 621, startPoint y: 219, endPoint x: 579, endPoint y: 193, distance: 50.1
click at [579, 193] on div at bounding box center [610, 209] width 143 height 115
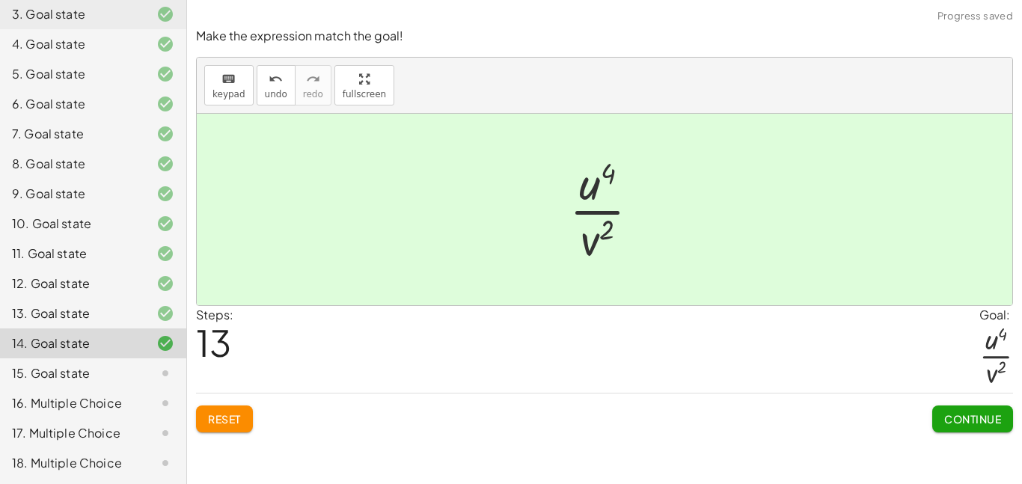
click at [967, 428] on button "Continue" at bounding box center [973, 419] width 81 height 27
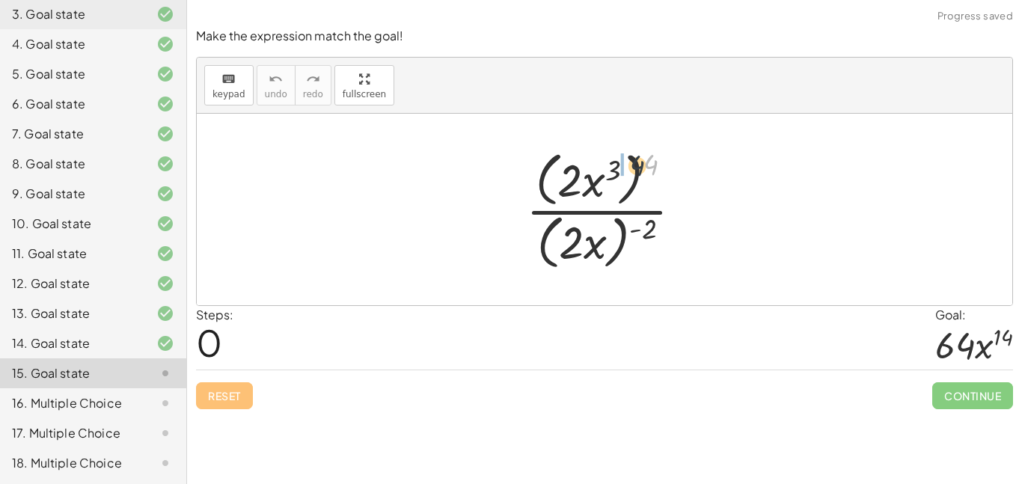
drag, startPoint x: 647, startPoint y: 174, endPoint x: 596, endPoint y: 177, distance: 51.0
click at [596, 177] on div at bounding box center [610, 209] width 183 height 129
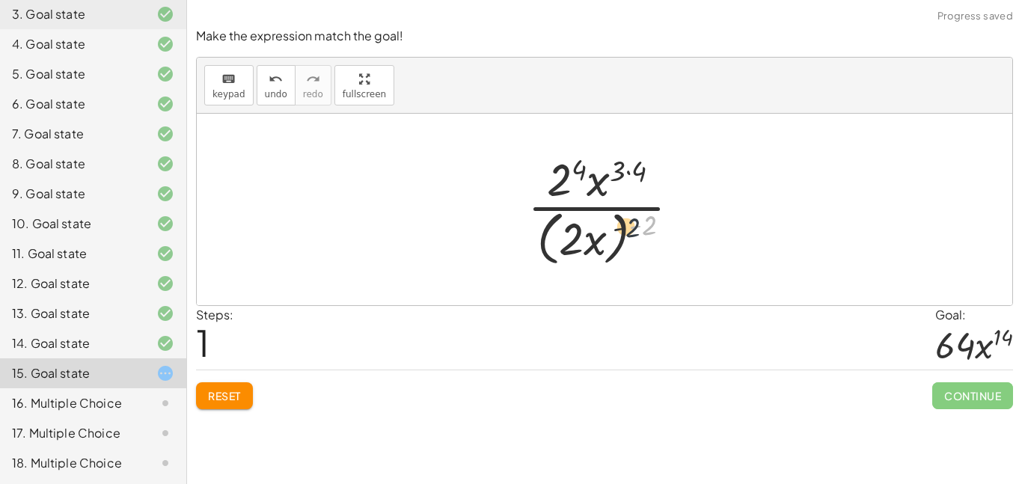
drag, startPoint x: 647, startPoint y: 217, endPoint x: 605, endPoint y: 227, distance: 43.0
click at [605, 227] on div at bounding box center [610, 209] width 180 height 122
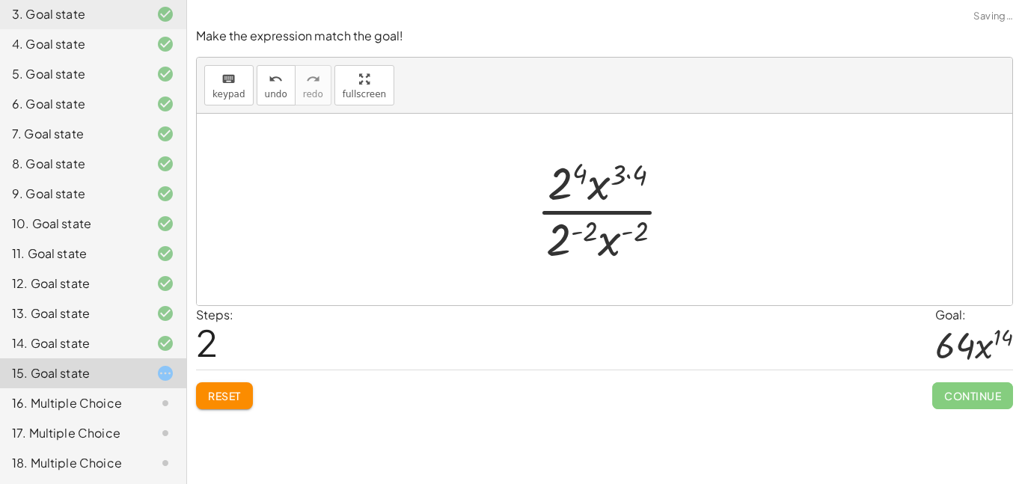
click at [585, 226] on div at bounding box center [610, 209] width 162 height 115
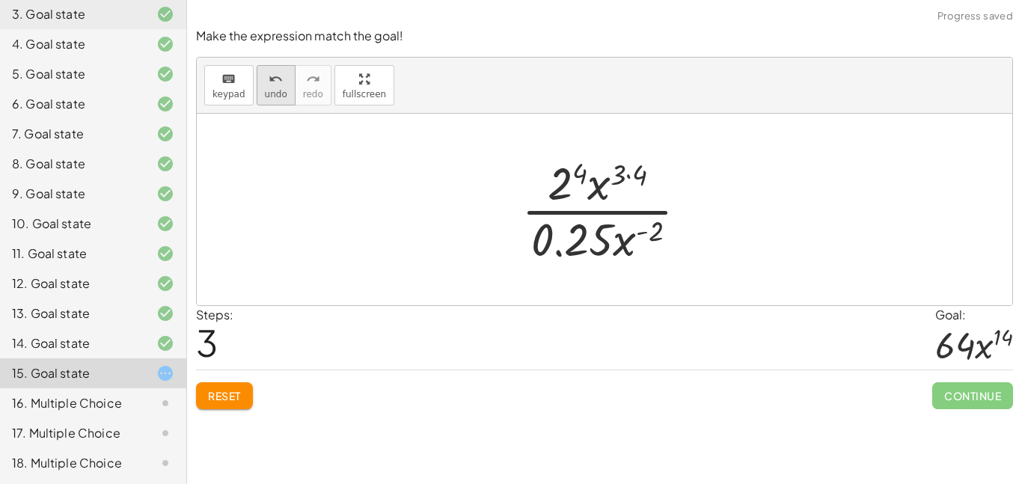
click at [273, 92] on span "undo" at bounding box center [276, 94] width 22 height 10
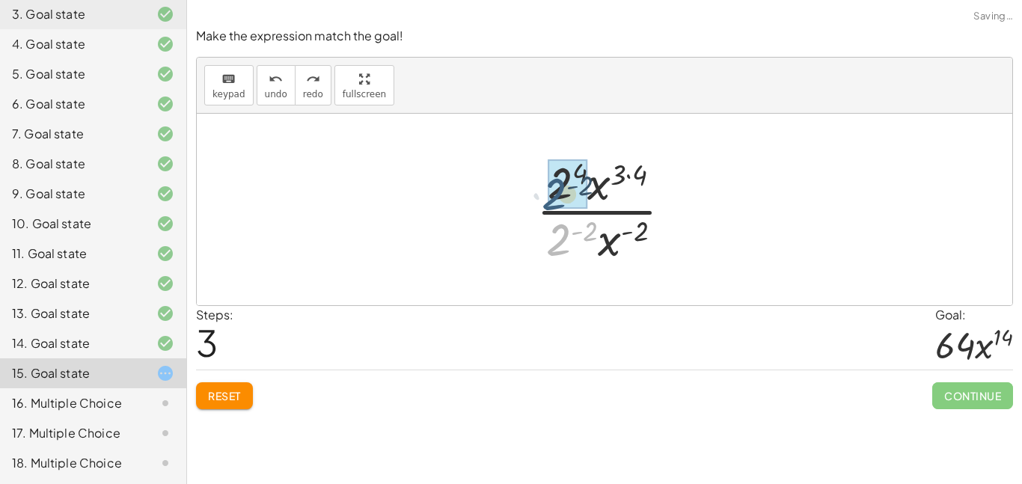
drag, startPoint x: 563, startPoint y: 234, endPoint x: 559, endPoint y: 177, distance: 57.0
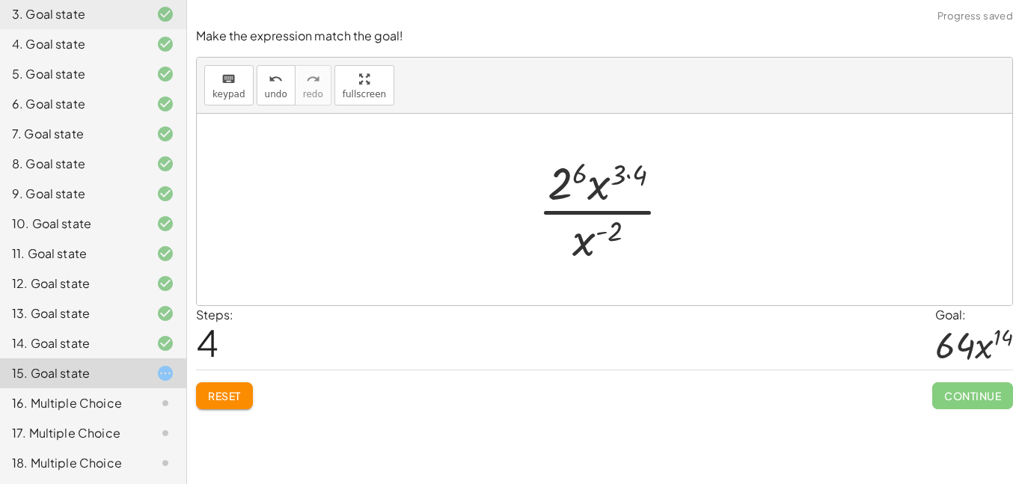
click at [648, 178] on div at bounding box center [611, 209] width 160 height 115
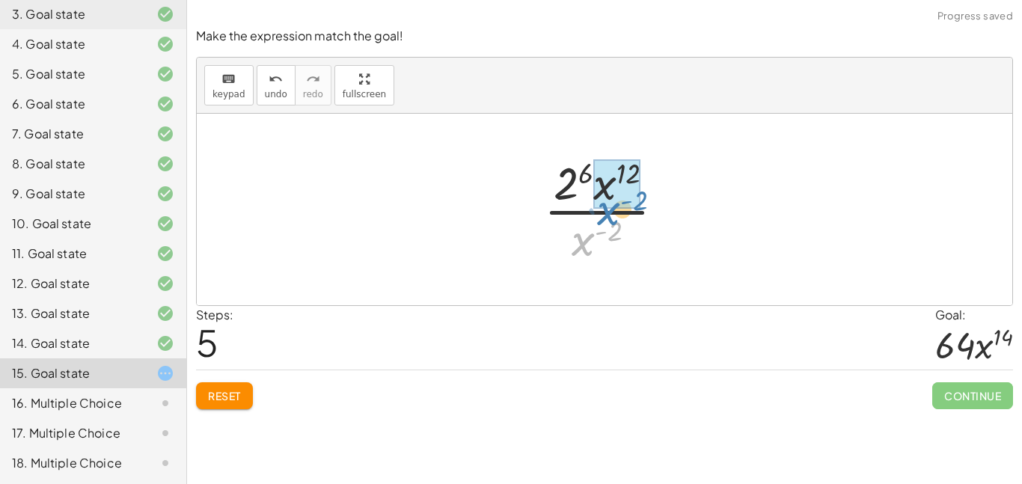
drag, startPoint x: 584, startPoint y: 250, endPoint x: 620, endPoint y: 197, distance: 64.1
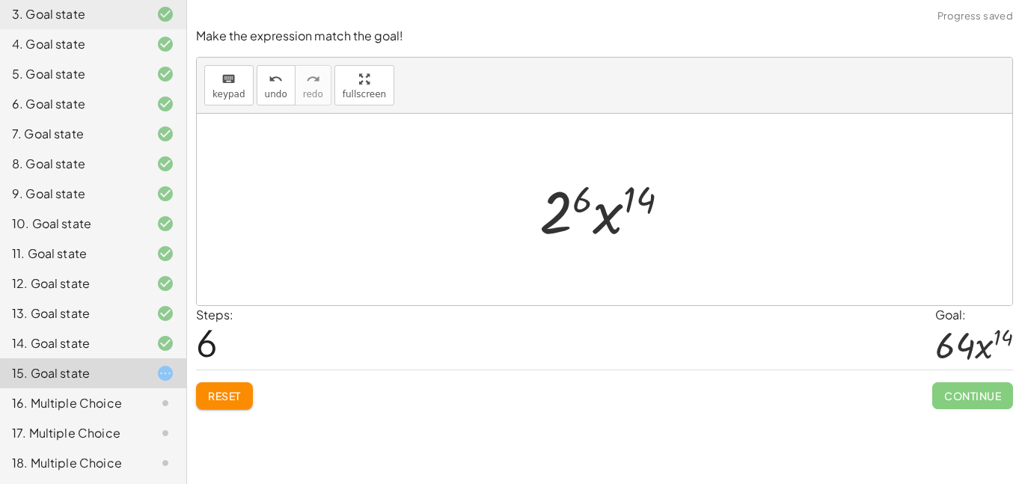
click at [570, 219] on div at bounding box center [610, 209] width 157 height 77
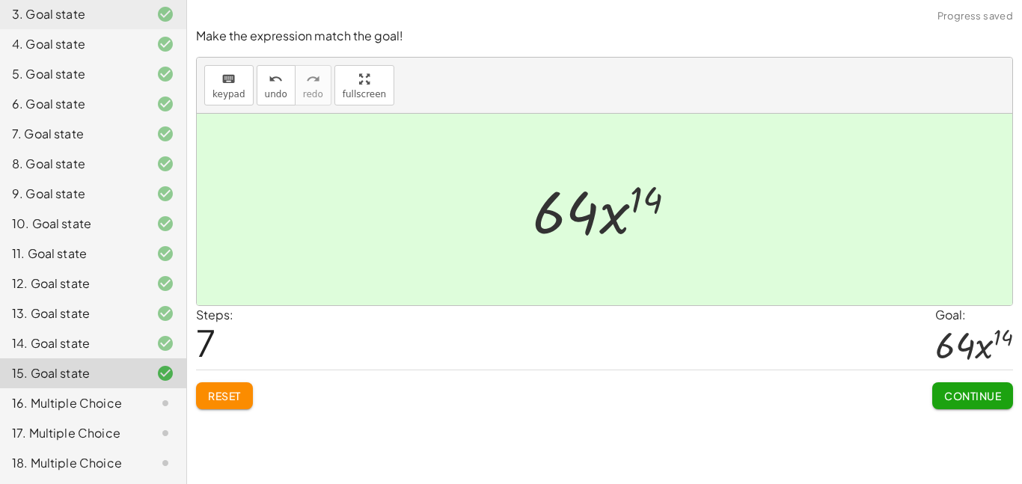
click at [973, 399] on span "Continue" at bounding box center [972, 395] width 57 height 13
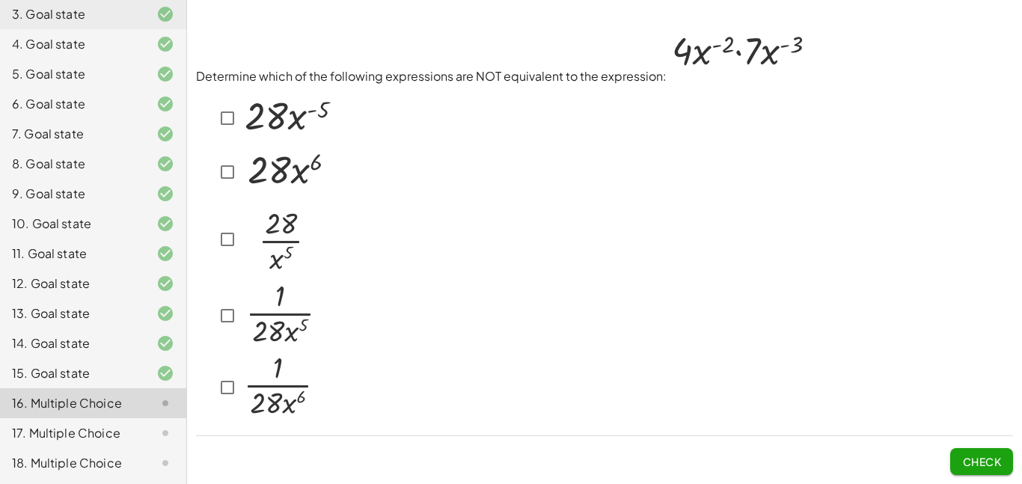
click at [271, 254] on img at bounding box center [279, 237] width 76 height 79
click at [982, 448] on button "Check" at bounding box center [981, 461] width 63 height 27
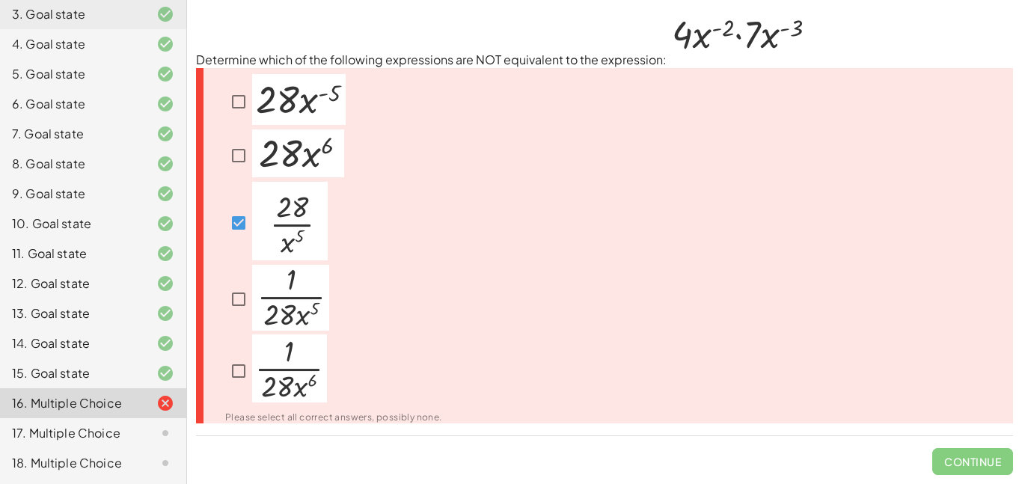
click at [314, 228] on img at bounding box center [290, 221] width 76 height 79
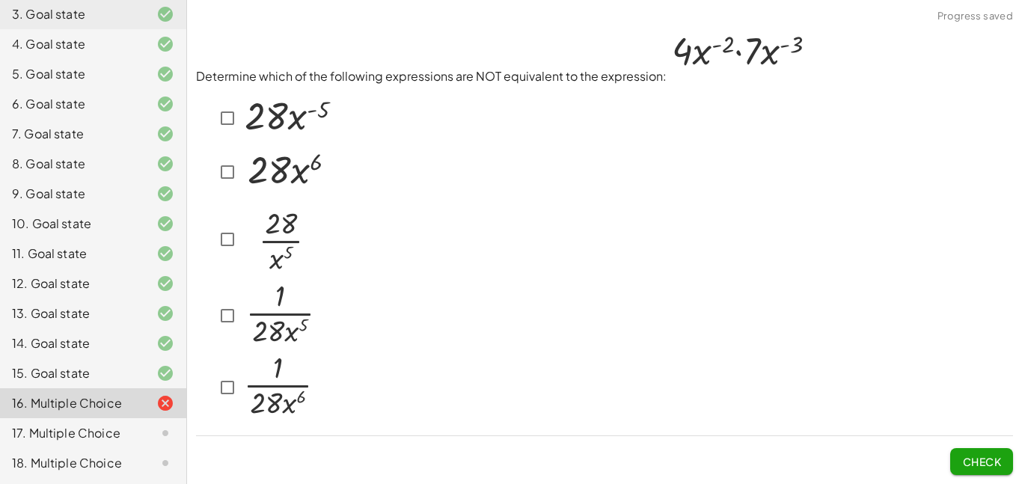
click at [257, 190] on img at bounding box center [287, 170] width 92 height 48
click at [222, 135] on div at bounding box center [274, 118] width 120 height 55
click at [242, 350] on p at bounding box center [279, 316] width 77 height 70
click at [290, 111] on img at bounding box center [288, 116] width 94 height 51
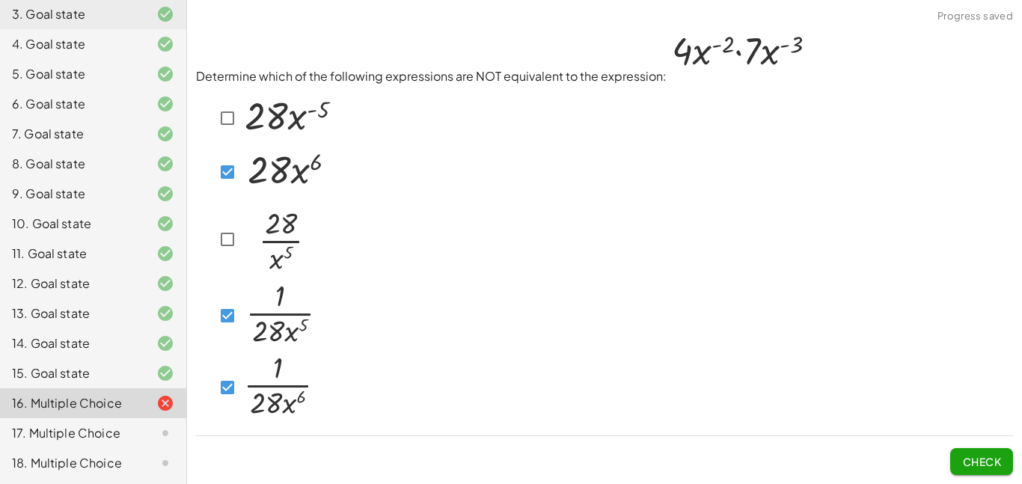
click at [944, 455] on div "Check" at bounding box center [604, 455] width 817 height 39
click at [976, 465] on span "Check" at bounding box center [981, 461] width 39 height 13
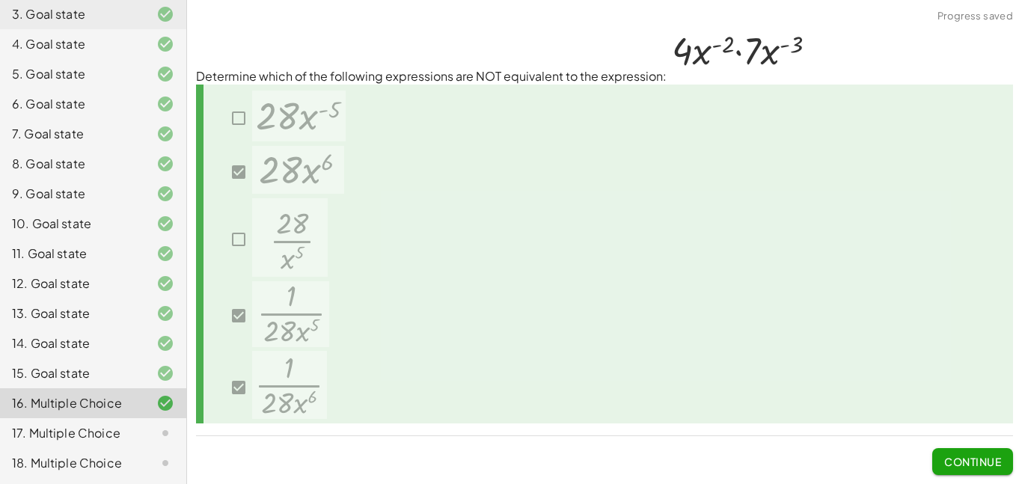
click at [965, 462] on span "Continue" at bounding box center [972, 461] width 57 height 13
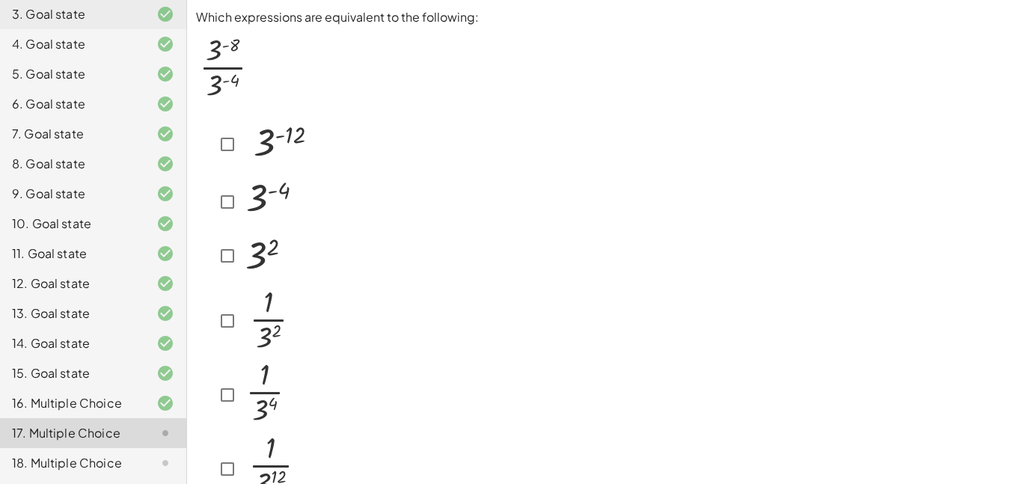
click at [274, 156] on img at bounding box center [277, 142] width 72 height 54
click at [262, 147] on img at bounding box center [277, 142] width 72 height 54
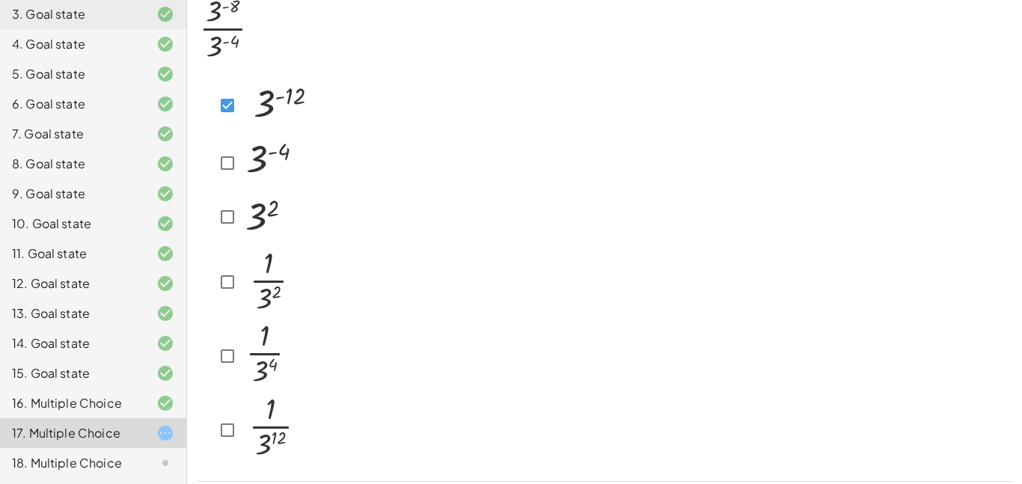
scroll to position [40, 0]
click at [246, 125] on img at bounding box center [277, 102] width 72 height 54
click at [251, 351] on img at bounding box center [267, 352] width 53 height 67
click at [254, 158] on img at bounding box center [270, 159] width 59 height 52
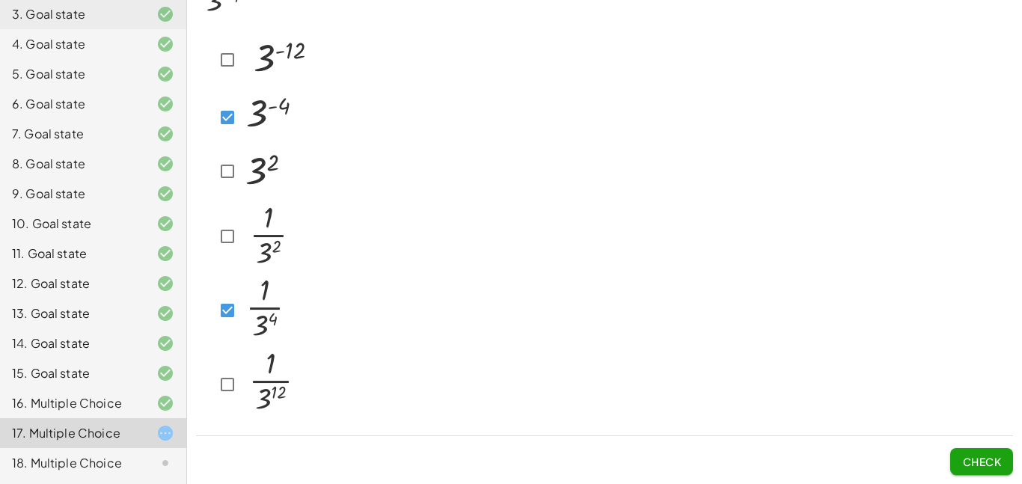
click at [980, 446] on span "Check" at bounding box center [981, 455] width 63 height 39
click at [977, 450] on button "Check" at bounding box center [981, 461] width 63 height 27
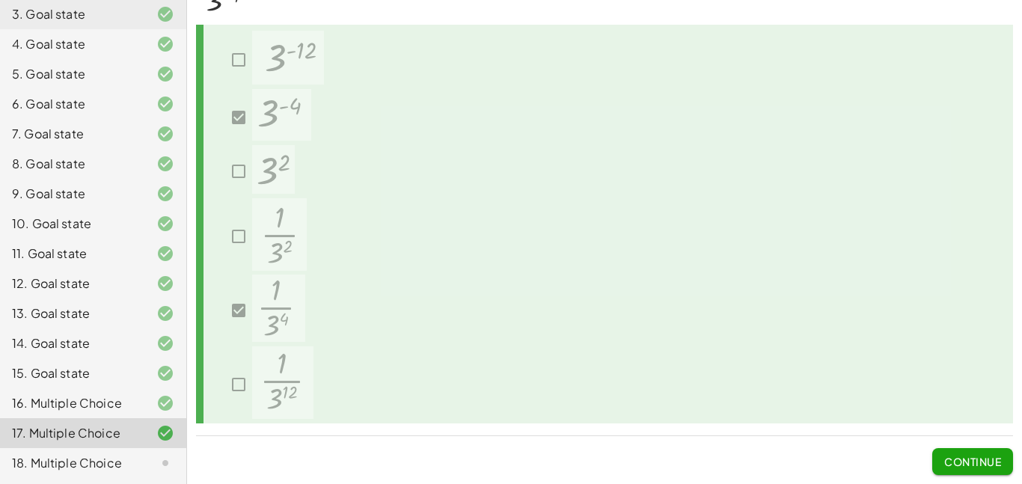
click at [985, 455] on span "Continue" at bounding box center [972, 461] width 57 height 13
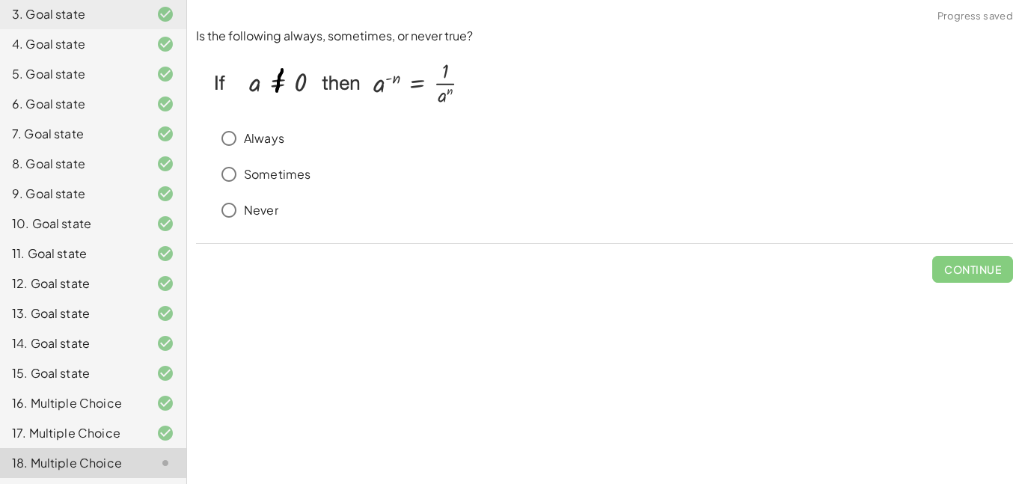
click at [272, 137] on p "Always" at bounding box center [264, 138] width 40 height 17
click at [980, 275] on span "Check" at bounding box center [981, 269] width 39 height 13
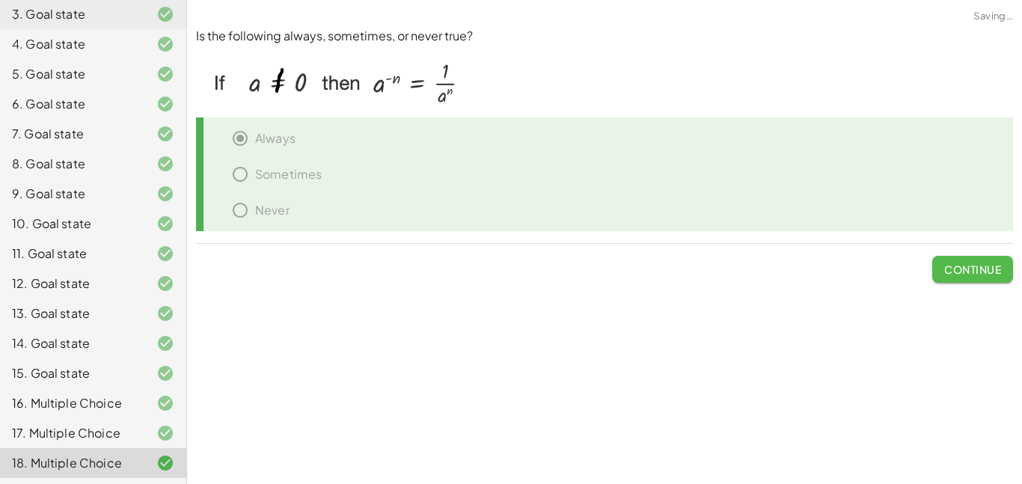
click at [980, 275] on span "Continue" at bounding box center [972, 269] width 57 height 13
